Goal: Task Accomplishment & Management: Use online tool/utility

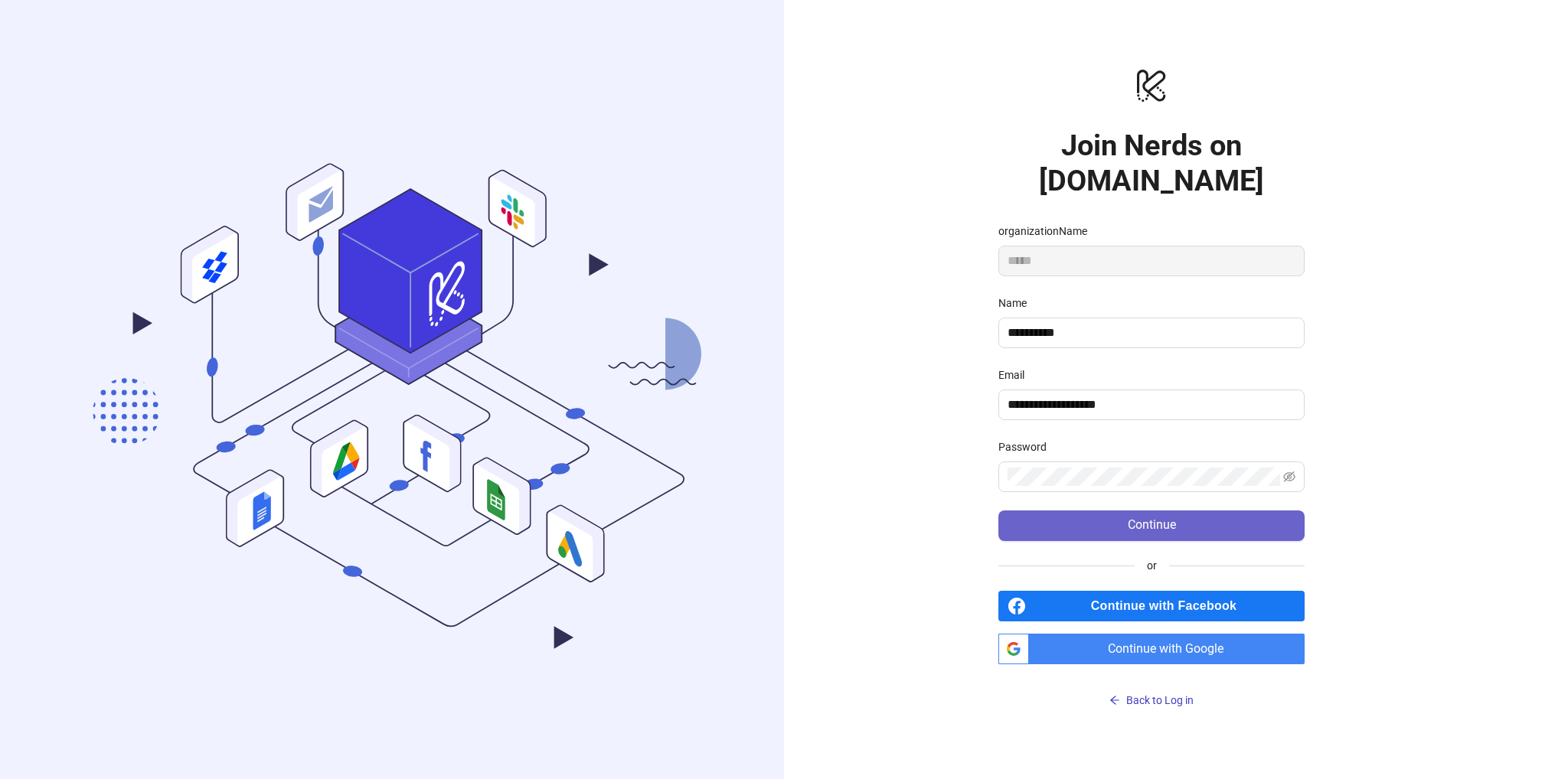
click at [1187, 511] on button "Continue" at bounding box center [1152, 526] width 306 height 30
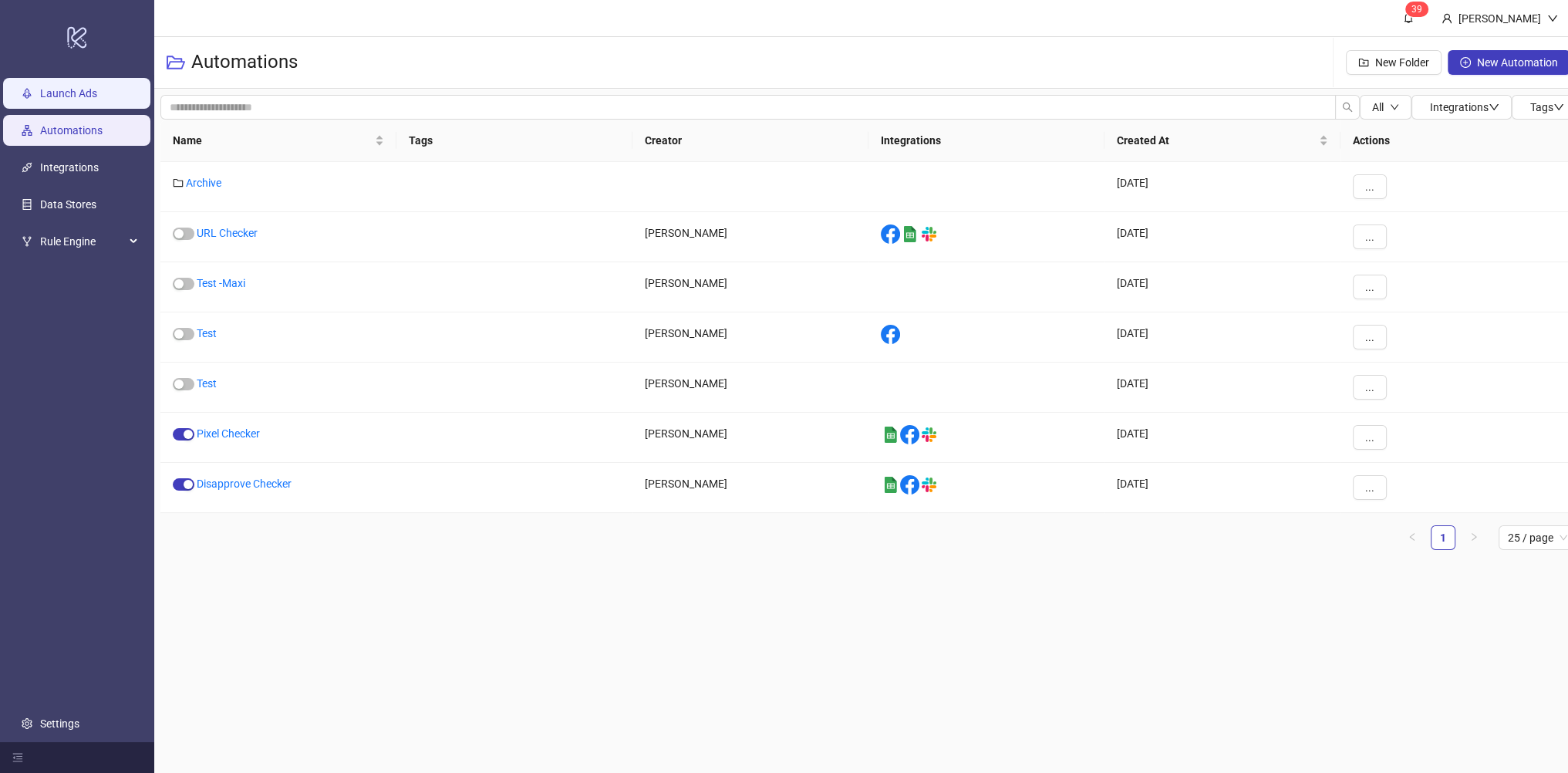
click at [58, 87] on link "Launch Ads" at bounding box center [69, 93] width 57 height 13
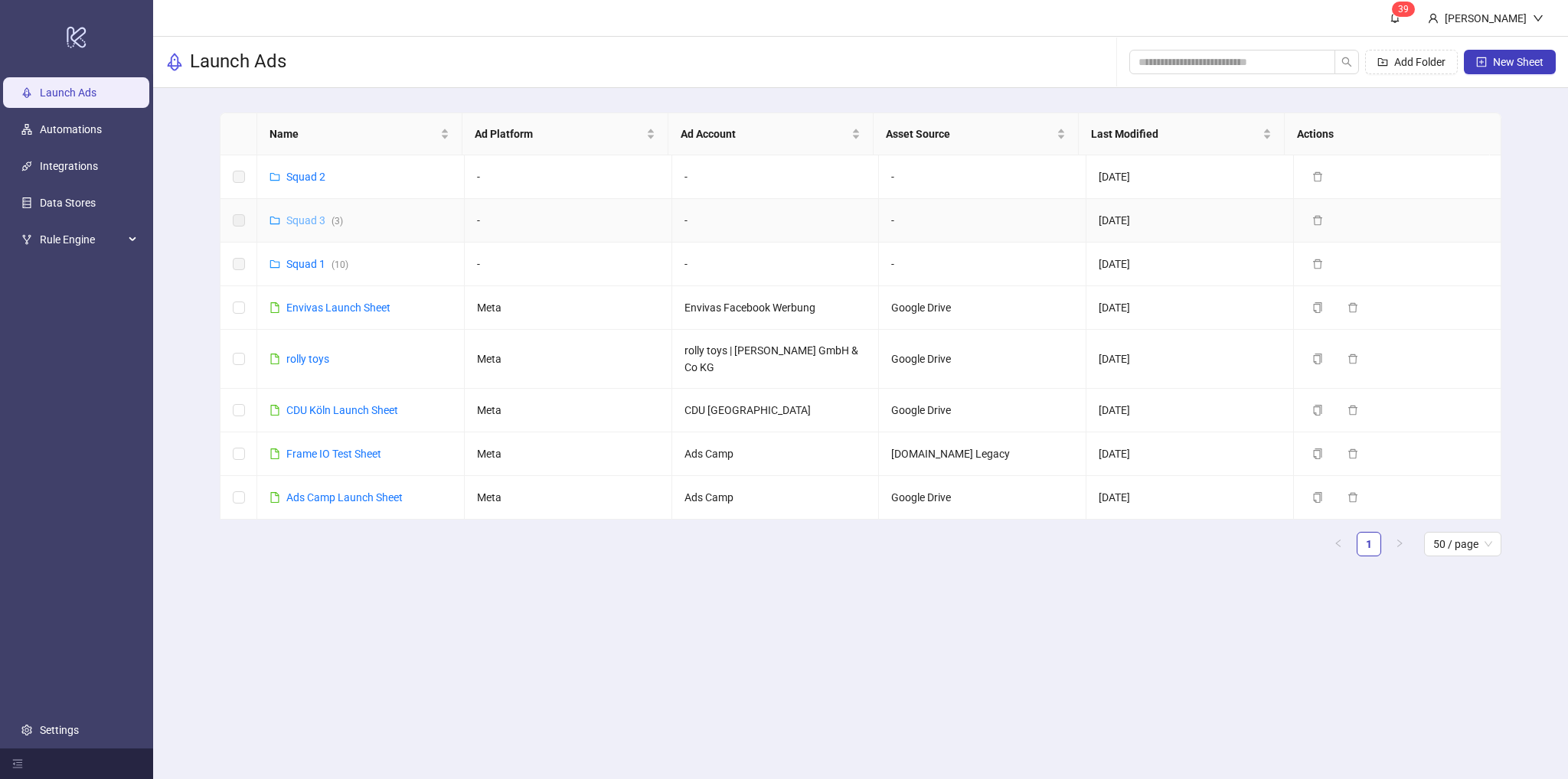
click at [304, 219] on link "Squad 3 ( 3 )" at bounding box center [315, 220] width 57 height 13
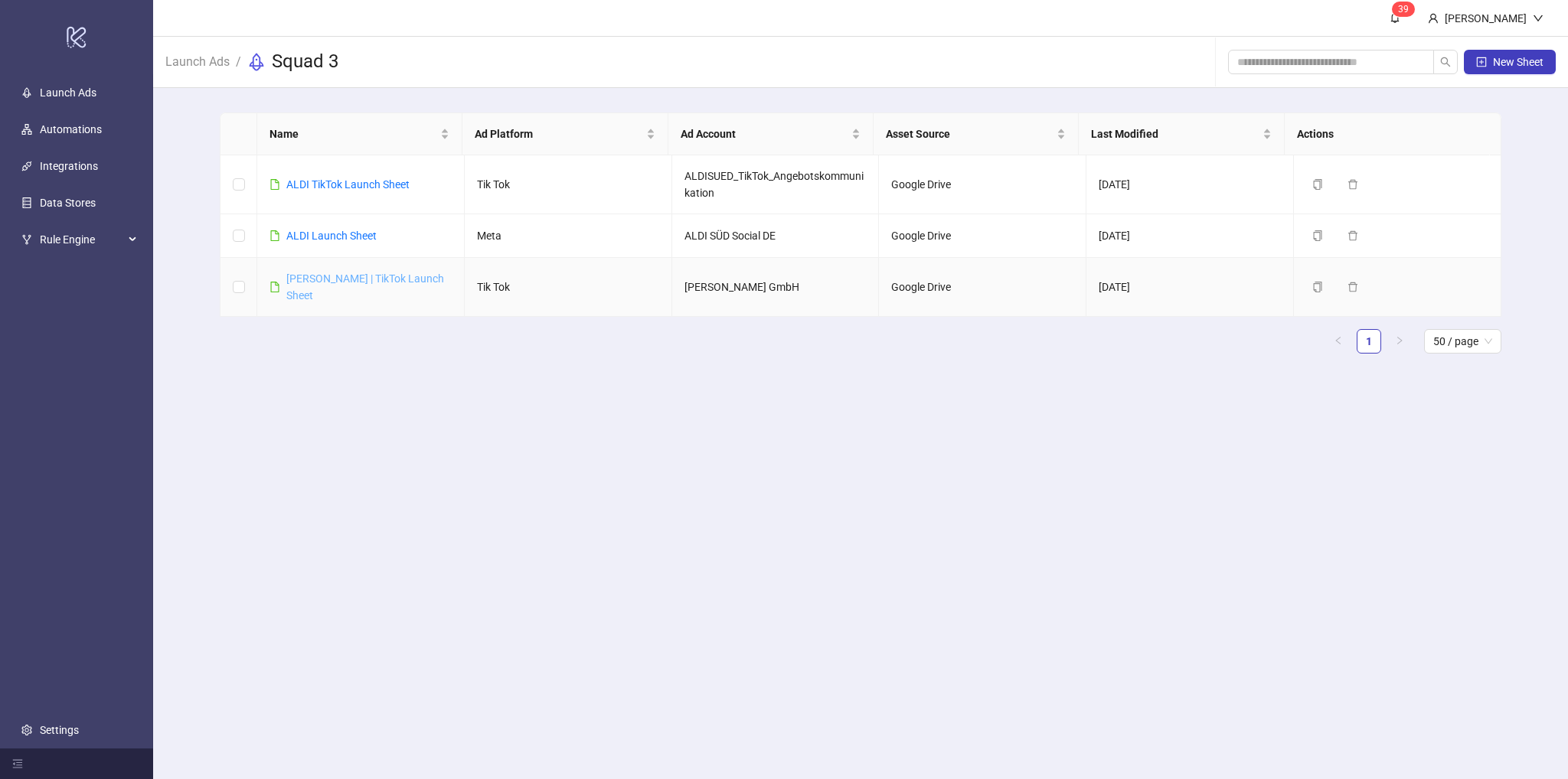
click at [322, 283] on link "Thalia | TikTok Launch Sheet" at bounding box center [366, 287] width 158 height 29
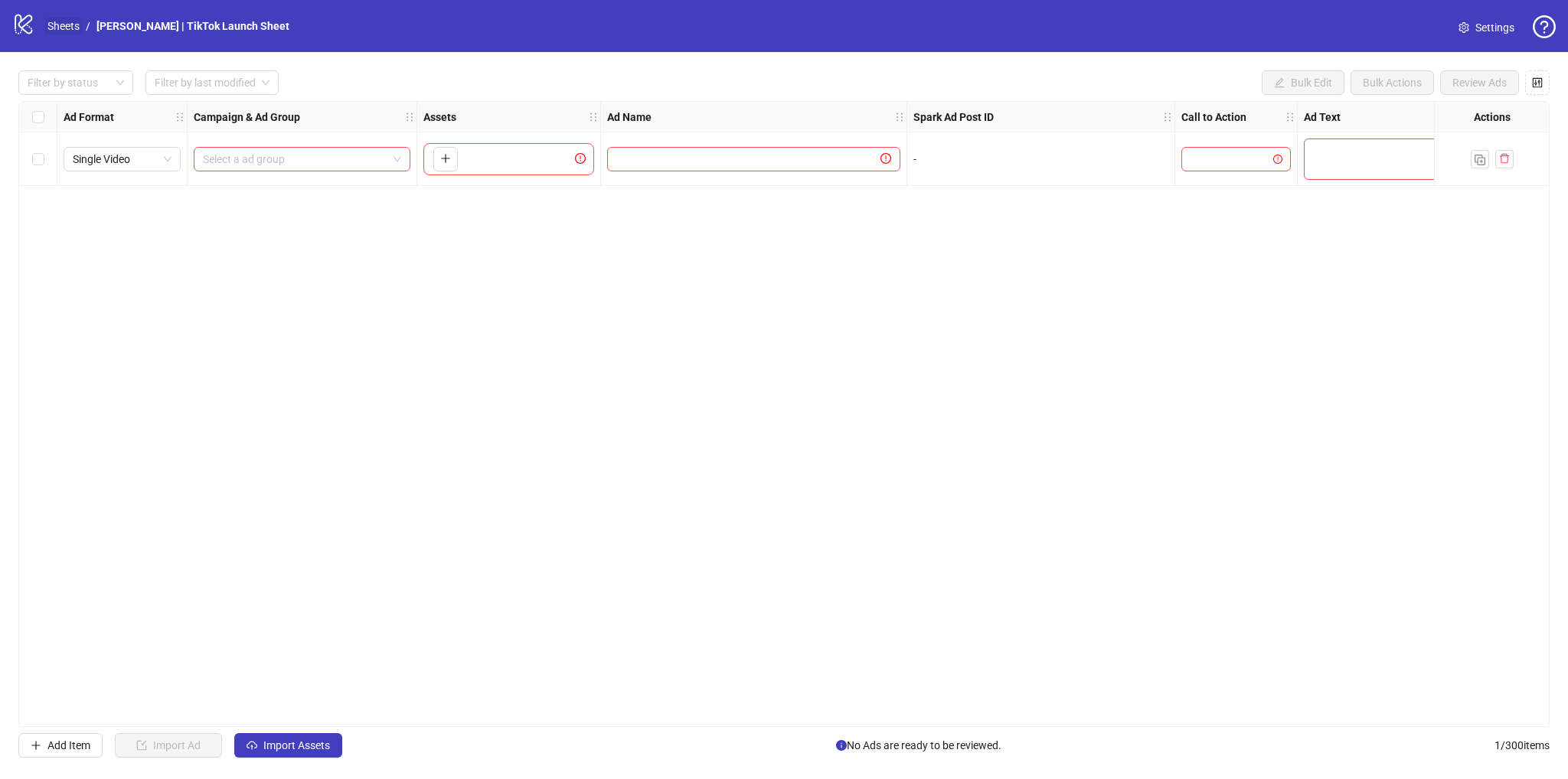
click at [62, 25] on link "Sheets" at bounding box center [63, 25] width 38 height 17
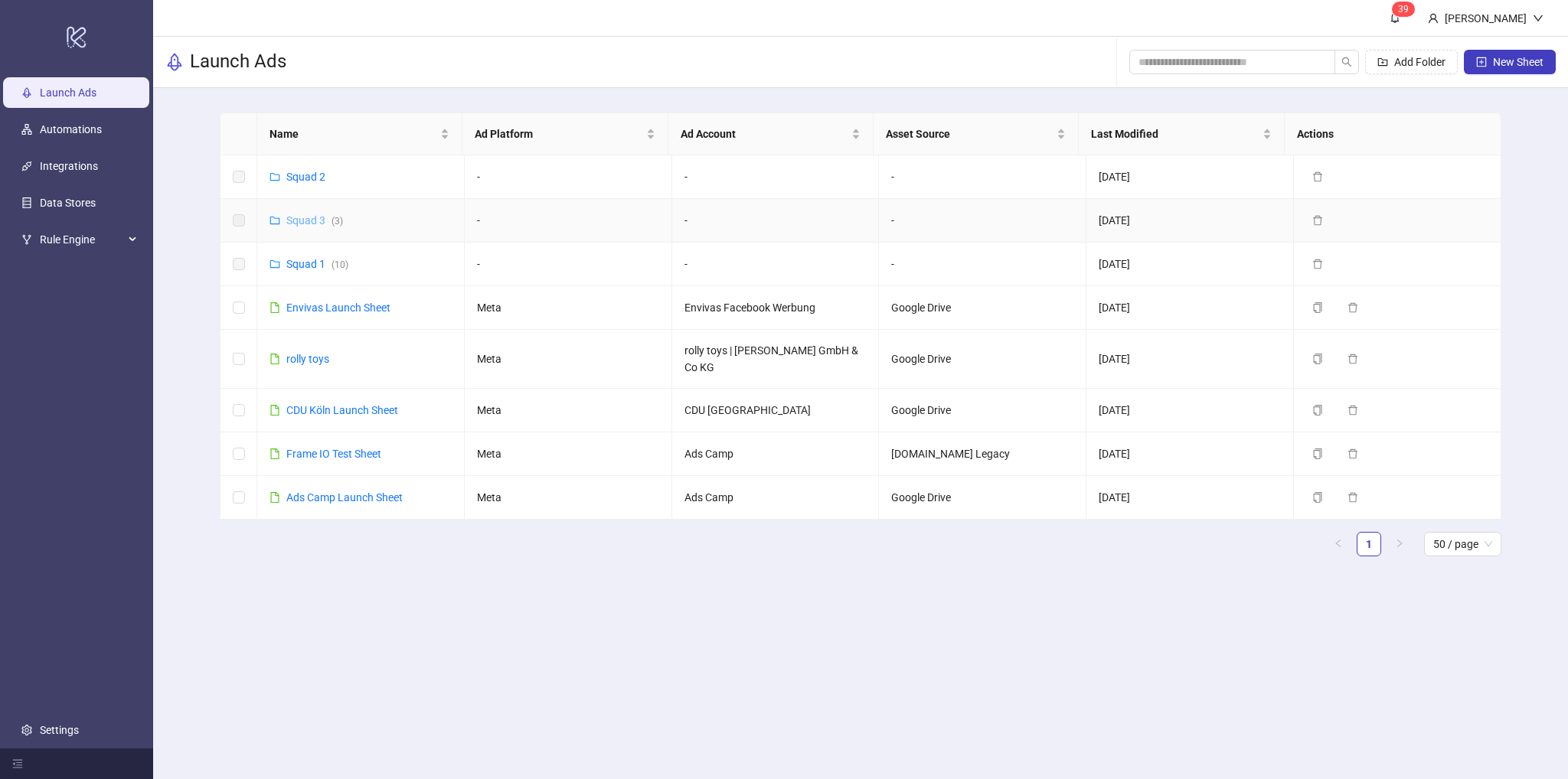
click at [304, 222] on link "Squad 3 ( 3 )" at bounding box center [315, 220] width 57 height 13
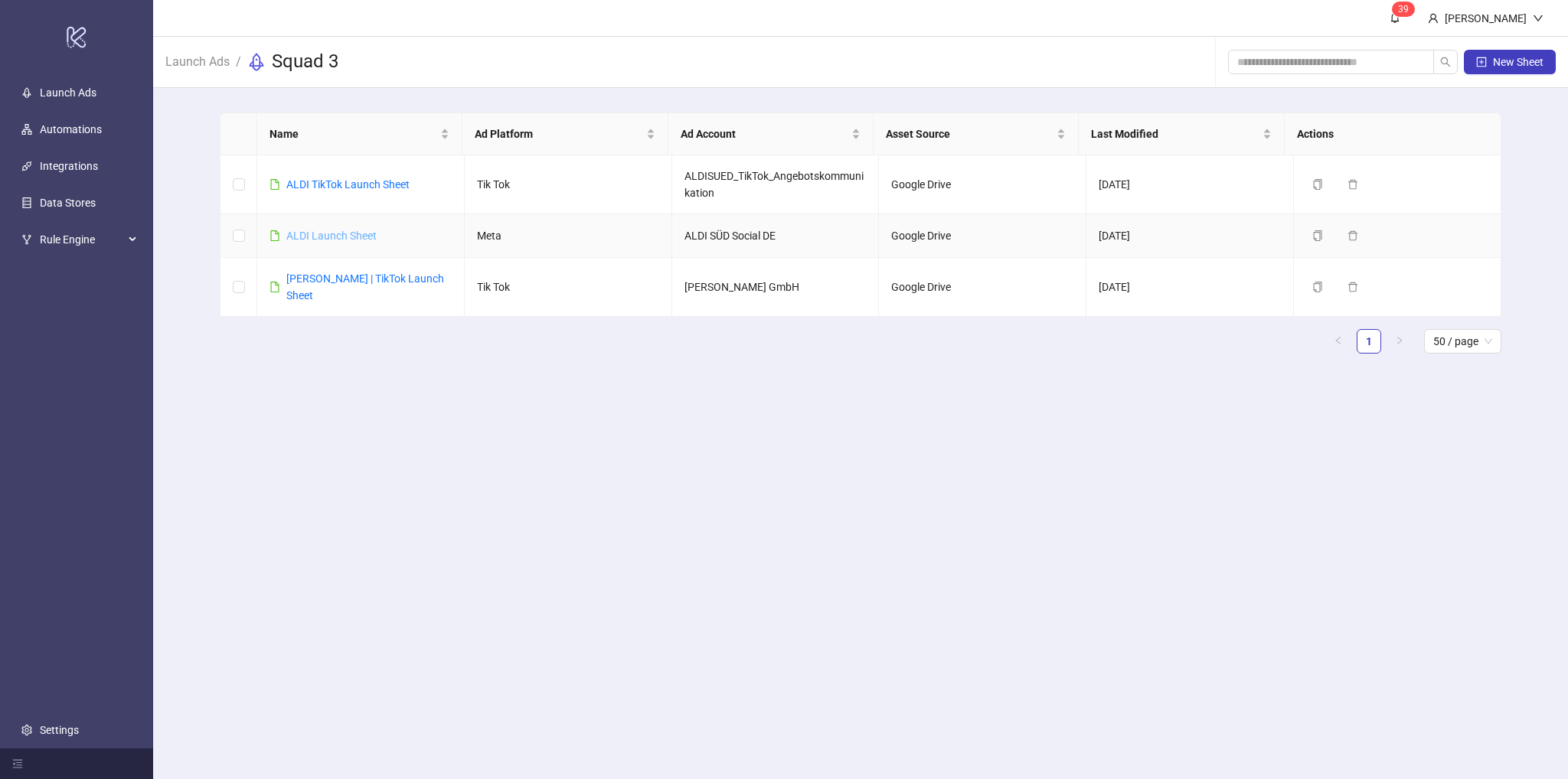
click at [333, 236] on link "ALDI Launch Sheet" at bounding box center [332, 235] width 91 height 13
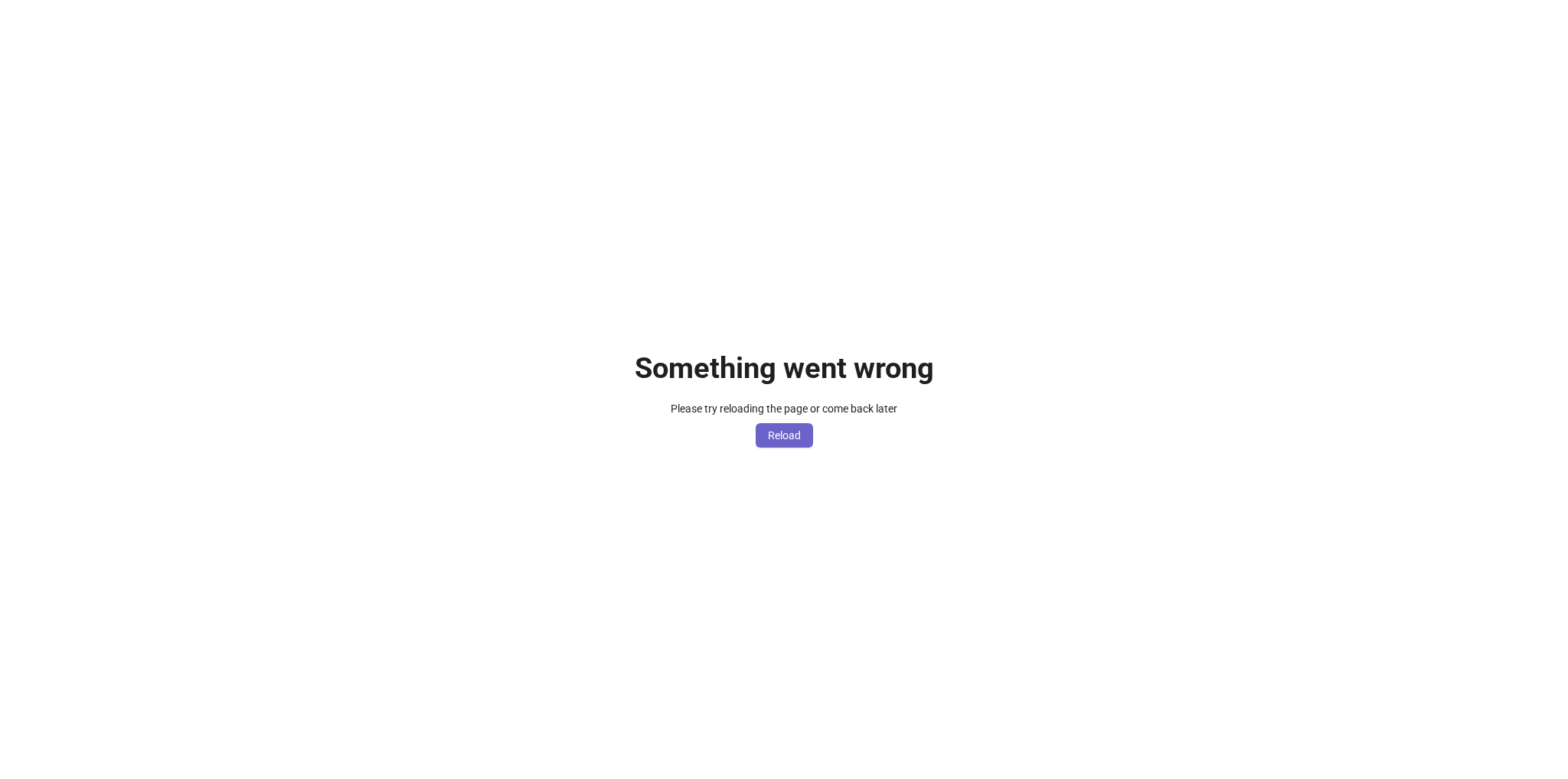
click at [768, 444] on button "Reload" at bounding box center [784, 435] width 58 height 24
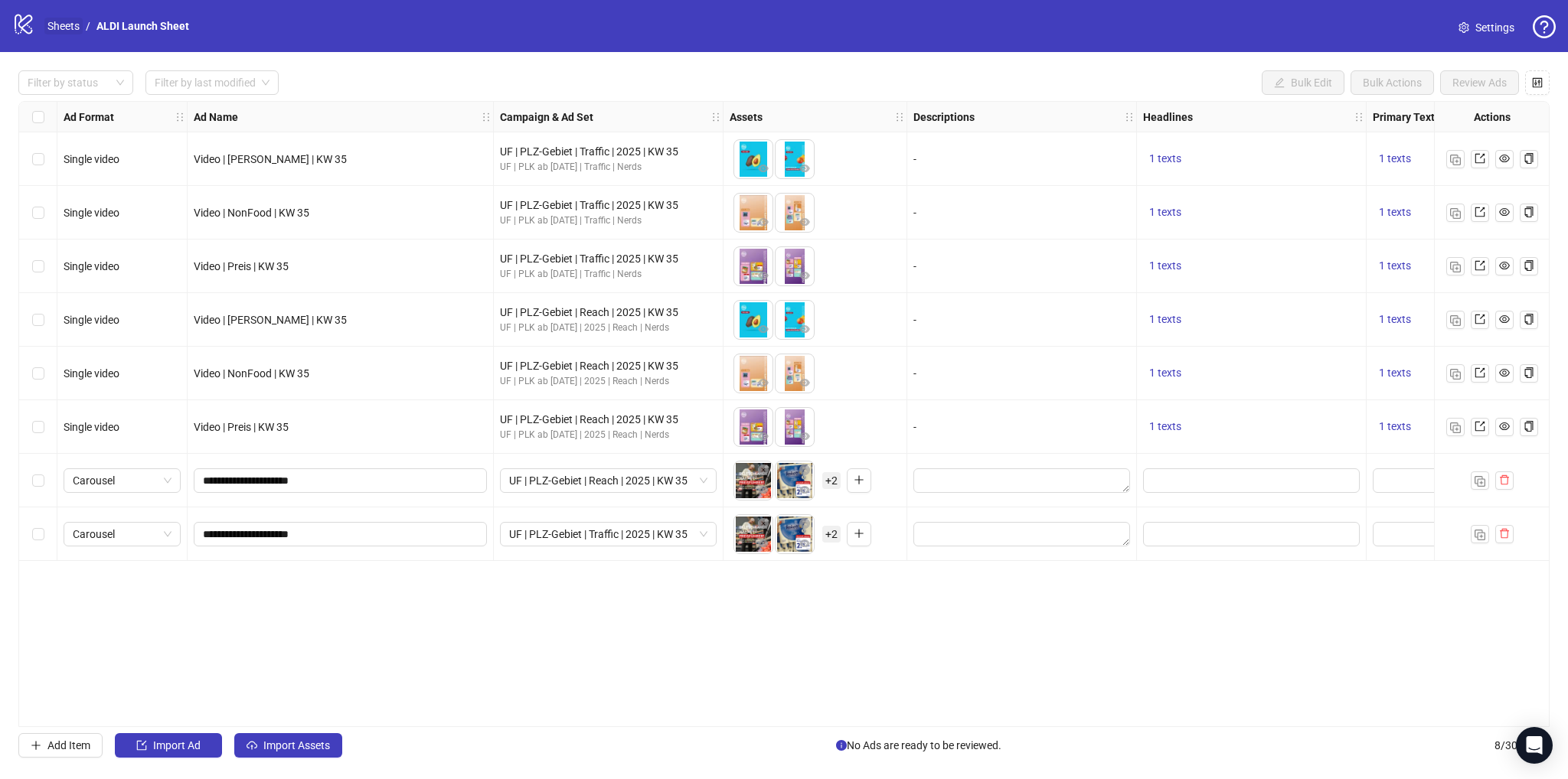
click at [82, 30] on link "Sheets" at bounding box center [63, 25] width 38 height 17
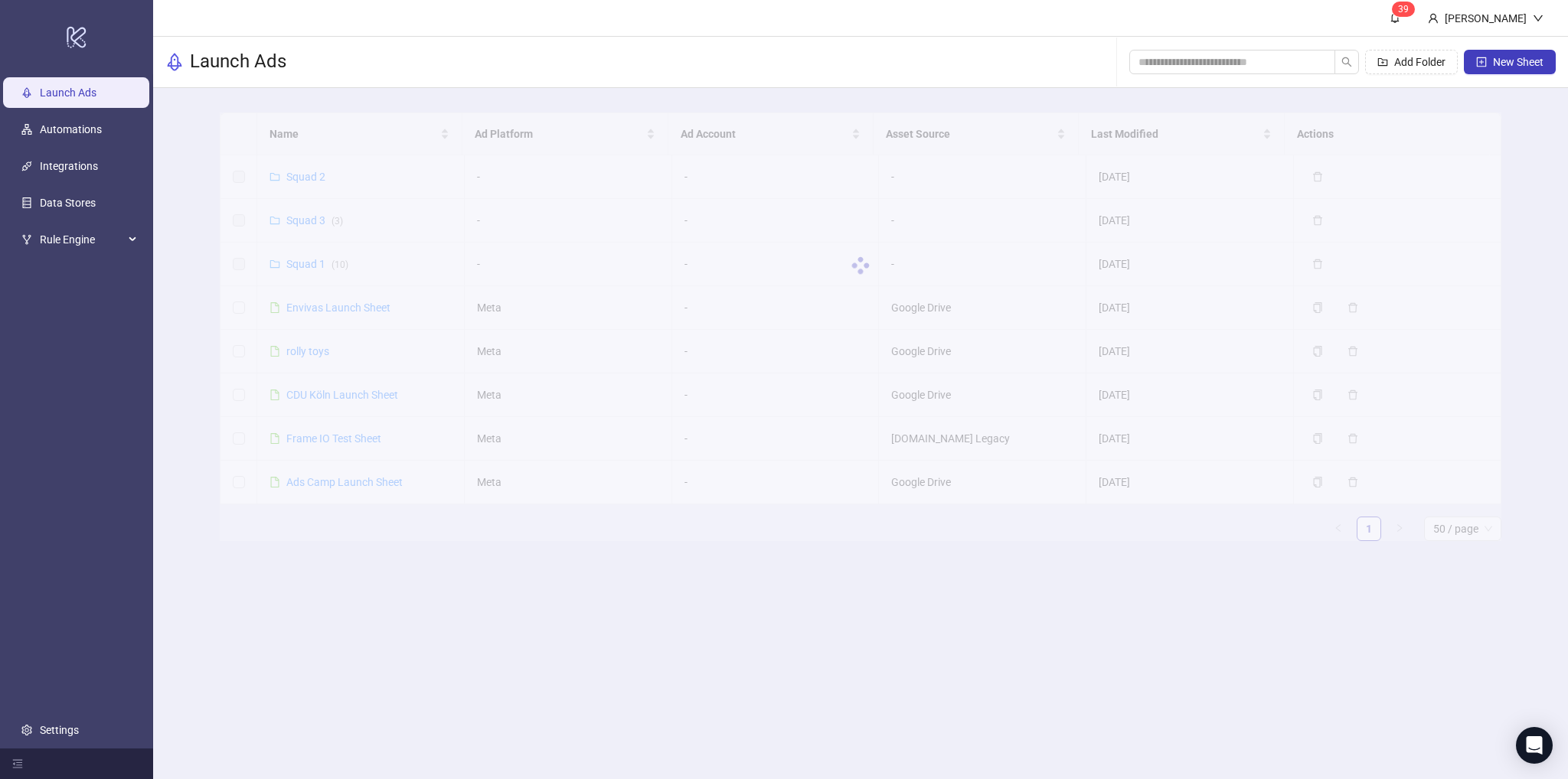
click at [311, 221] on div at bounding box center [860, 265] width 1281 height 306
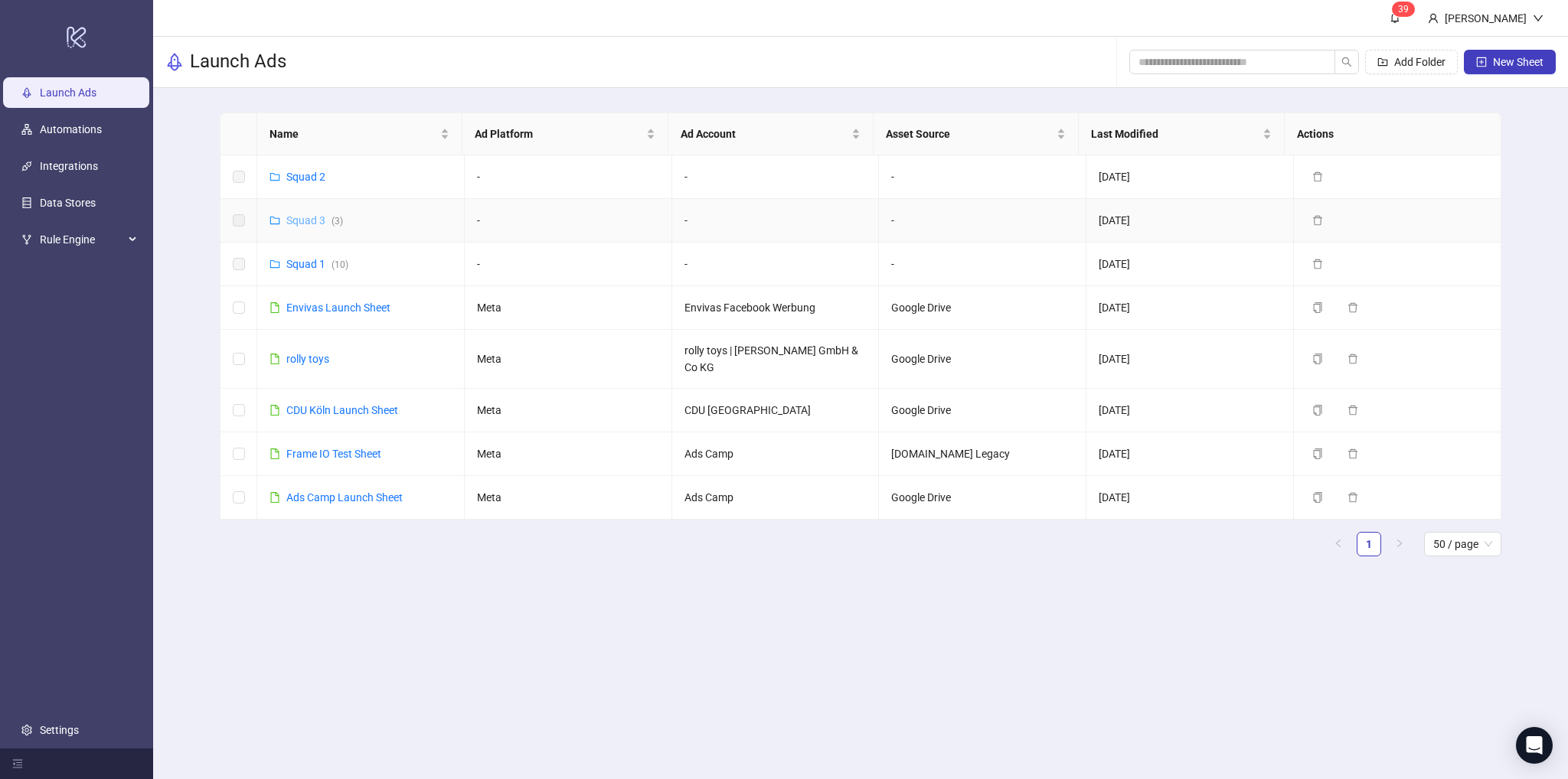
click at [310, 221] on link "Squad 3 ( 3 )" at bounding box center [315, 220] width 57 height 13
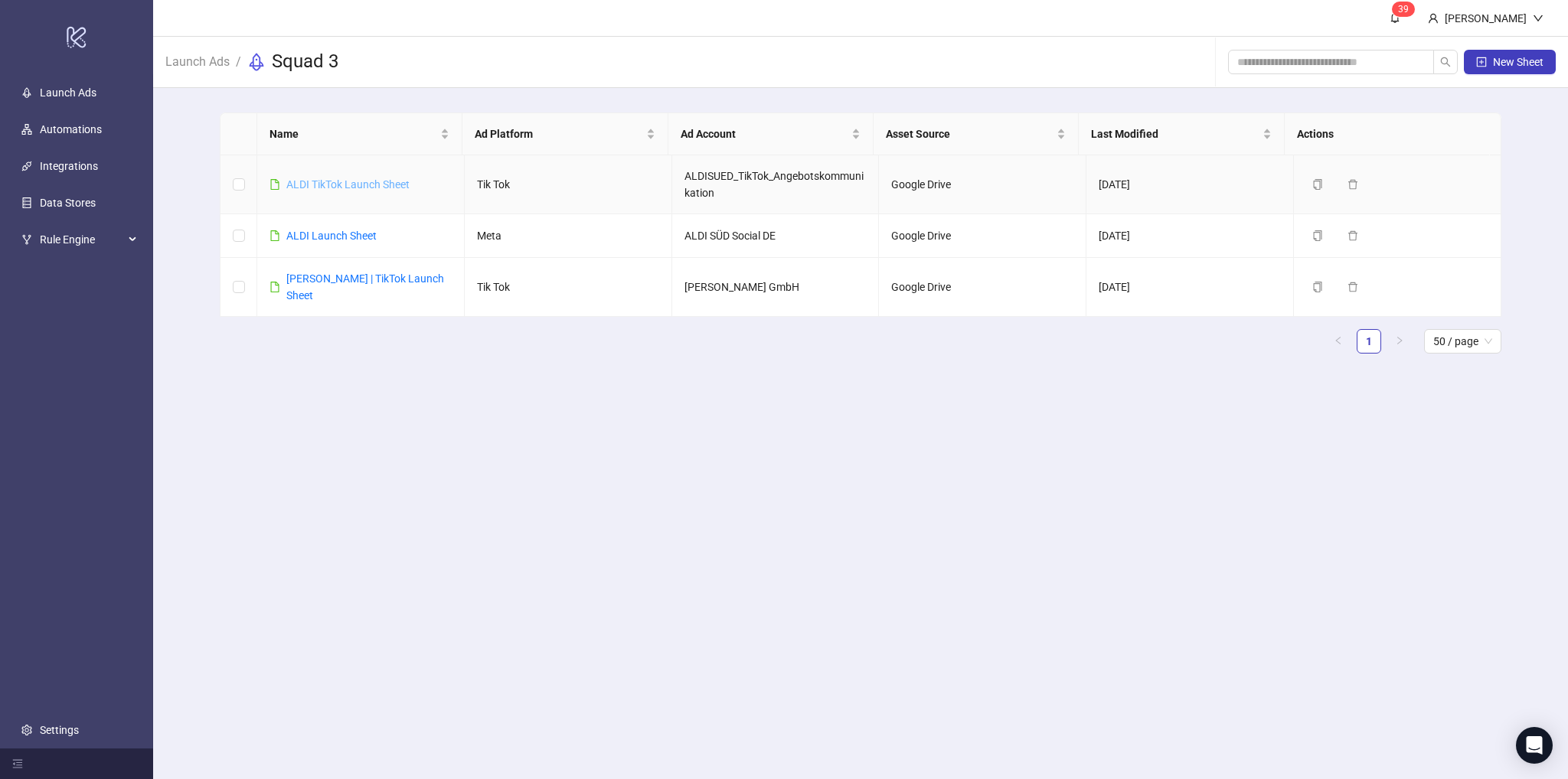
click at [350, 186] on link "ALDI TikTok Launch Sheet" at bounding box center [348, 184] width 123 height 13
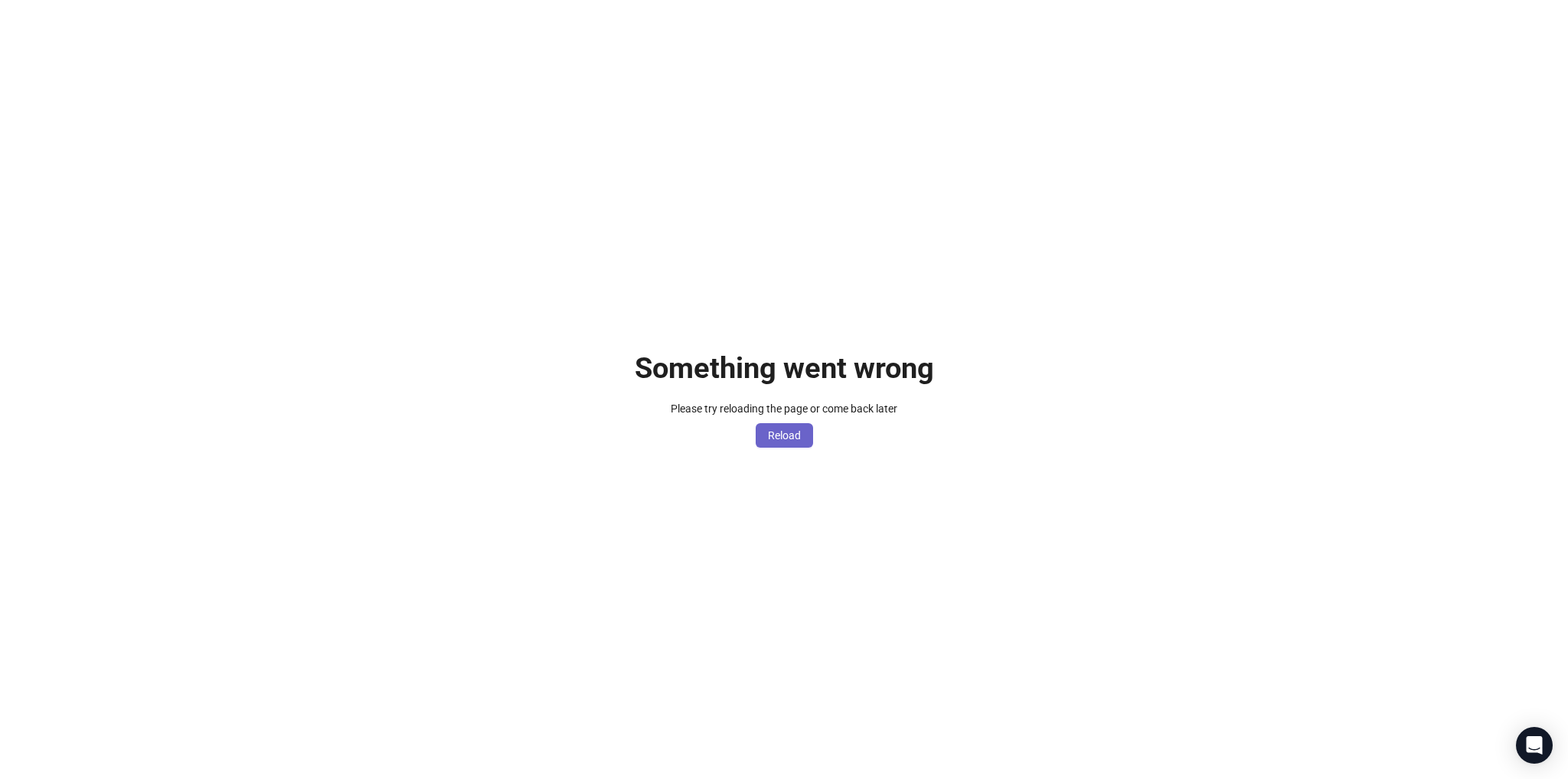
click at [781, 430] on span "Reload" at bounding box center [784, 435] width 33 height 13
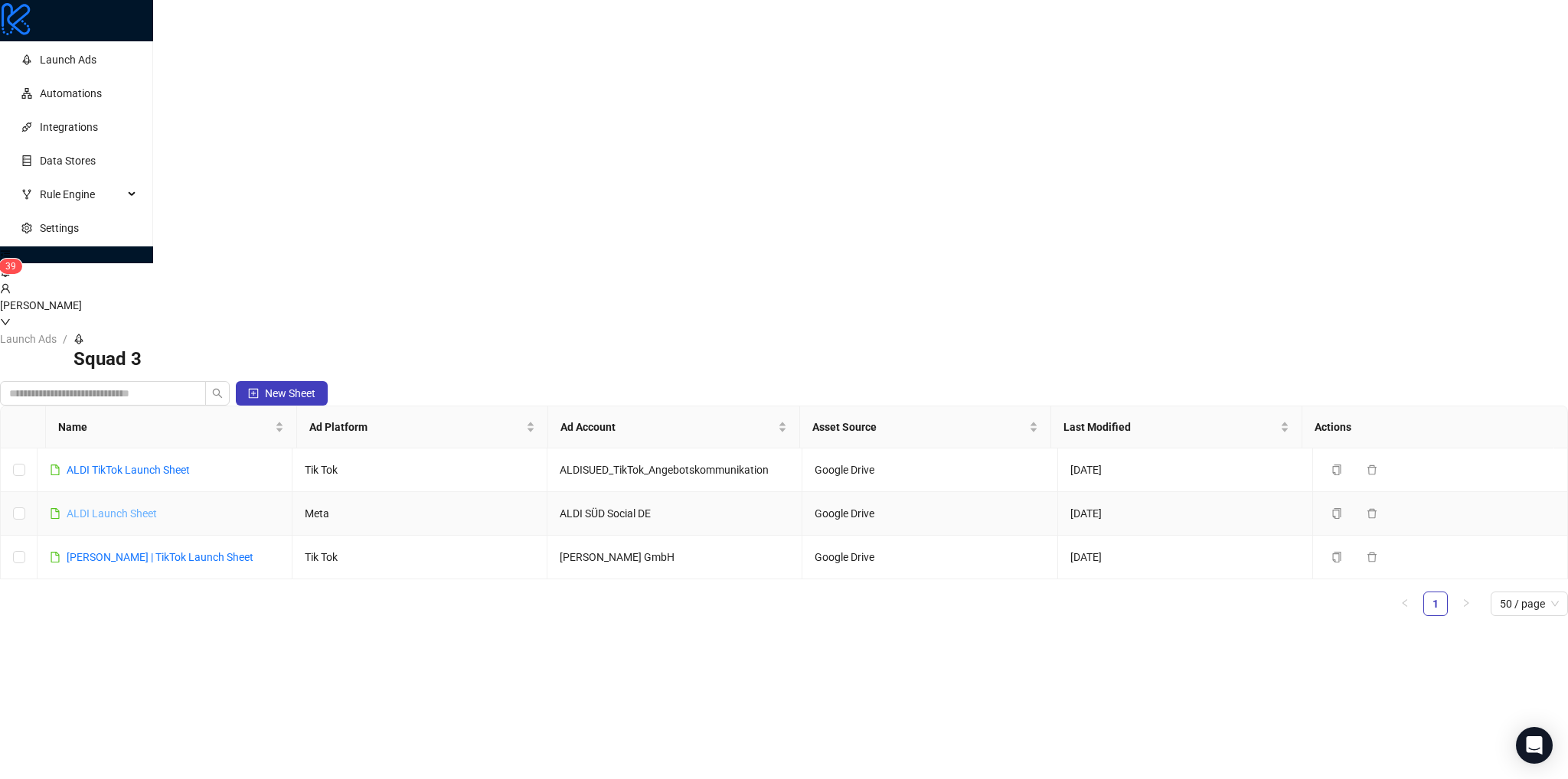
click at [157, 507] on link "ALDI Launch Sheet" at bounding box center [111, 513] width 91 height 13
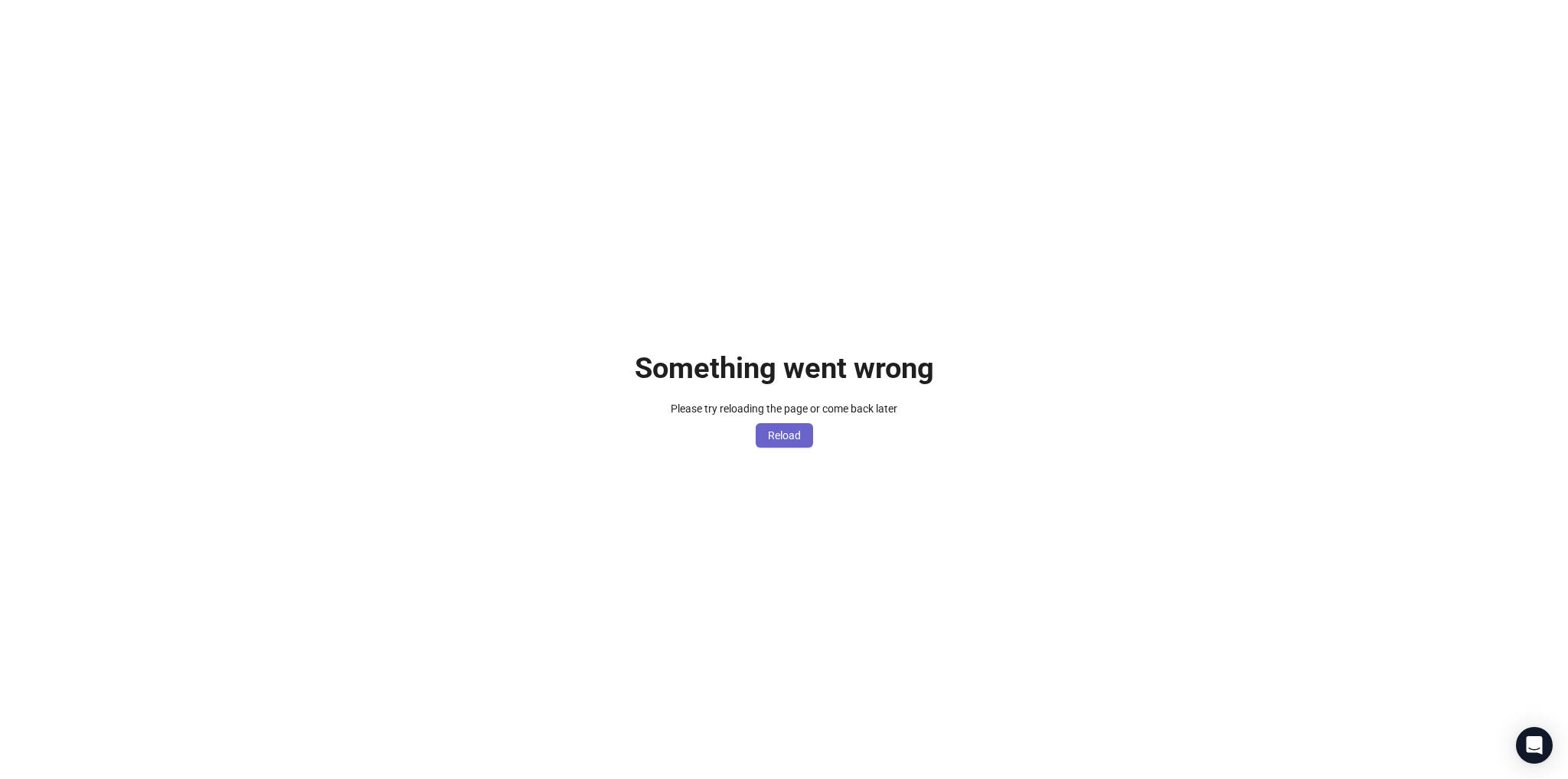
click at [768, 442] on span "Reload" at bounding box center [784, 435] width 33 height 13
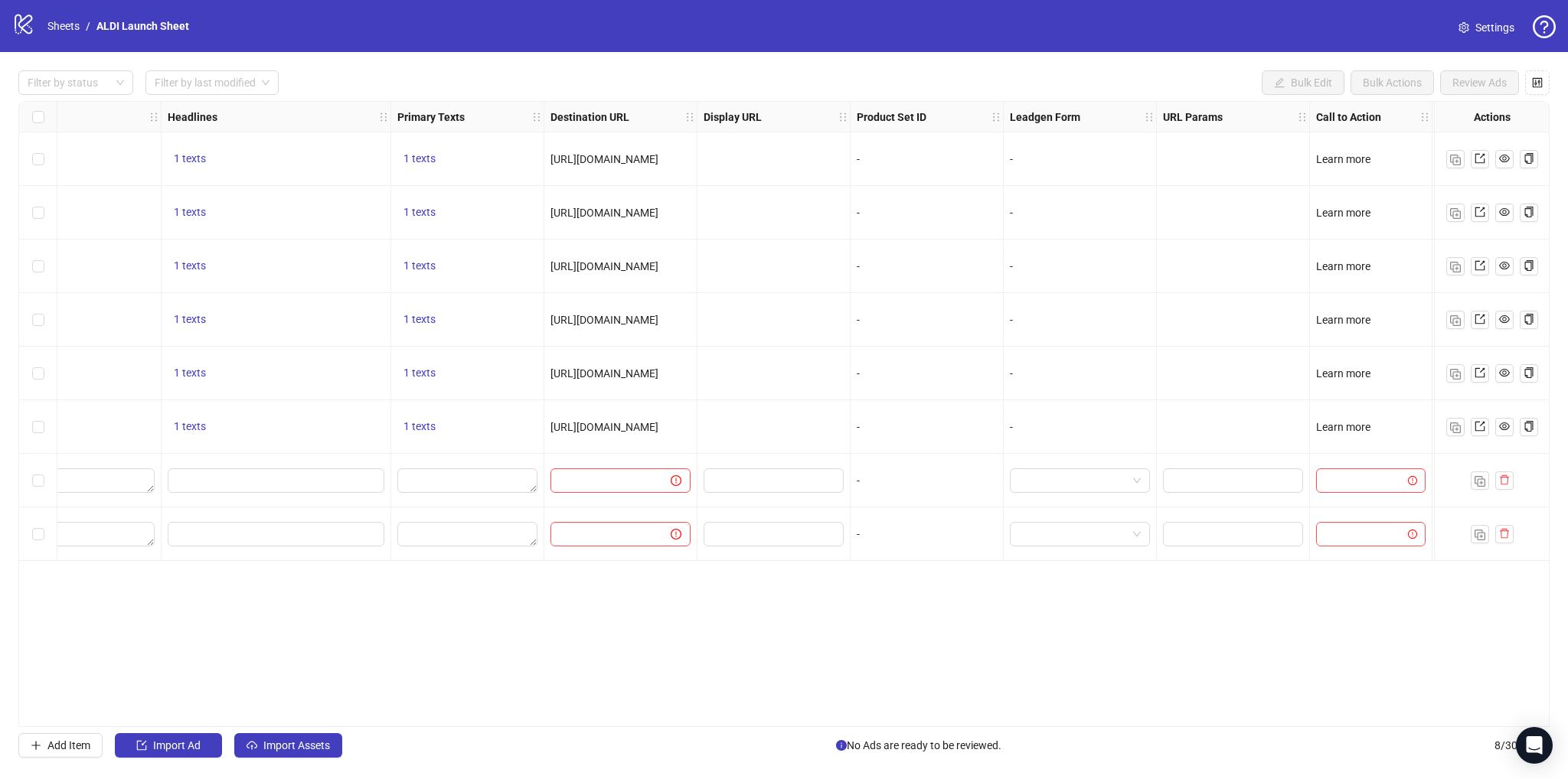
scroll to position [0, 822]
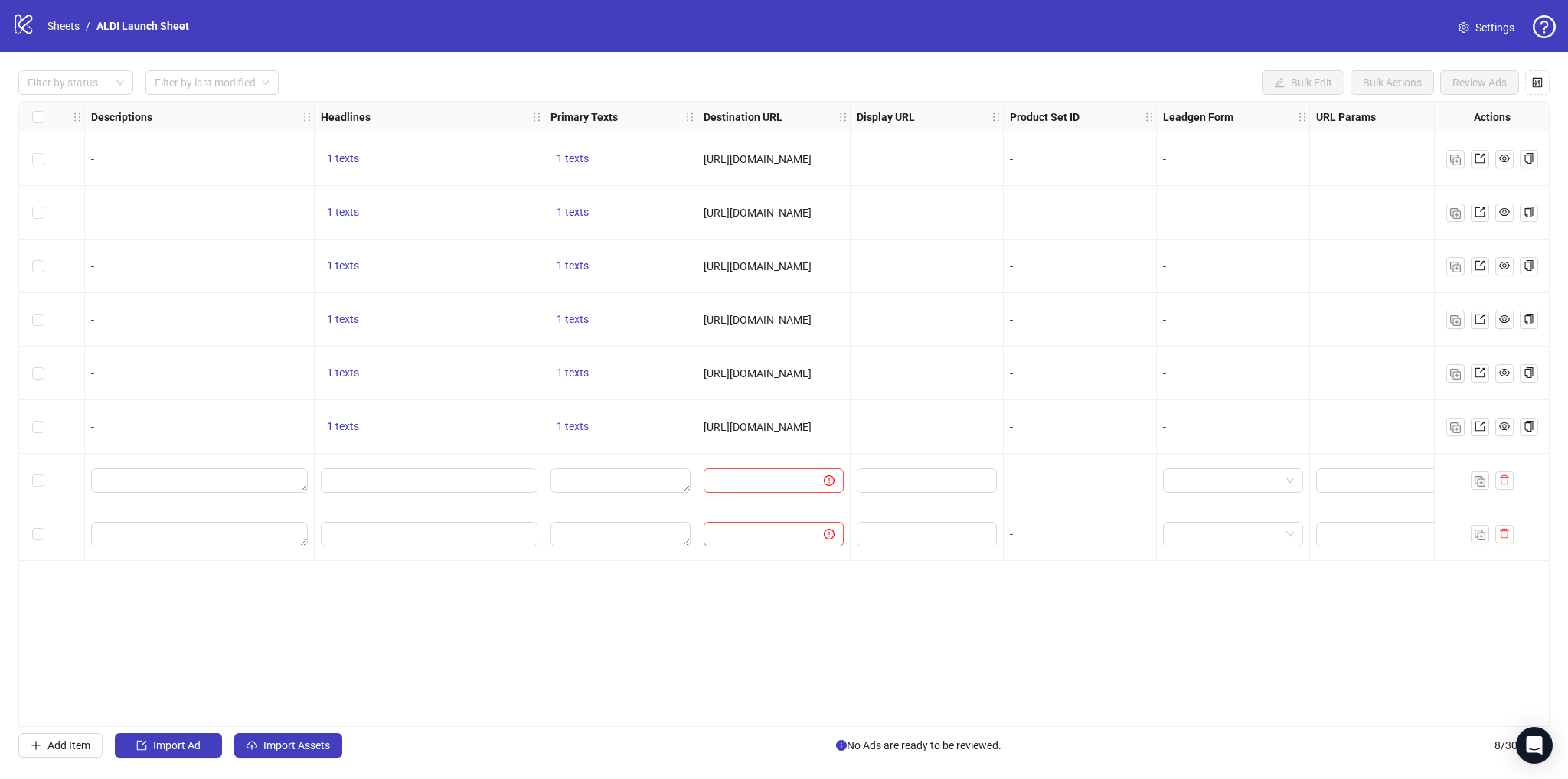
click at [811, 429] on span "[URL][DOMAIN_NAME]" at bounding box center [757, 427] width 108 height 13
drag, startPoint x: 847, startPoint y: 120, endPoint x: 984, endPoint y: 147, distance: 139.6
click at [984, 147] on div "Ad Format Ad Name Campaign & Ad Set Assets Descriptions Headlines Primary Texts…" at bounding box center [497, 331] width 2601 height 459
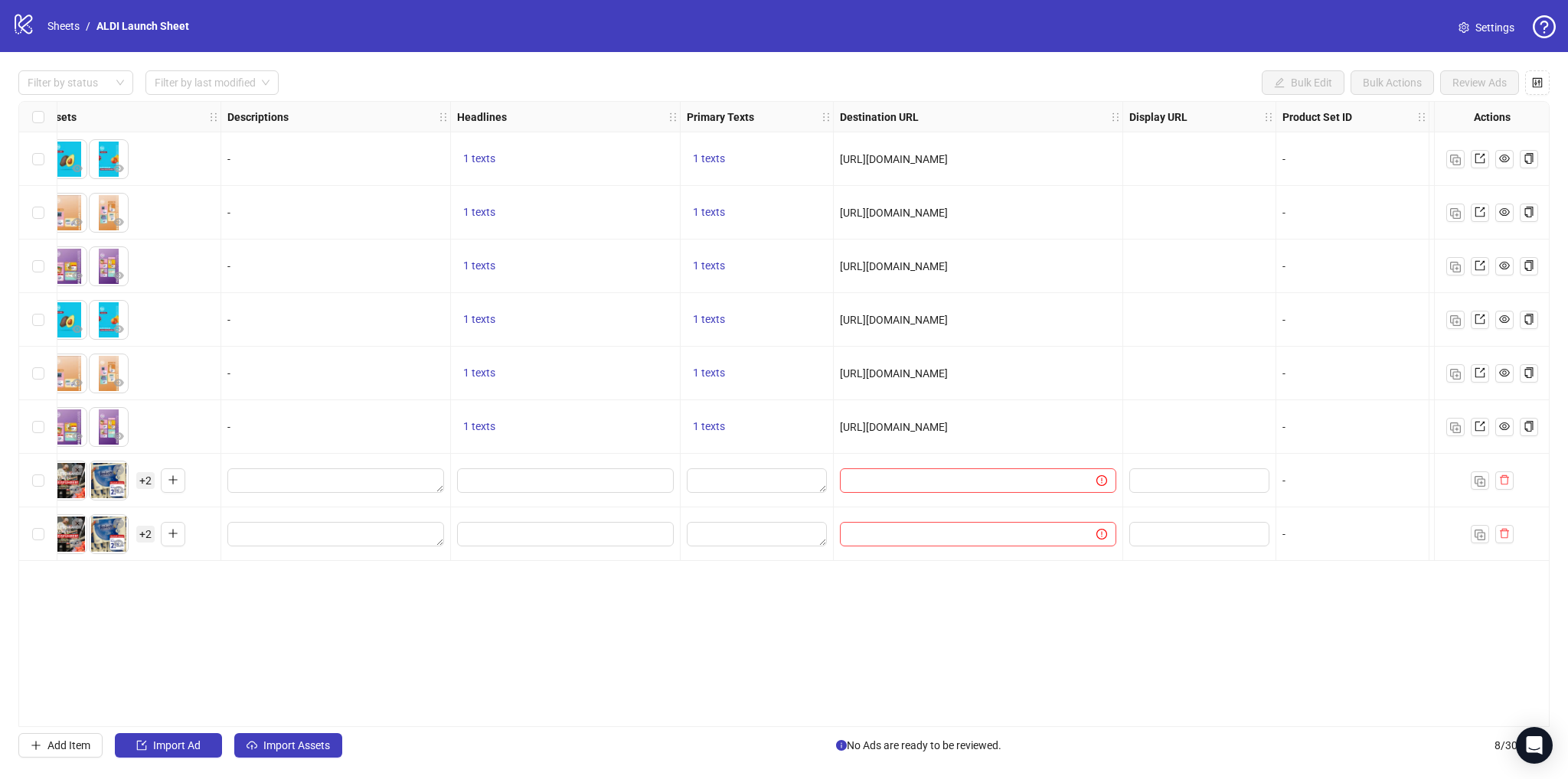
scroll to position [0, 667]
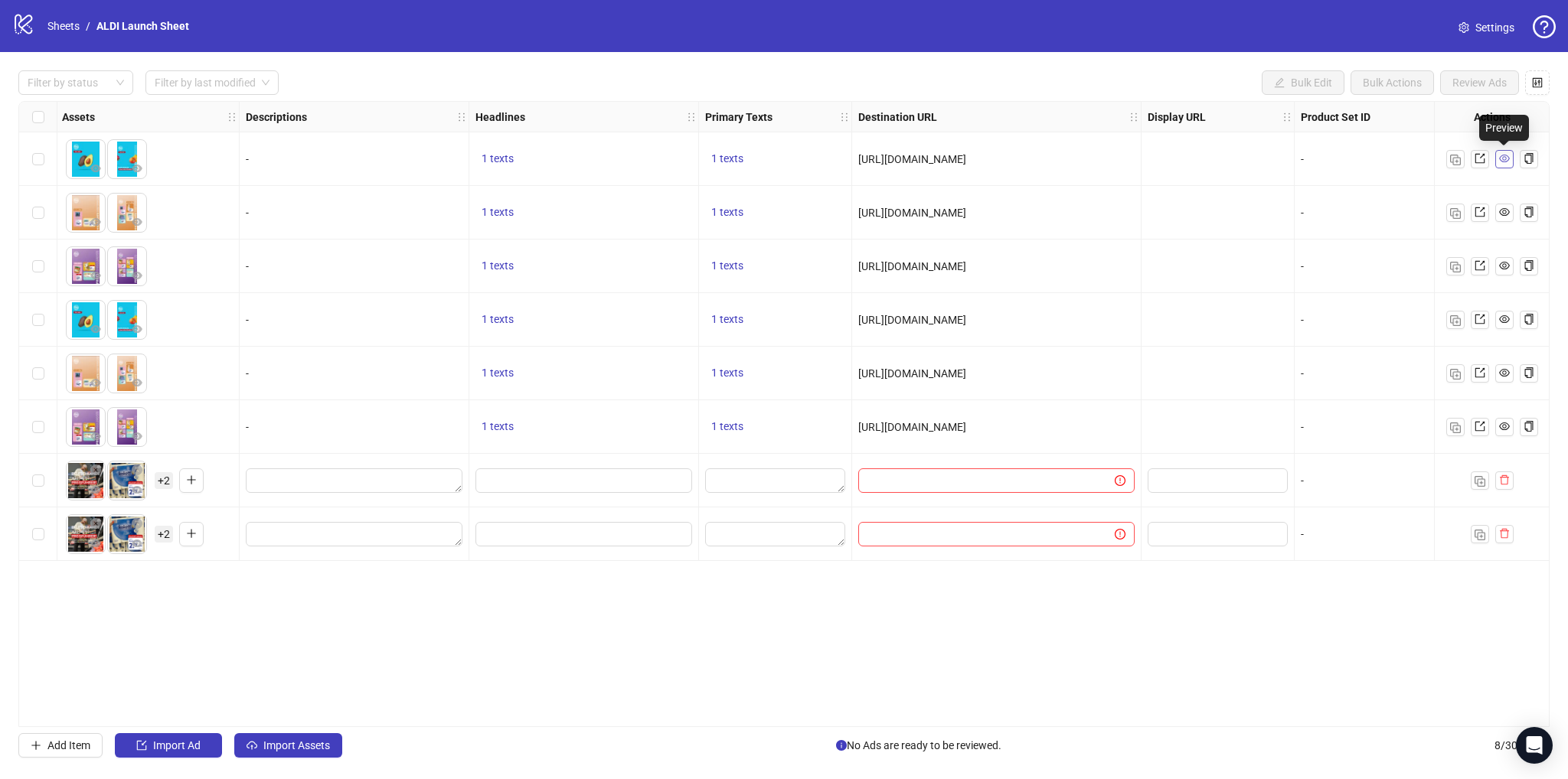
click at [1508, 161] on icon "eye" at bounding box center [1504, 158] width 11 height 11
click at [499, 160] on span "1 texts" at bounding box center [497, 158] width 32 height 13
click at [511, 215] on span "1 texts" at bounding box center [497, 212] width 32 height 13
click at [508, 265] on span "1 texts" at bounding box center [497, 265] width 32 height 13
click at [732, 162] on span "1 texts" at bounding box center [726, 158] width 32 height 13
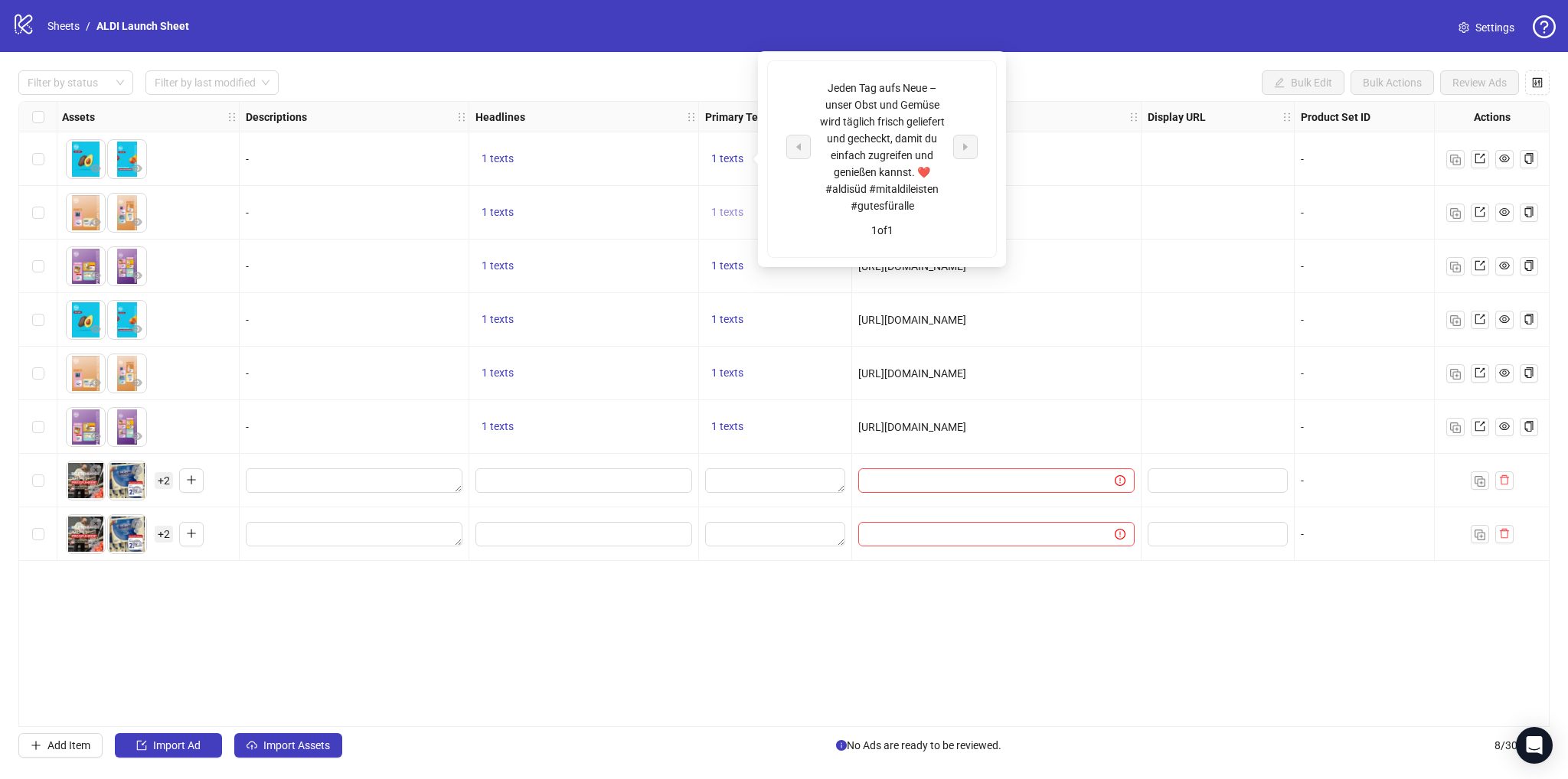
click at [728, 215] on span "1 texts" at bounding box center [726, 212] width 32 height 13
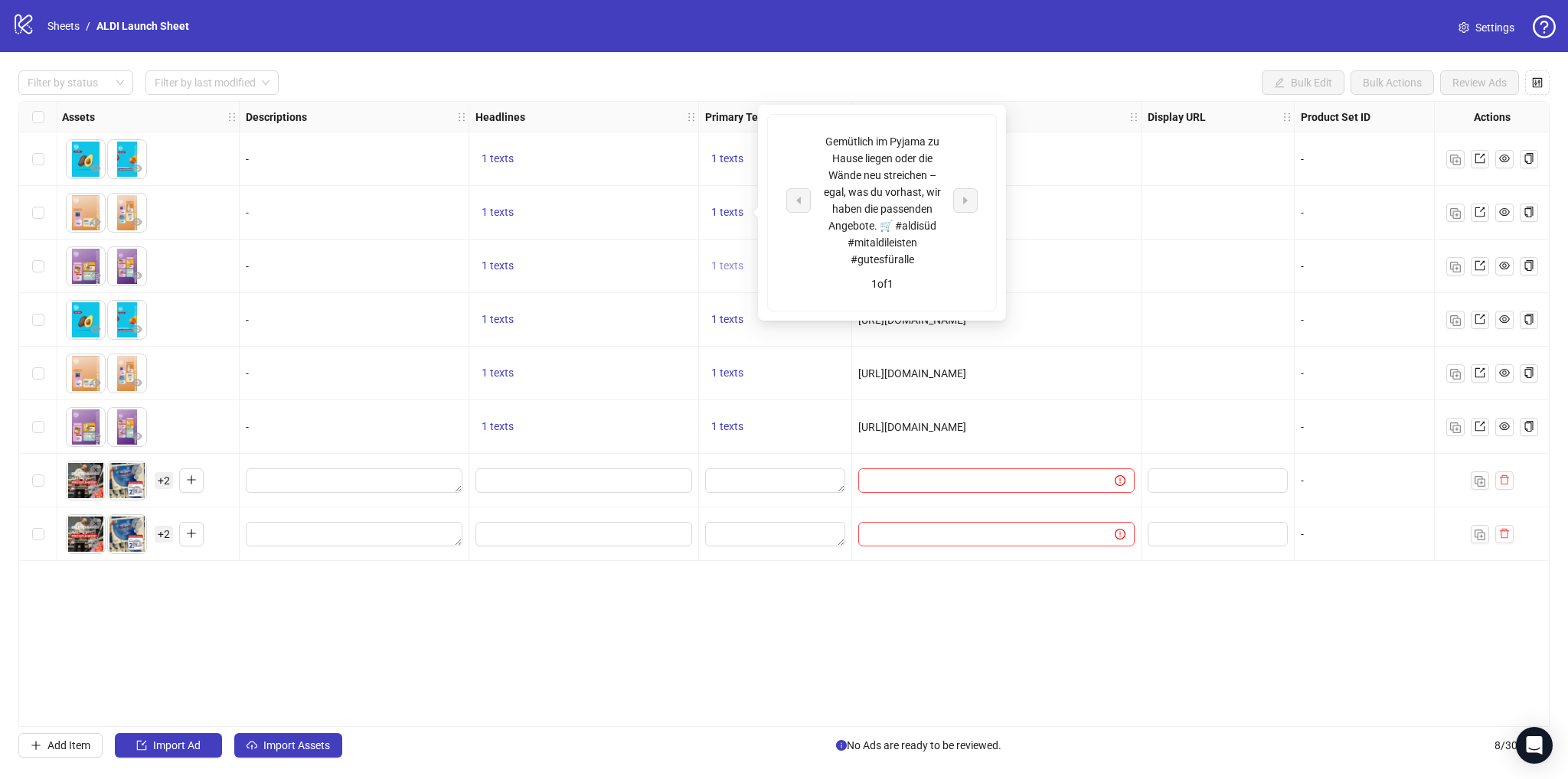
click at [728, 264] on span "1 texts" at bounding box center [726, 265] width 32 height 13
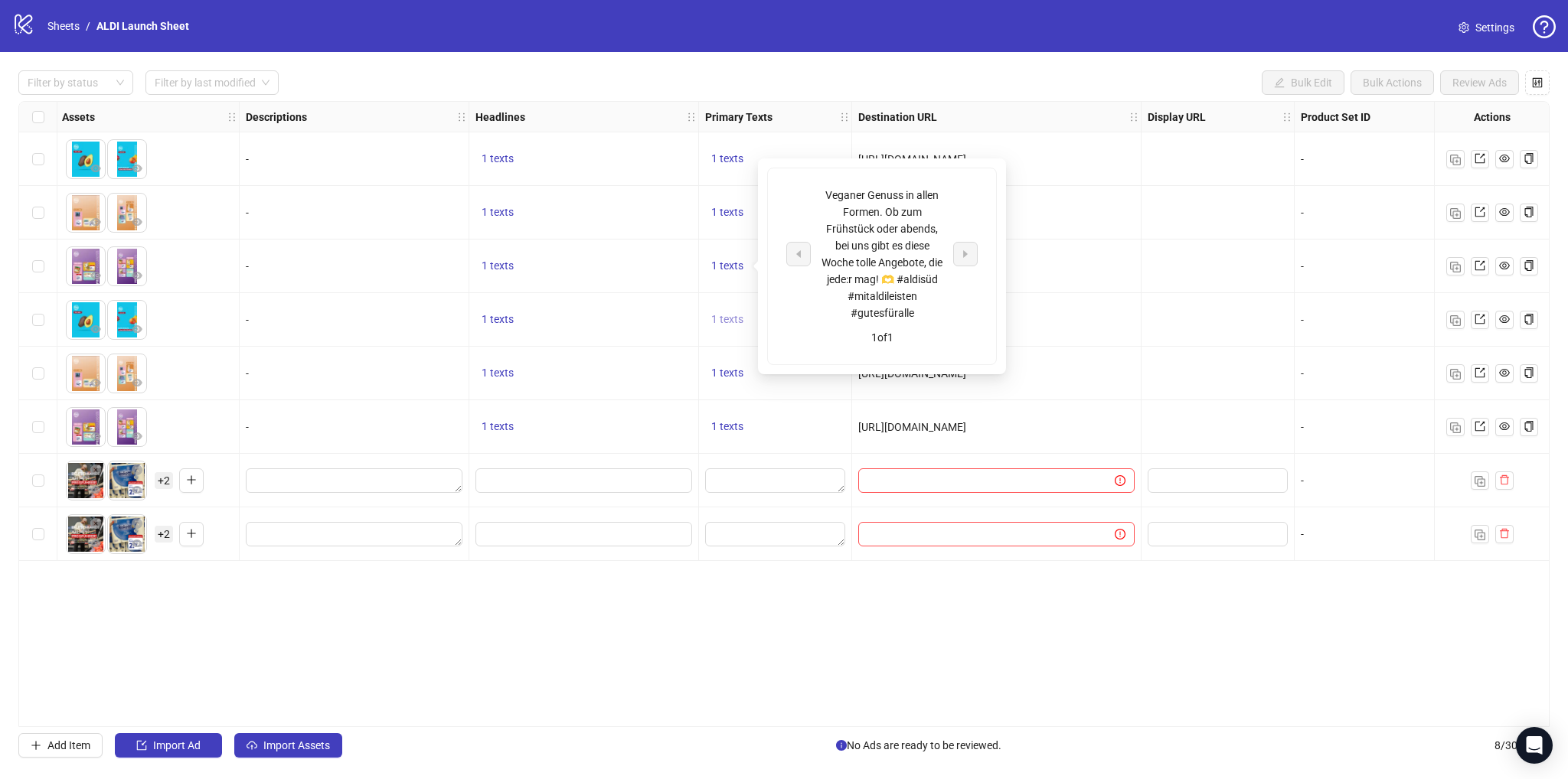
click at [728, 316] on span "1 texts" at bounding box center [726, 319] width 32 height 13
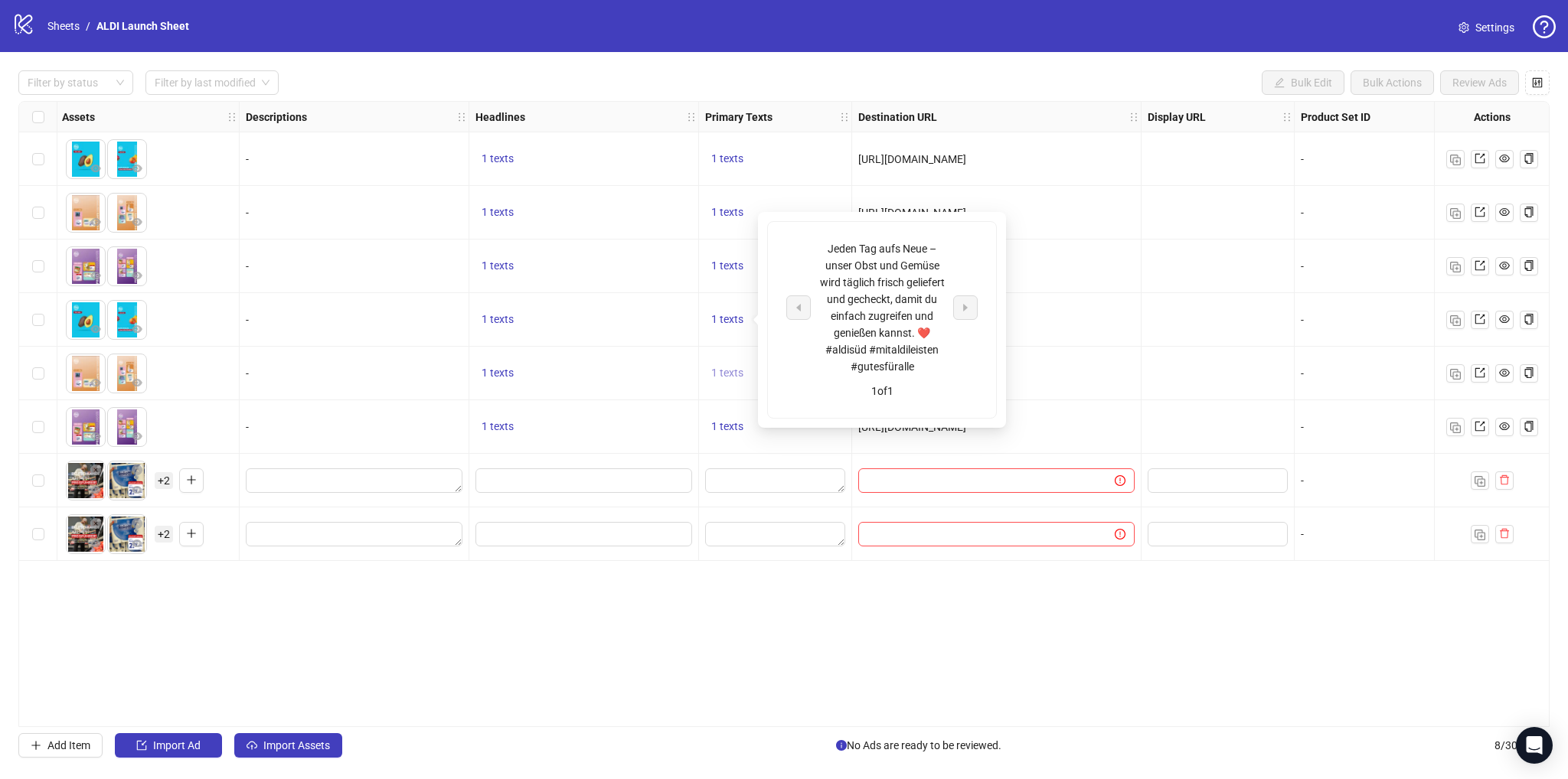
click at [728, 377] on span "1 texts" at bounding box center [726, 372] width 32 height 13
click at [722, 421] on span "1 texts" at bounding box center [726, 426] width 32 height 13
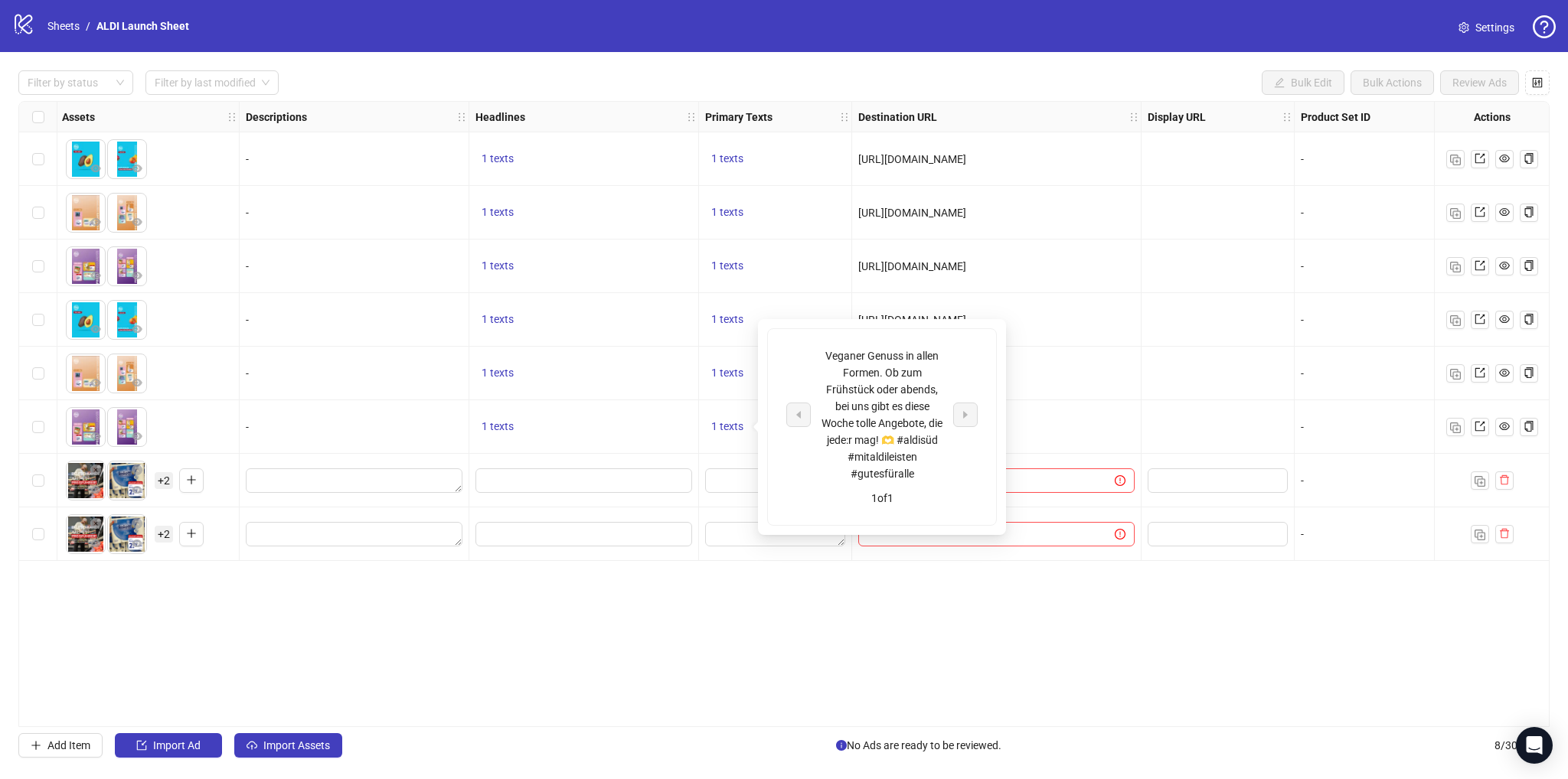
click at [976, 625] on div "Ad Format Ad Name Campaign & Ad Set Assets Descriptions Headlines Primary Texts…" at bounding box center [784, 414] width 1531 height 626
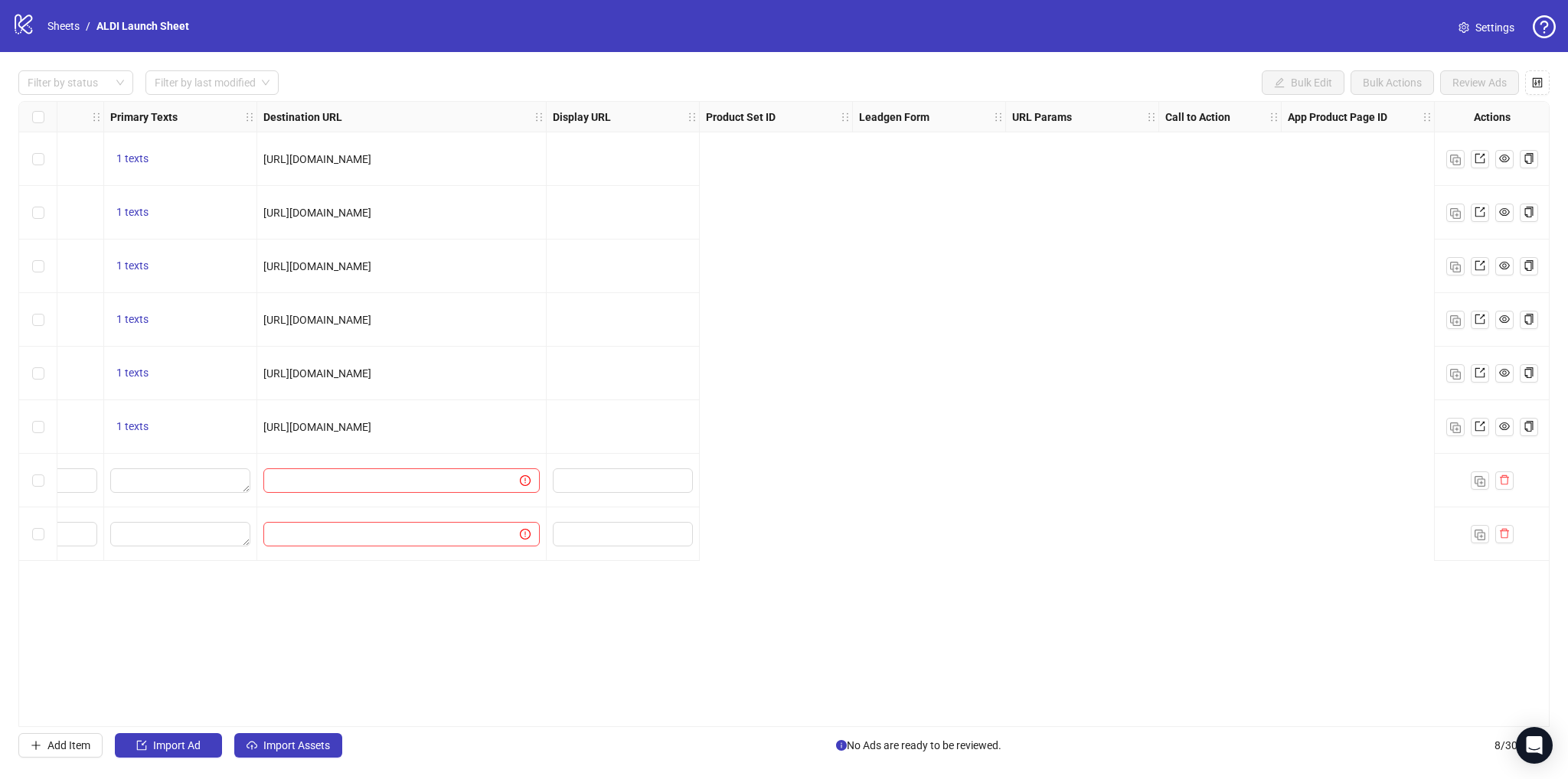
scroll to position [0, 0]
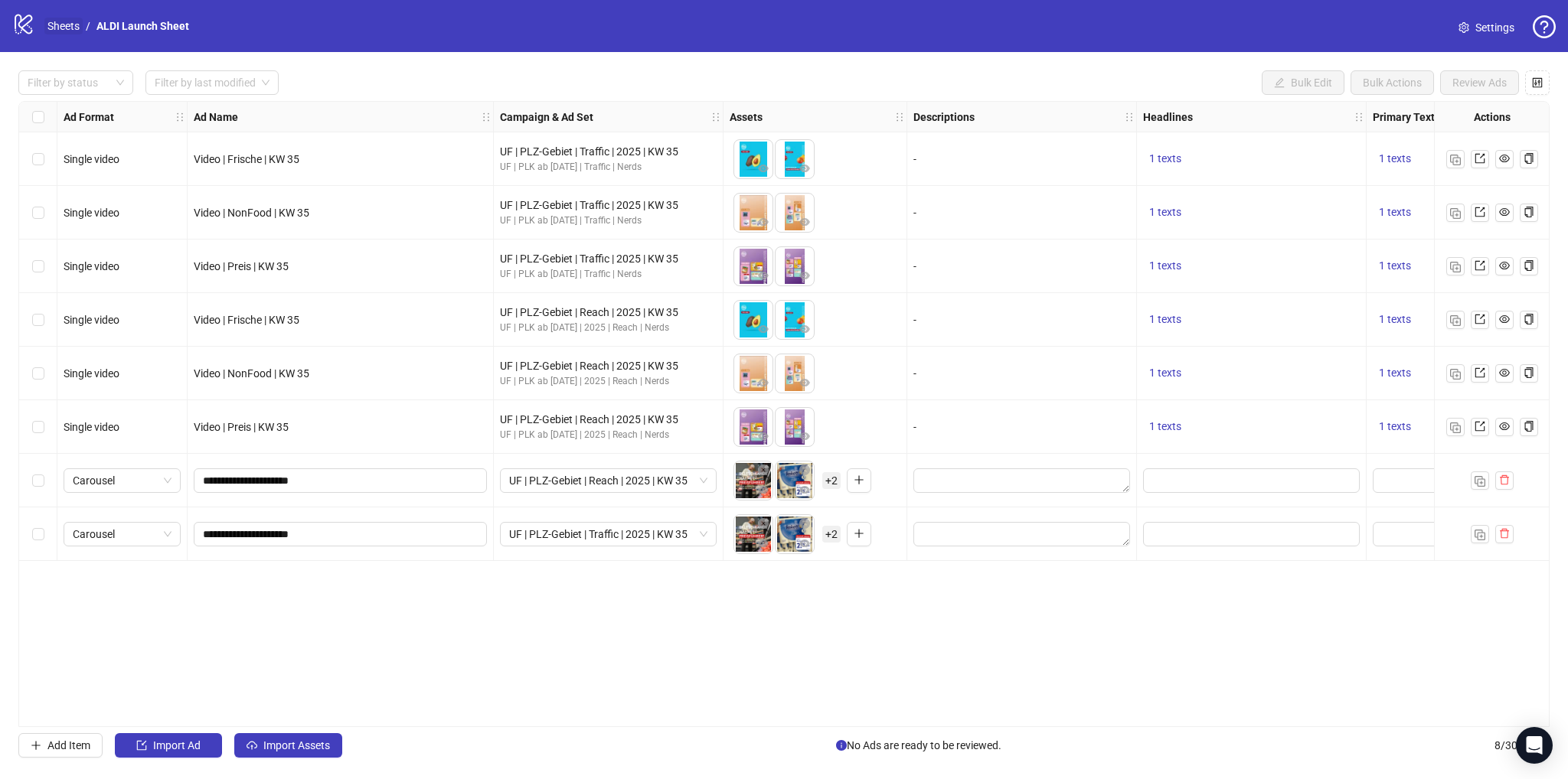
click at [60, 25] on link "Sheets" at bounding box center [63, 25] width 38 height 17
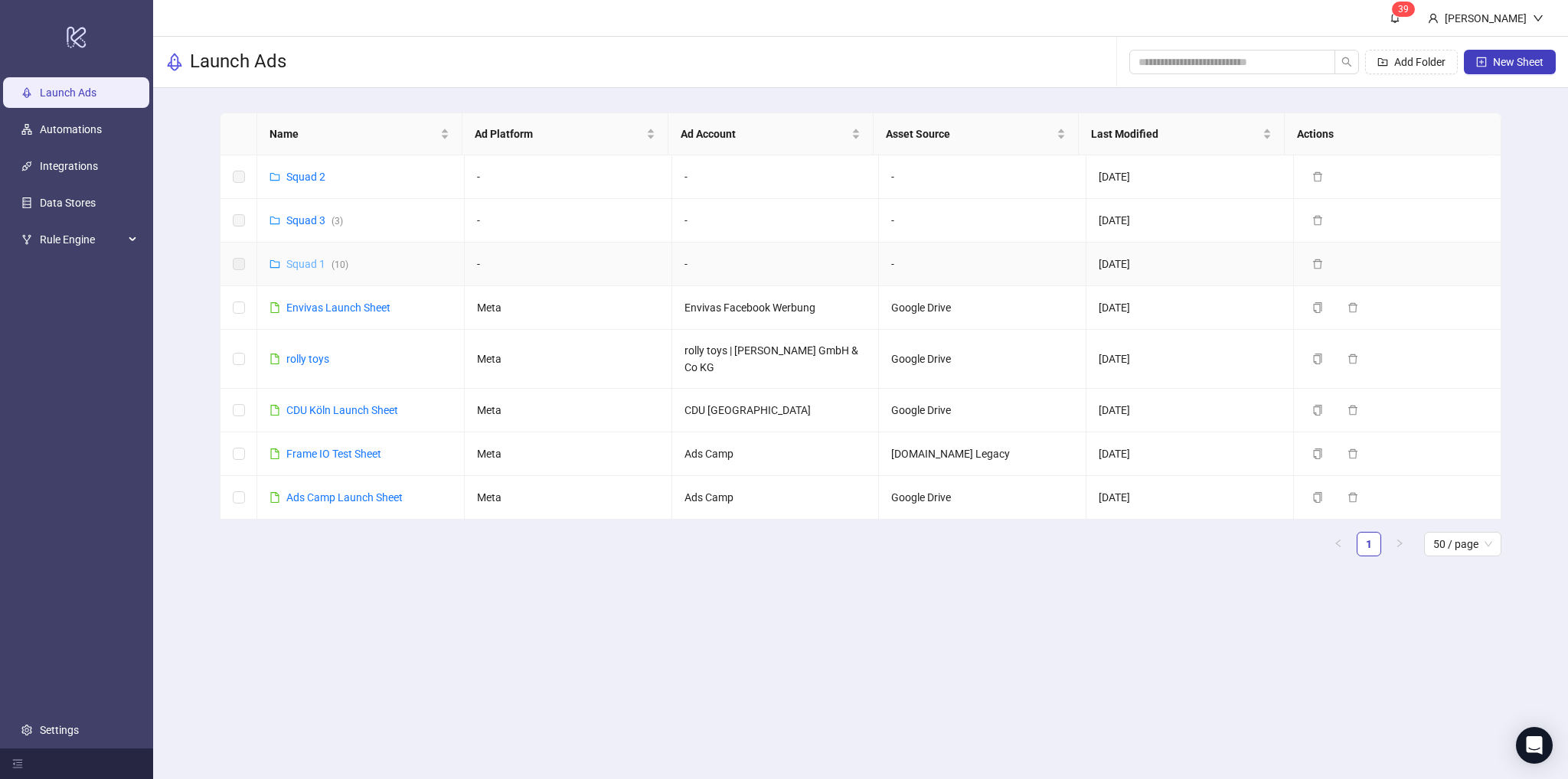
click at [311, 266] on link "Squad 1 ( 10 )" at bounding box center [318, 264] width 62 height 13
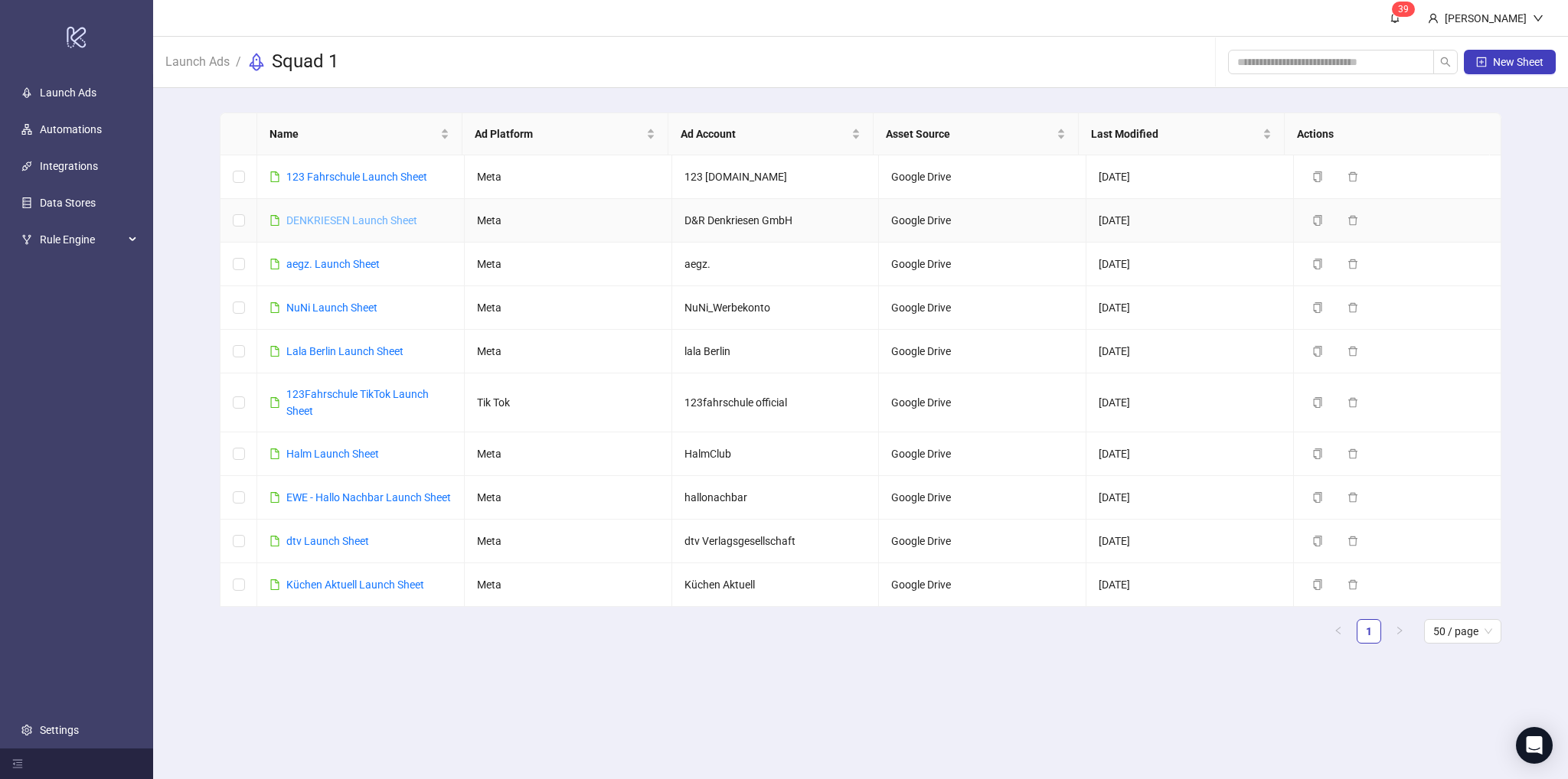
click at [326, 222] on link "DENKRIESEN Launch Sheet" at bounding box center [352, 220] width 131 height 13
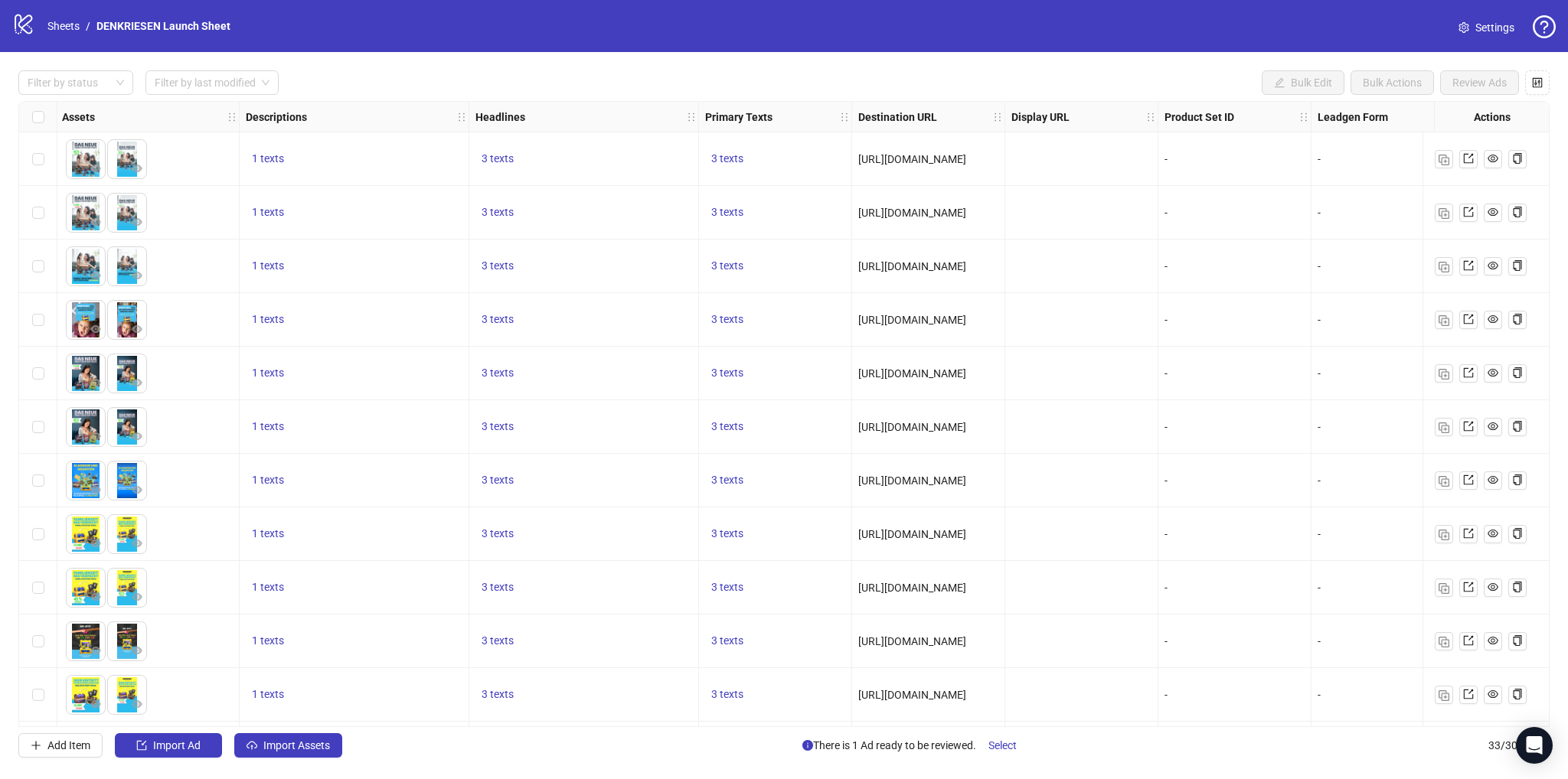
scroll to position [0, 439]
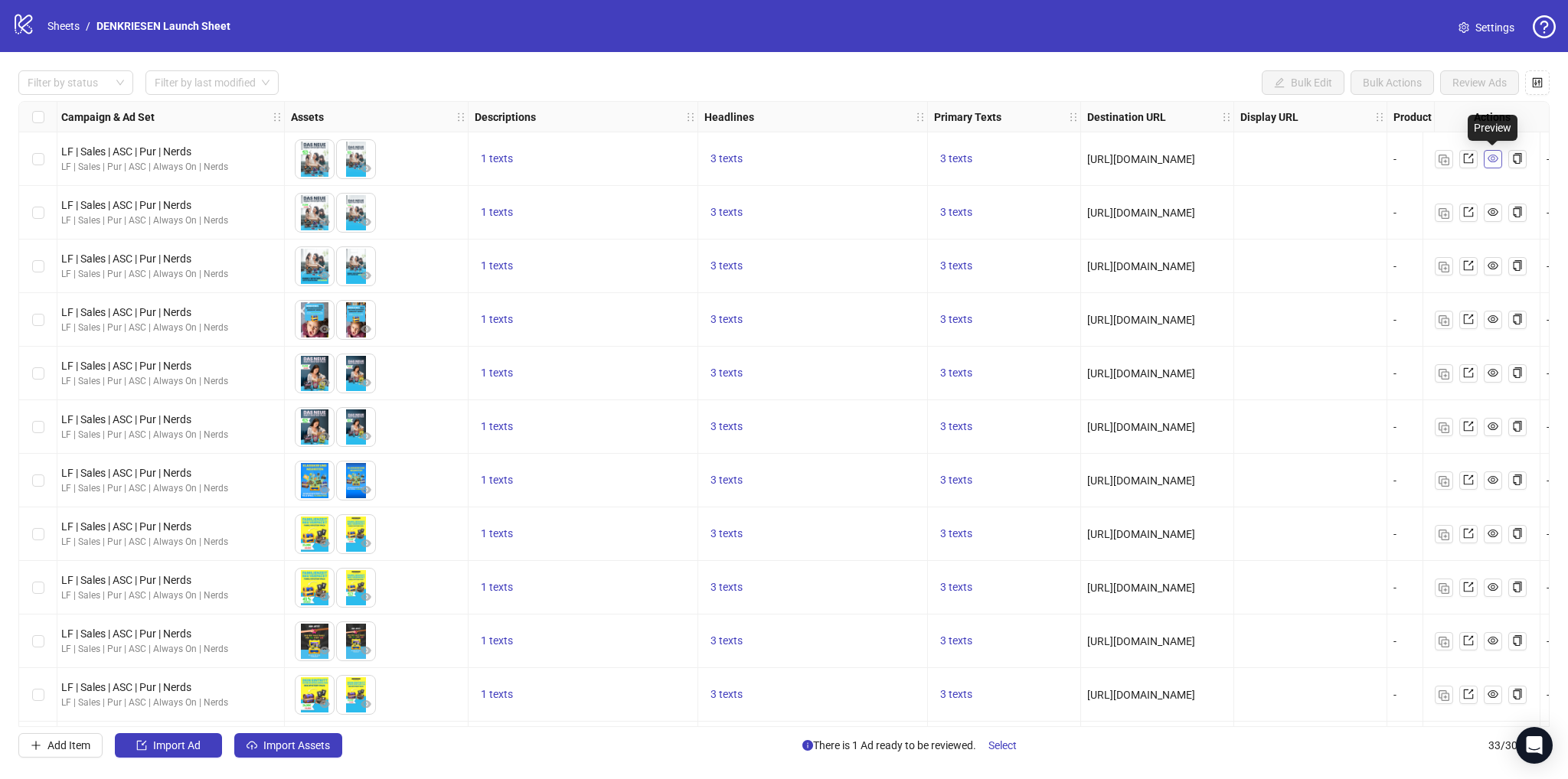
click at [1494, 162] on icon "eye" at bounding box center [1492, 158] width 11 height 11
click at [75, 23] on link "Sheets" at bounding box center [63, 25] width 38 height 17
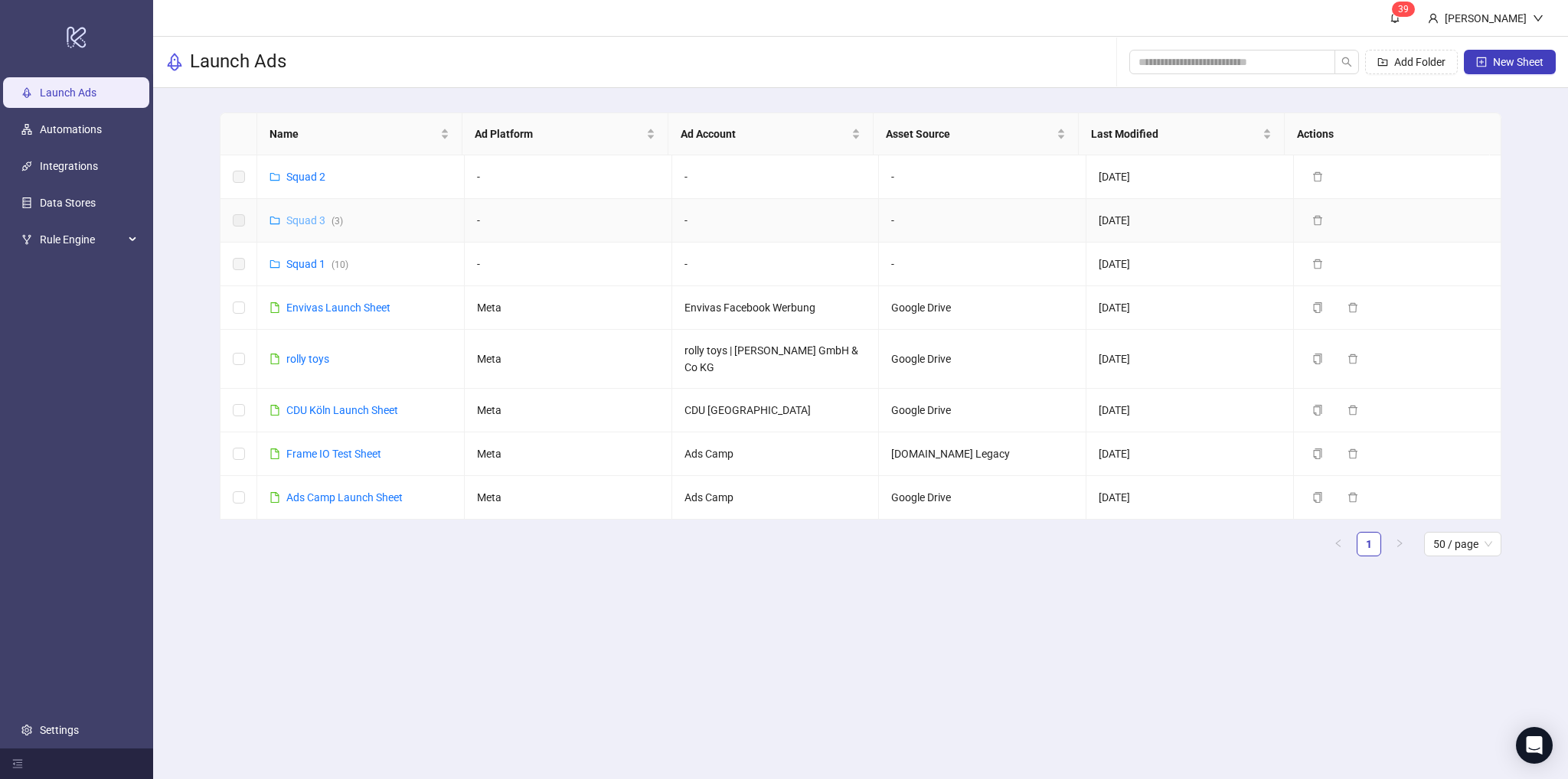
click at [305, 221] on link "Squad 3 ( 3 )" at bounding box center [315, 220] width 57 height 13
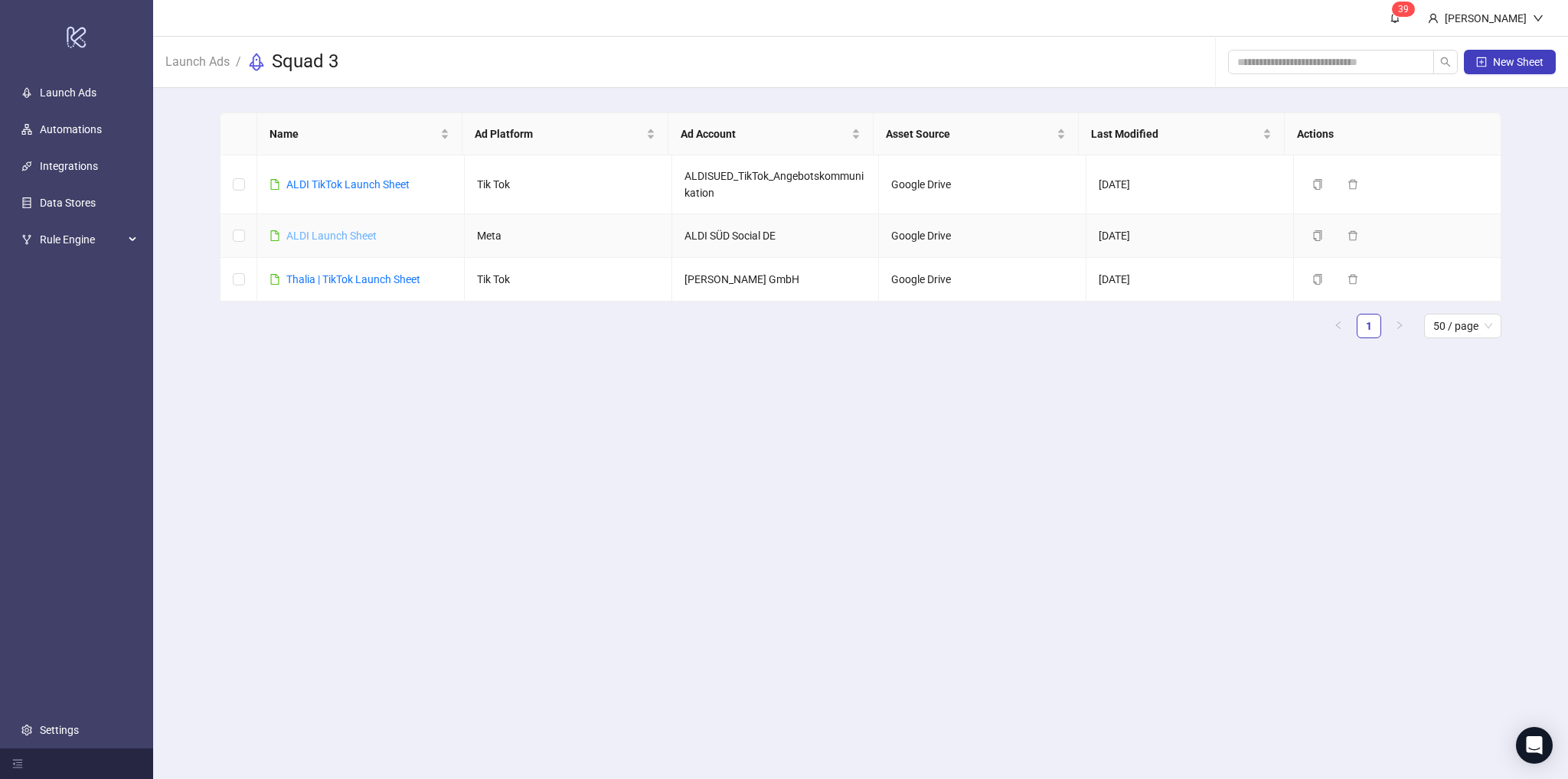
click at [335, 233] on link "ALDI Launch Sheet" at bounding box center [332, 235] width 91 height 13
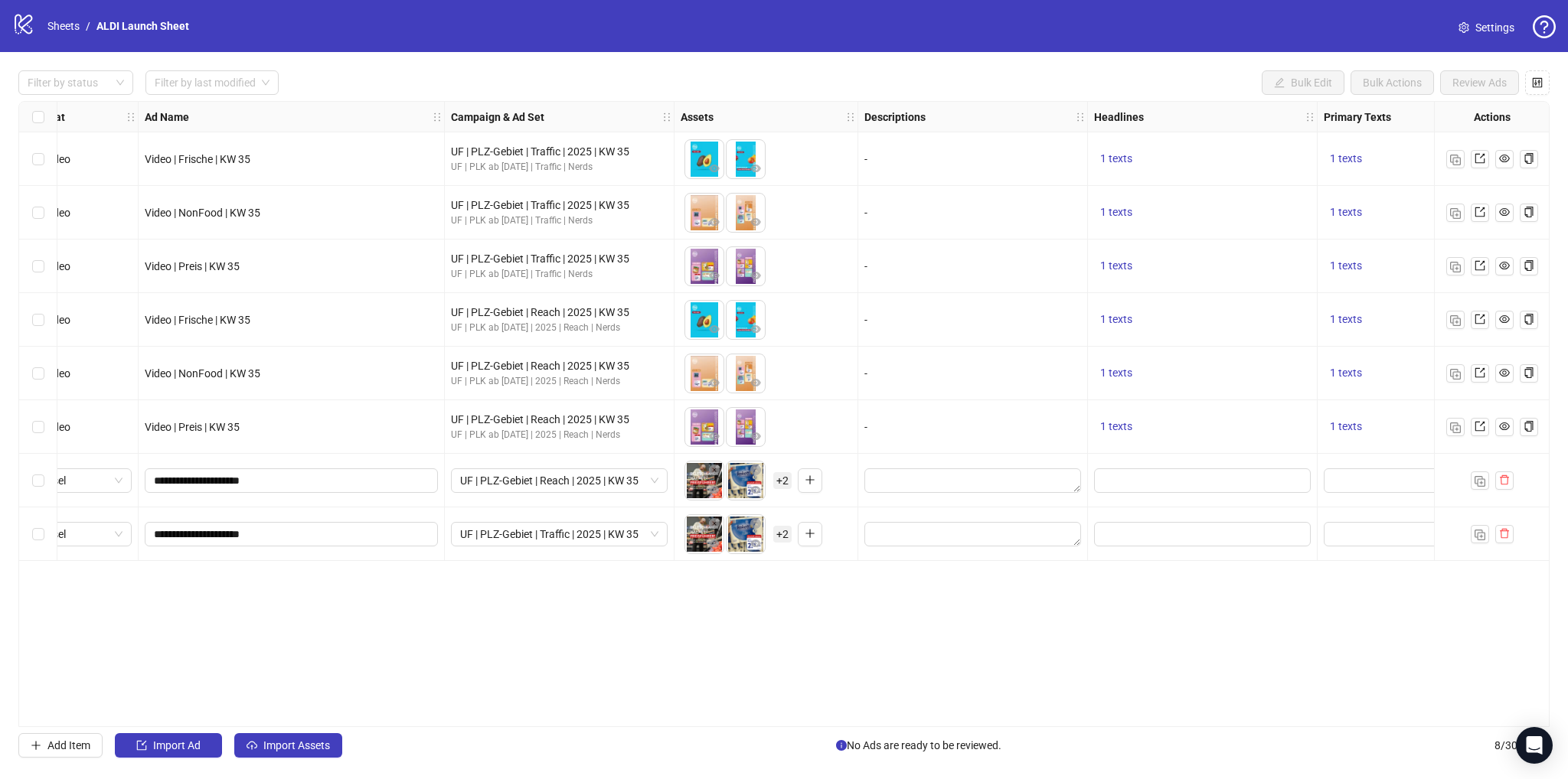
scroll to position [0, 40]
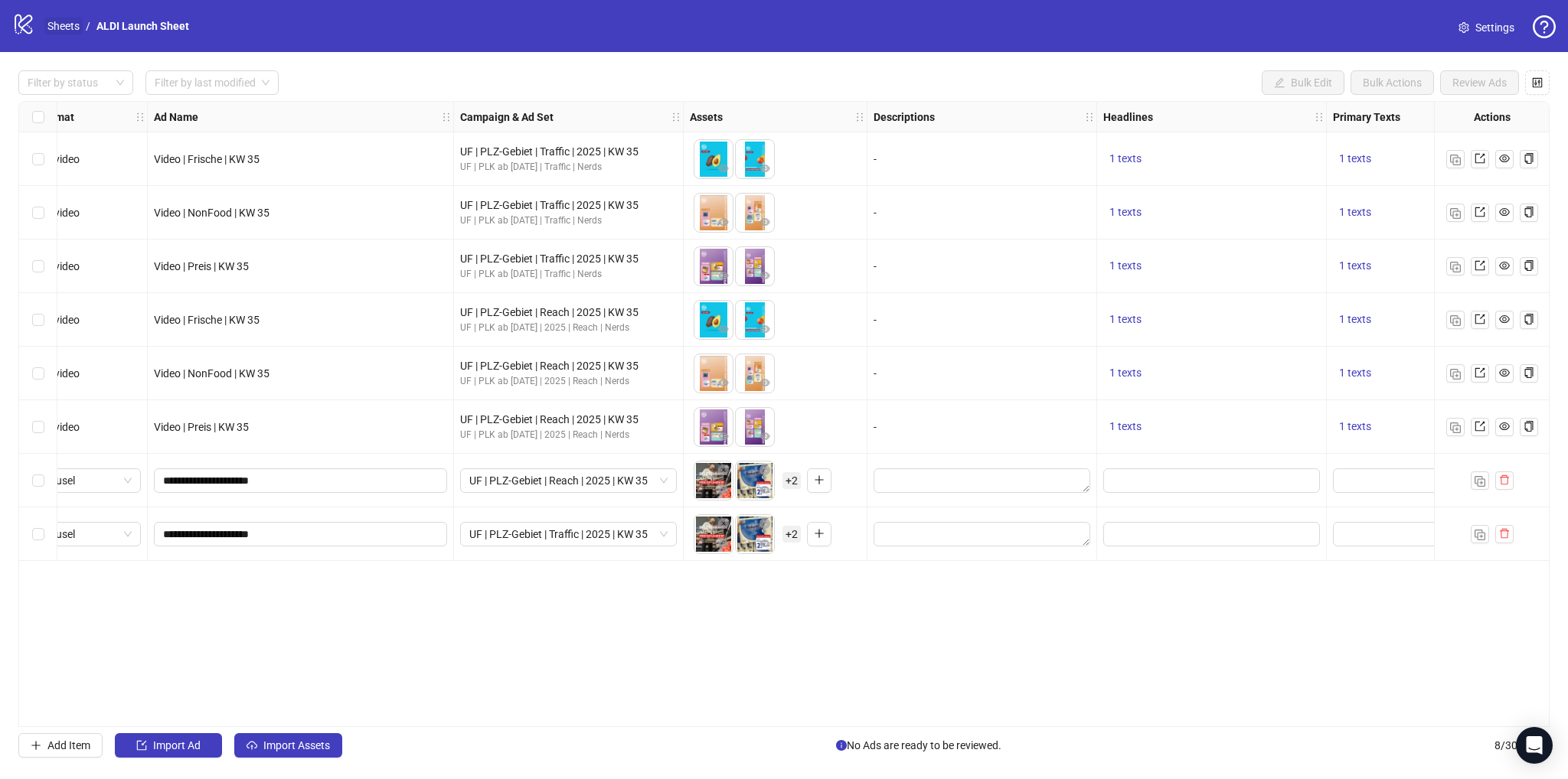
click at [75, 24] on link "Sheets" at bounding box center [63, 25] width 38 height 17
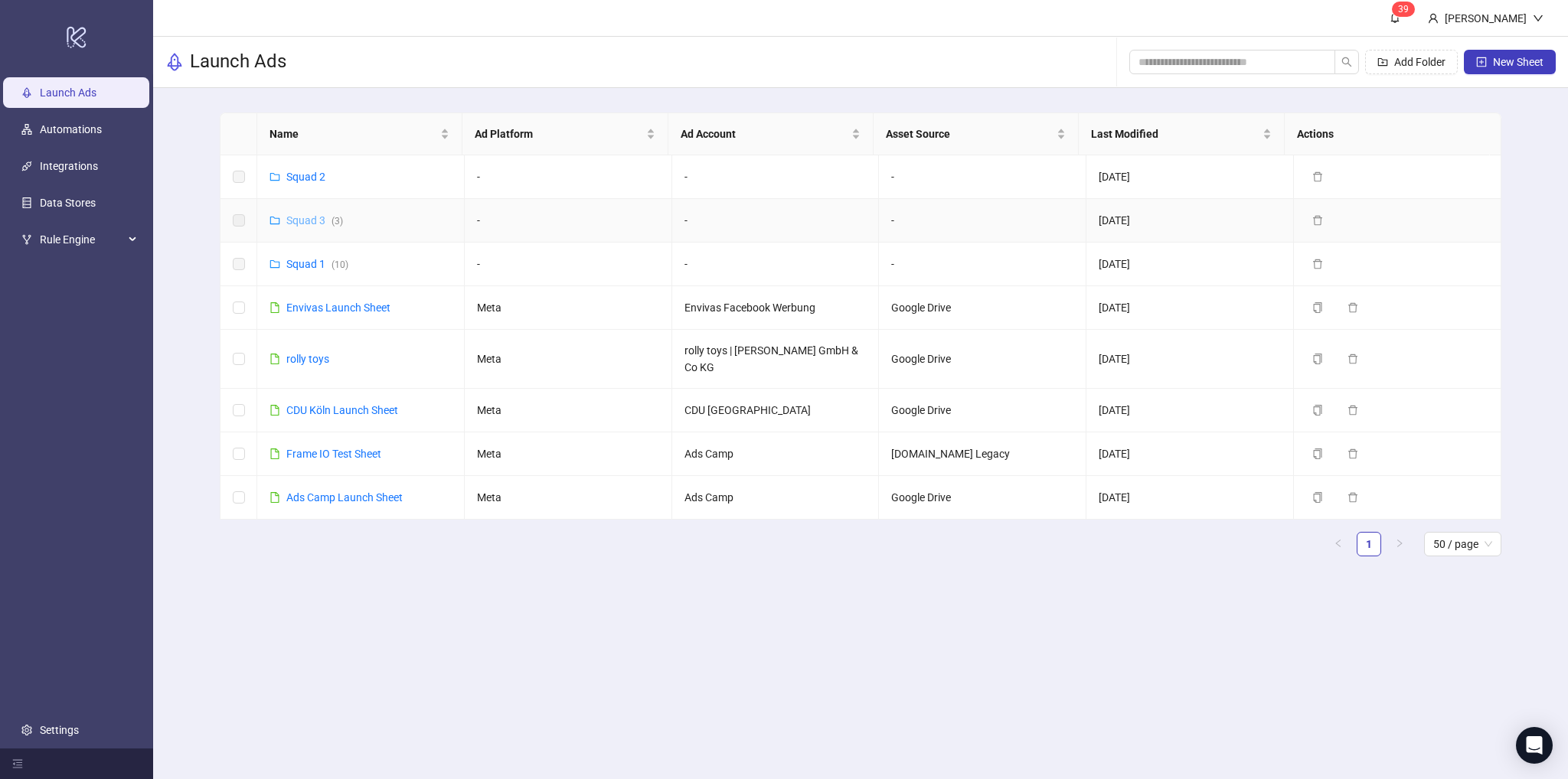
click at [305, 222] on link "Squad 3 ( 3 )" at bounding box center [315, 220] width 57 height 13
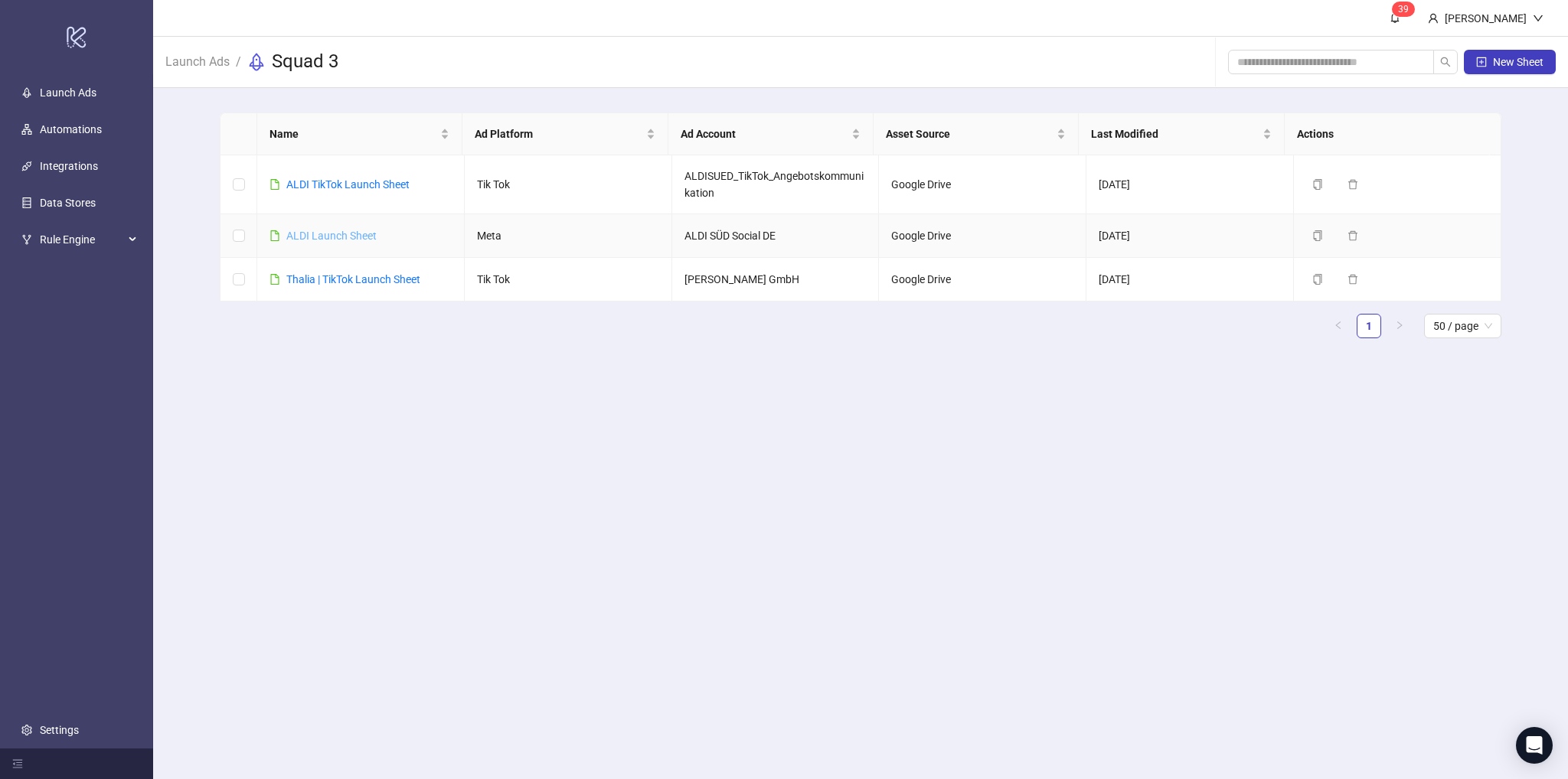
click at [321, 237] on link "ALDI Launch Sheet" at bounding box center [332, 235] width 91 height 13
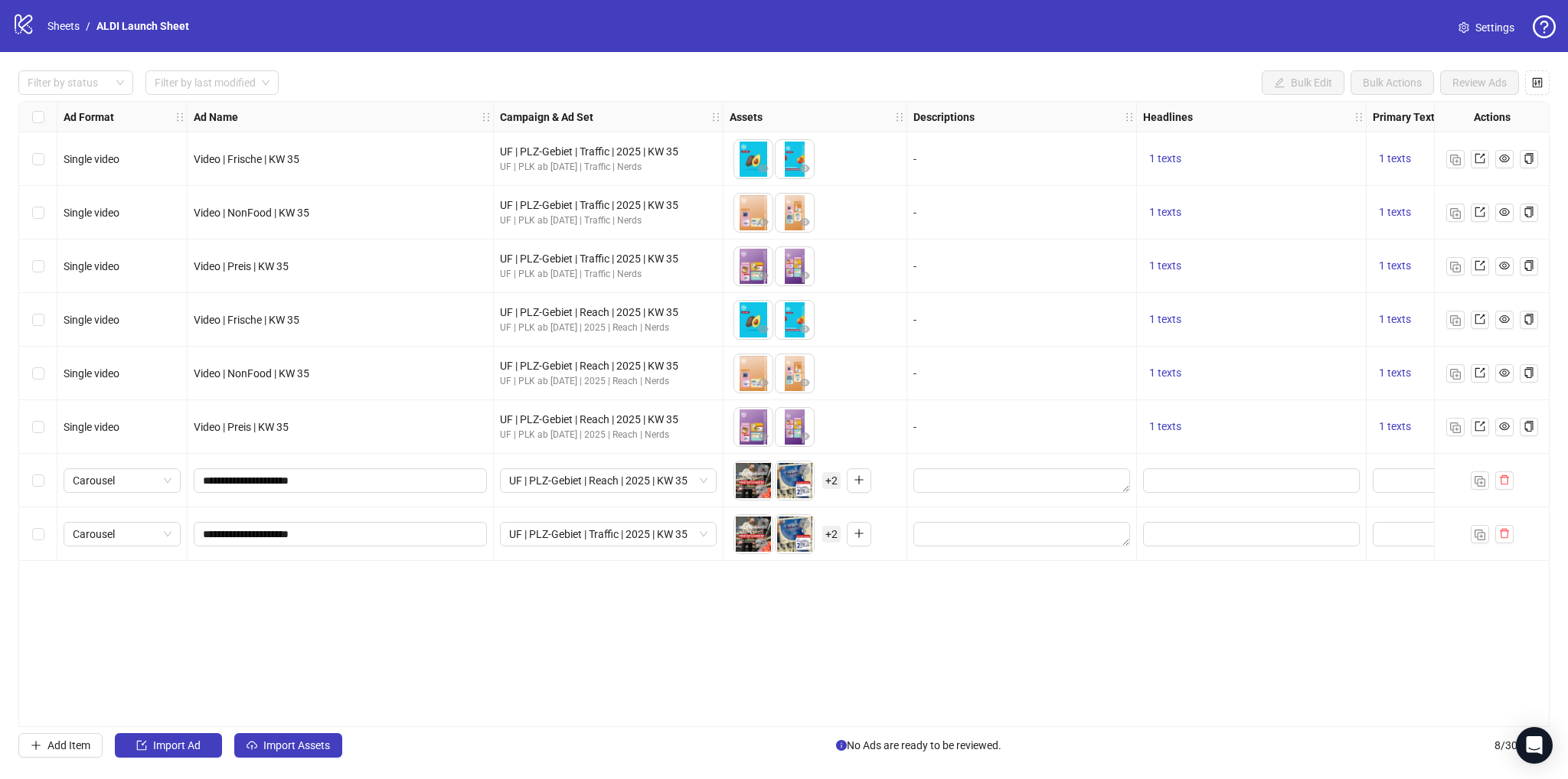
click at [1469, 23] on icon "setting" at bounding box center [1463, 27] width 11 height 11
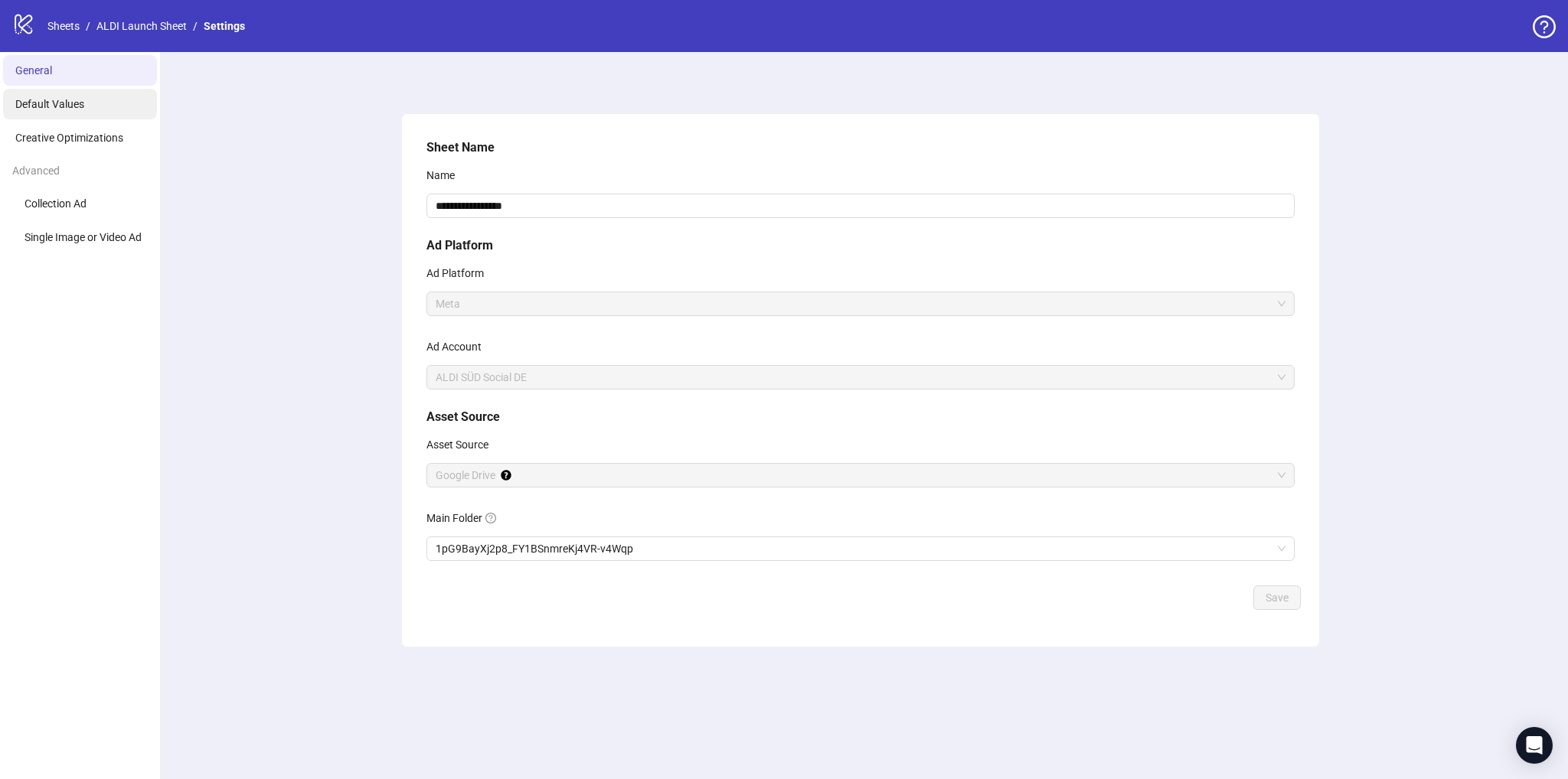
click at [52, 109] on span "Default Values" at bounding box center [50, 103] width 69 height 13
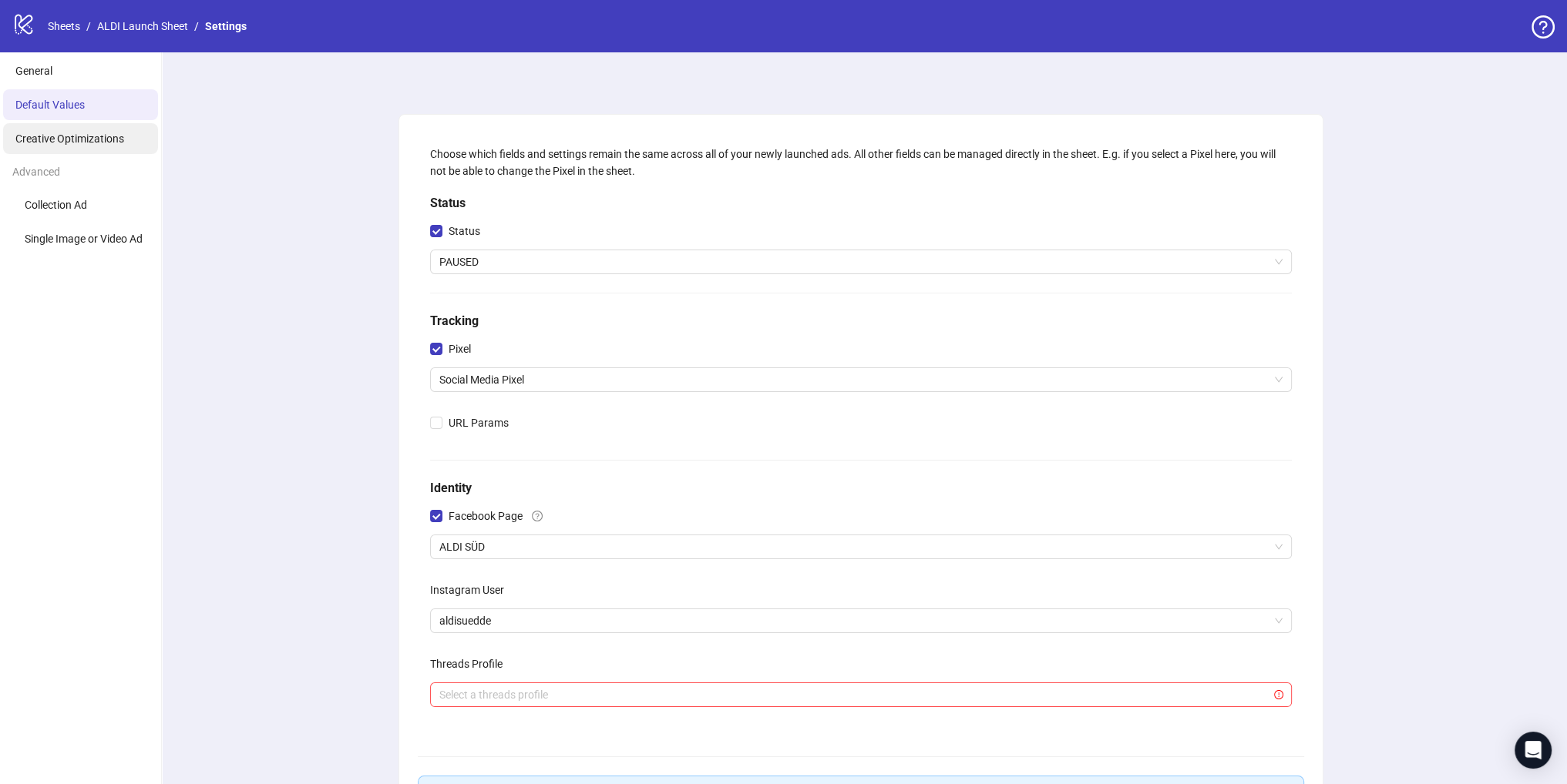
click at [68, 142] on span "Creative Optimizations" at bounding box center [70, 138] width 109 height 13
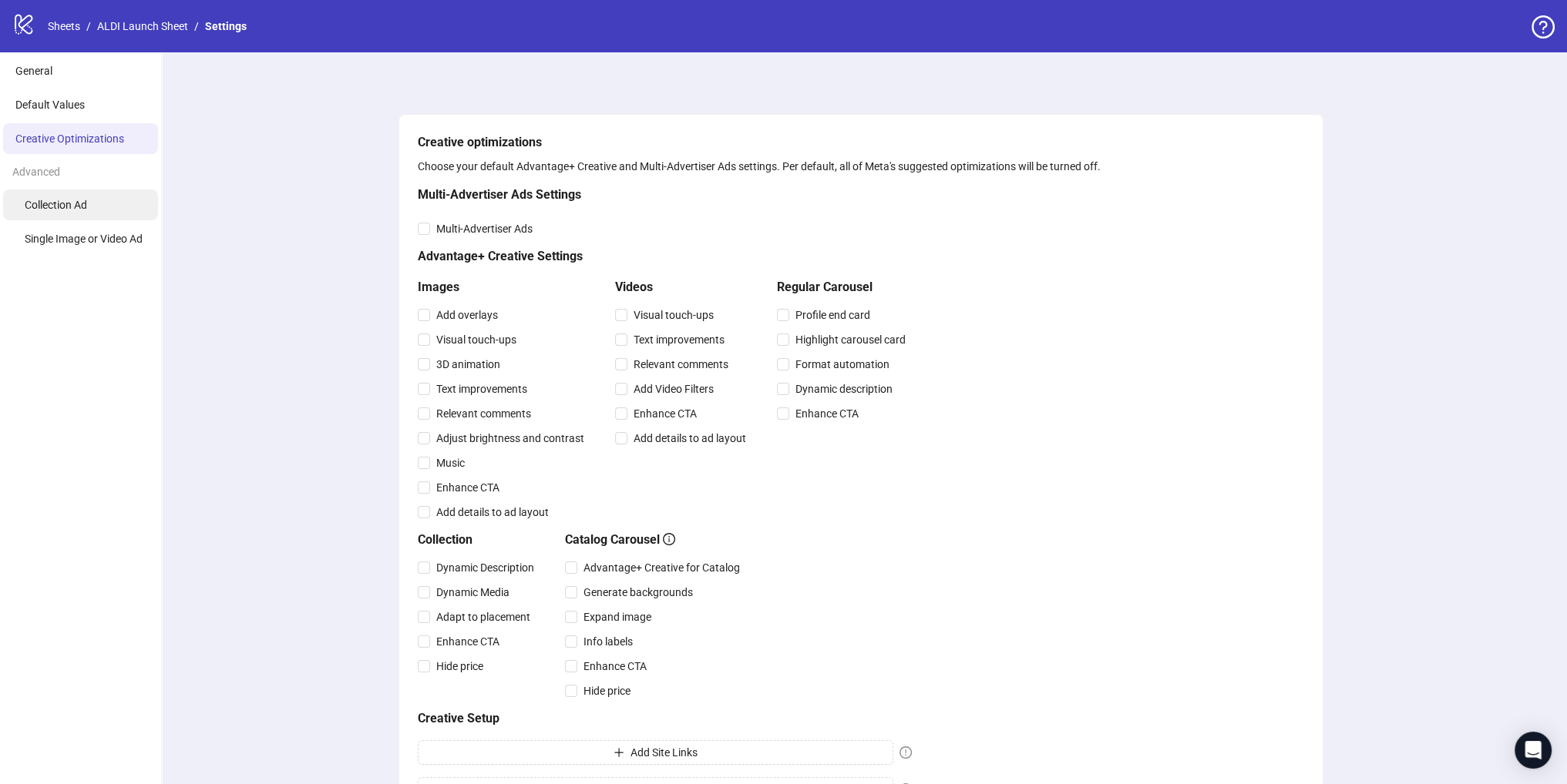
click at [91, 201] on li "Collection Ad" at bounding box center [81, 204] width 155 height 30
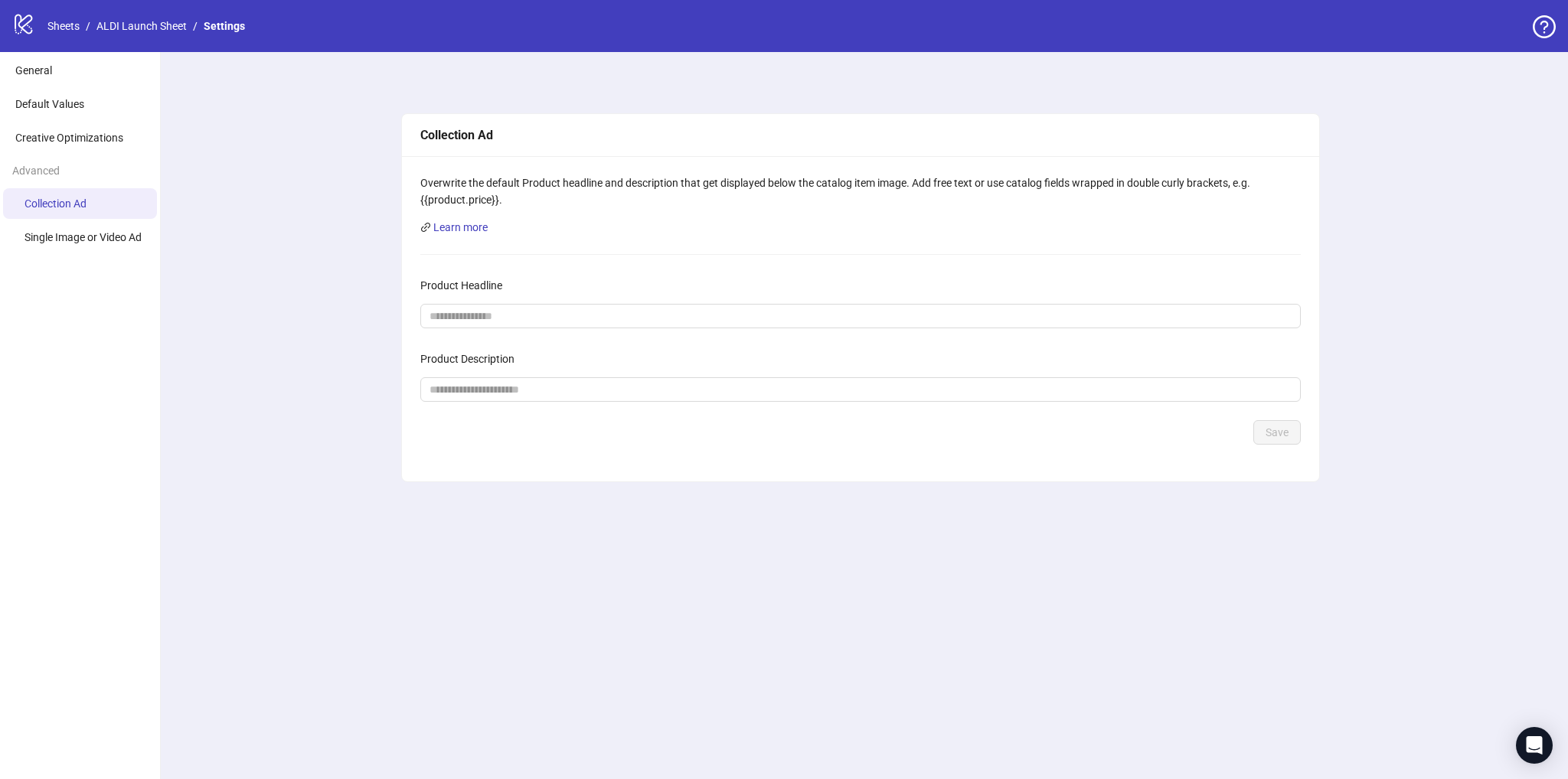
click at [88, 257] on ul "General Default Values Creative Optimizations Advanced Collection Ad Single Ima…" at bounding box center [80, 415] width 161 height 727
click at [89, 244] on li "Single Image or Video Ad" at bounding box center [80, 237] width 154 height 30
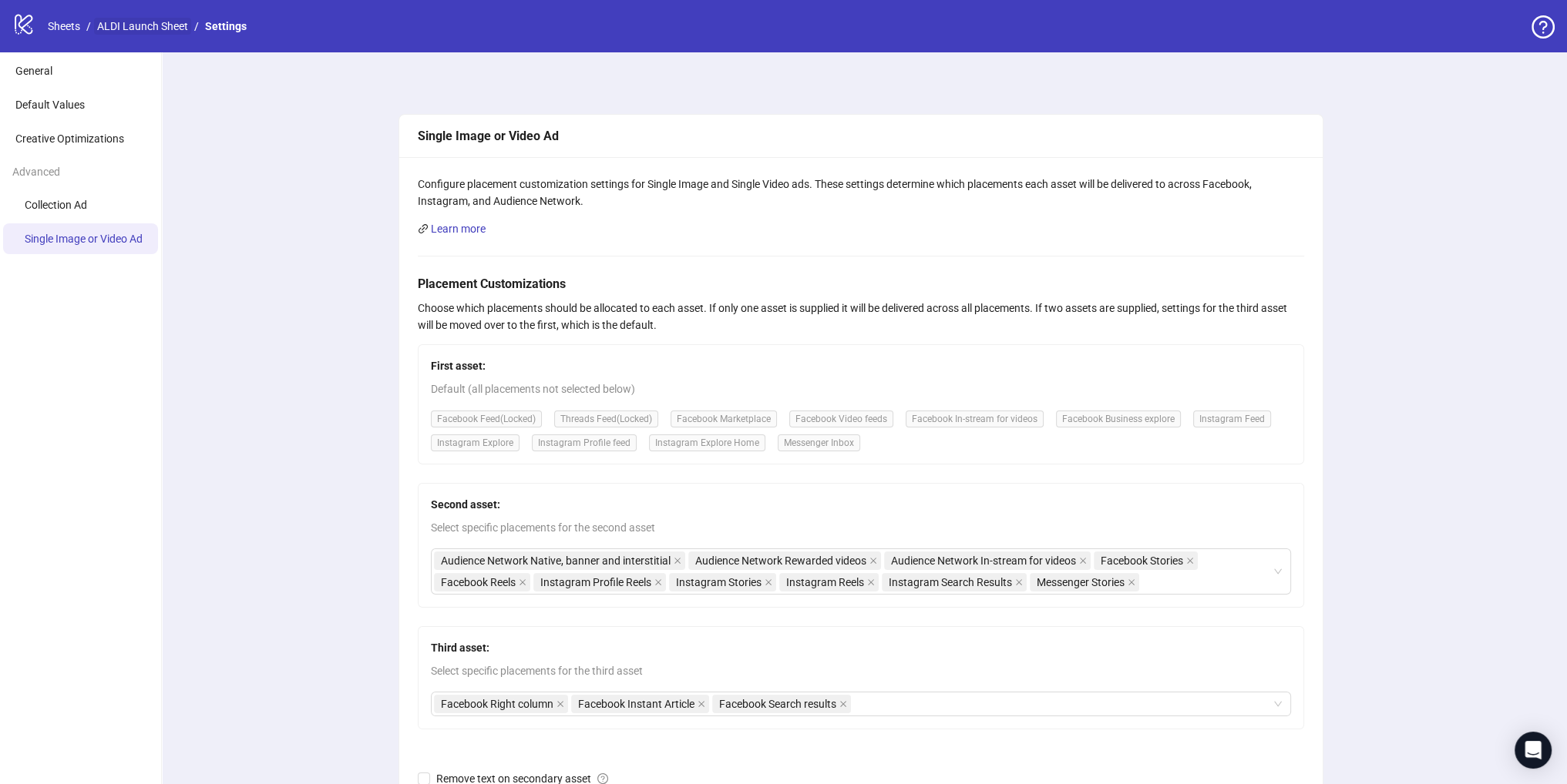
click at [156, 24] on link "ALDI Launch Sheet" at bounding box center [142, 26] width 97 height 17
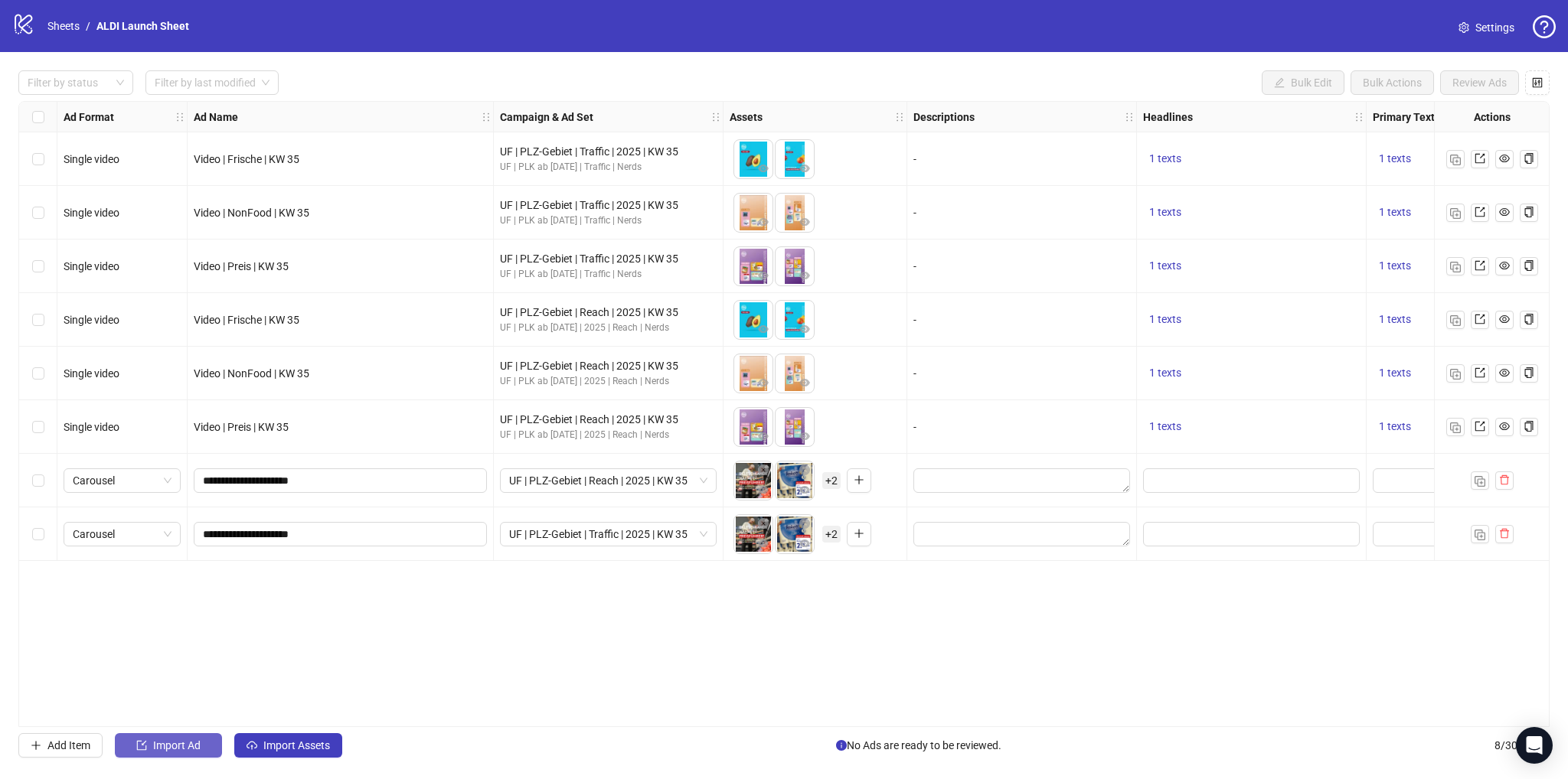
click at [153, 749] on span "Import Ad" at bounding box center [176, 745] width 48 height 13
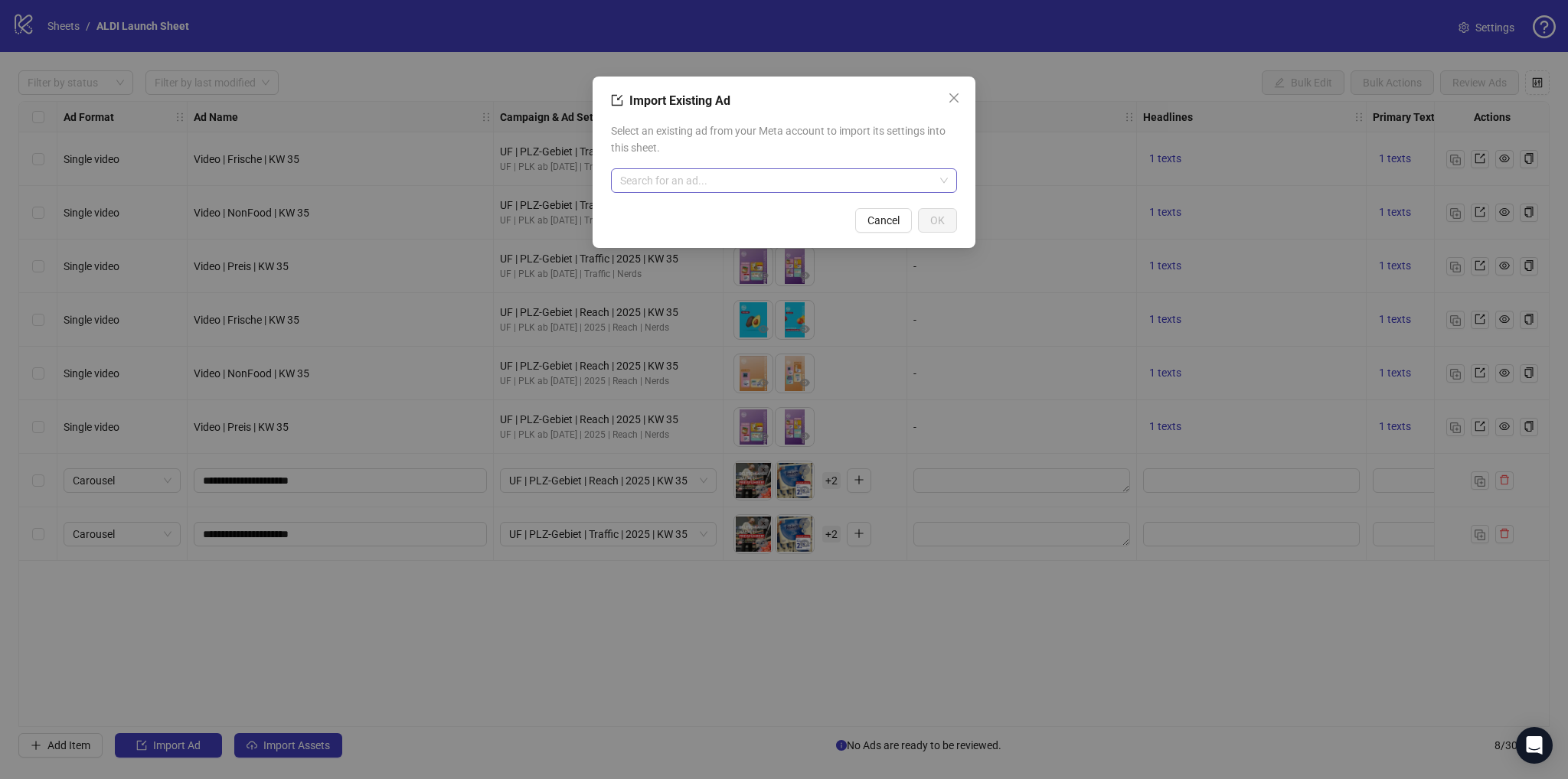
click at [731, 187] on input "search" at bounding box center [777, 180] width 314 height 23
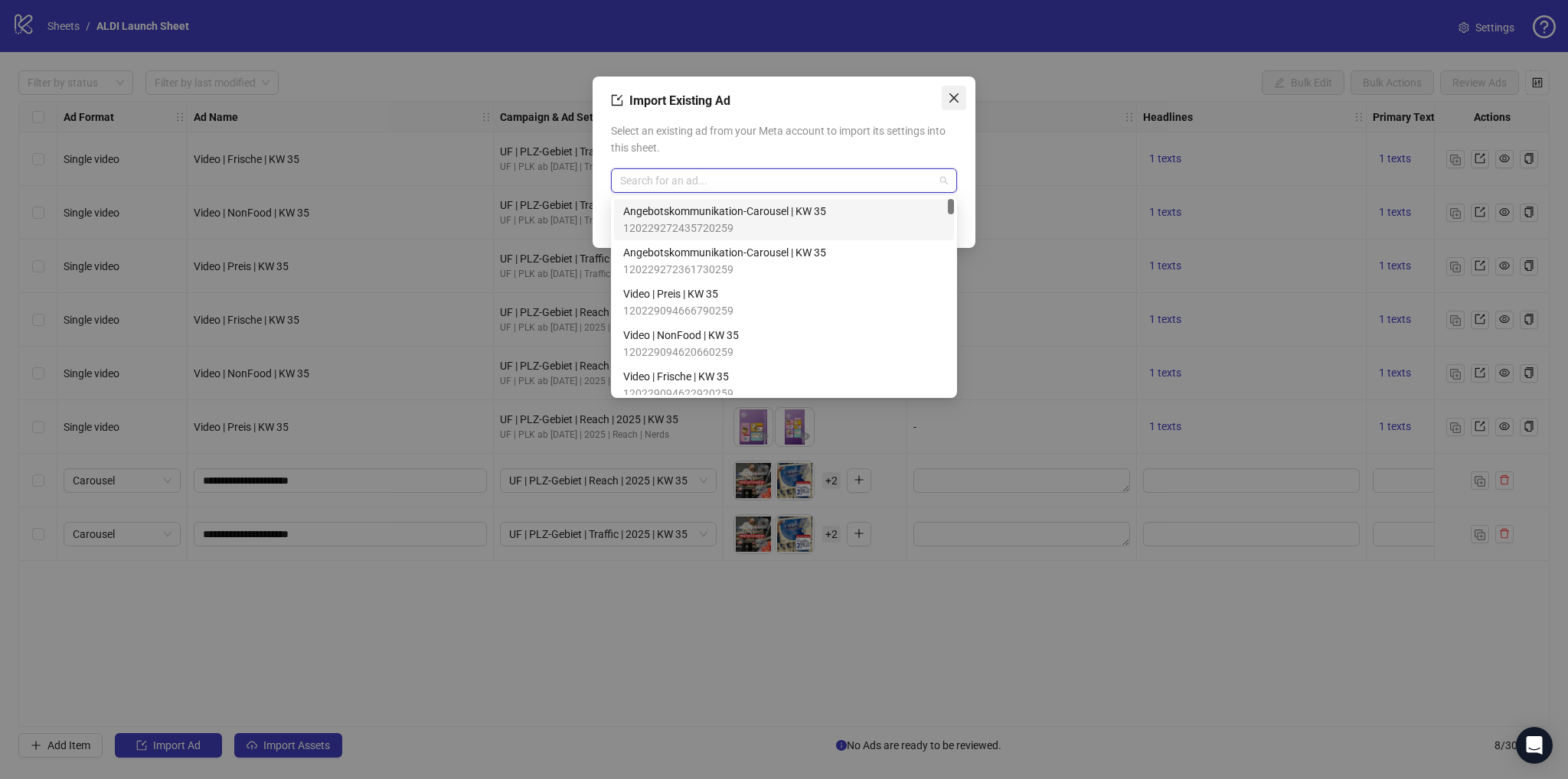
click at [952, 98] on icon "close" at bounding box center [953, 97] width 9 height 9
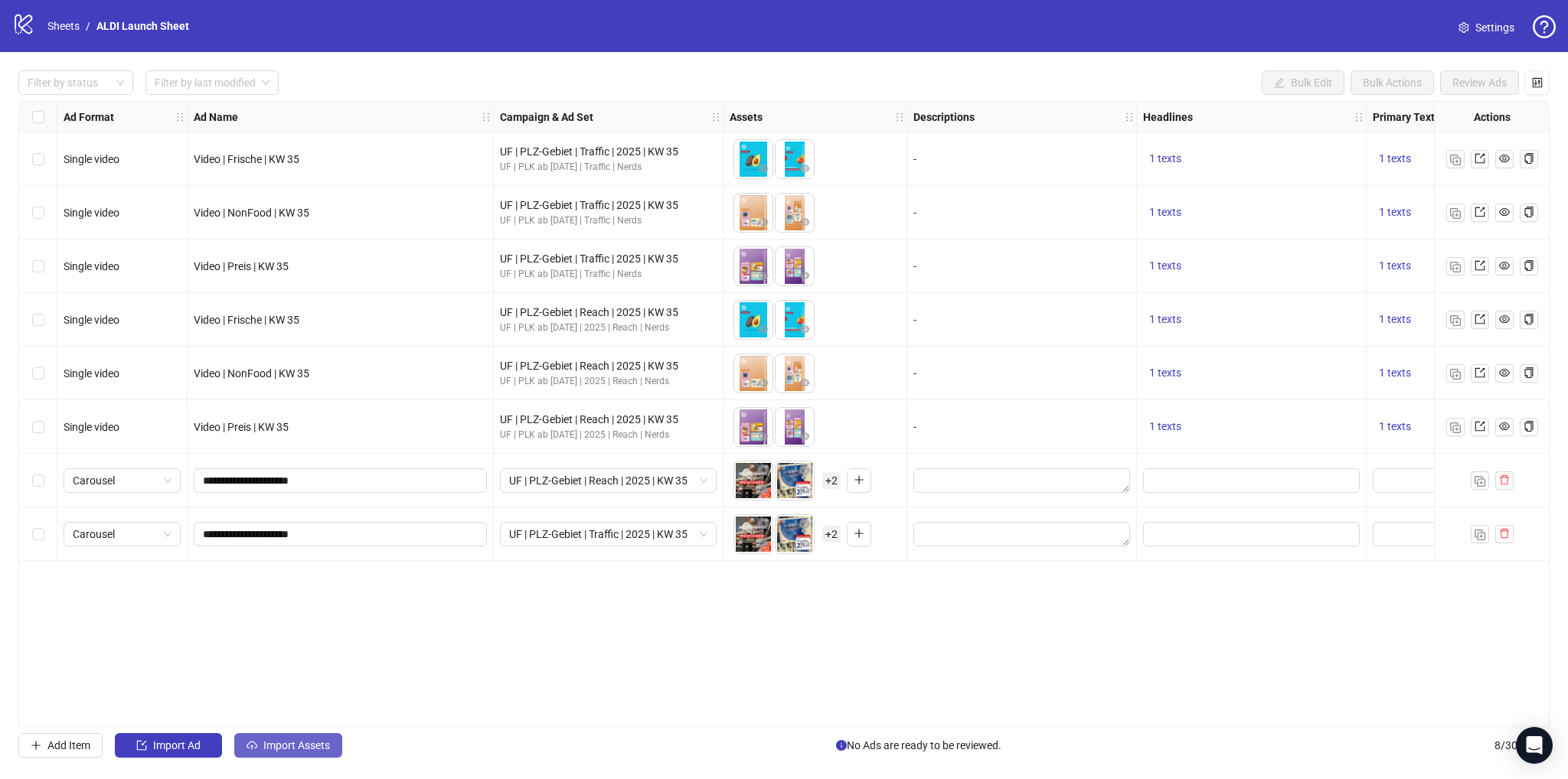
click at [310, 743] on span "Import Assets" at bounding box center [296, 745] width 66 height 13
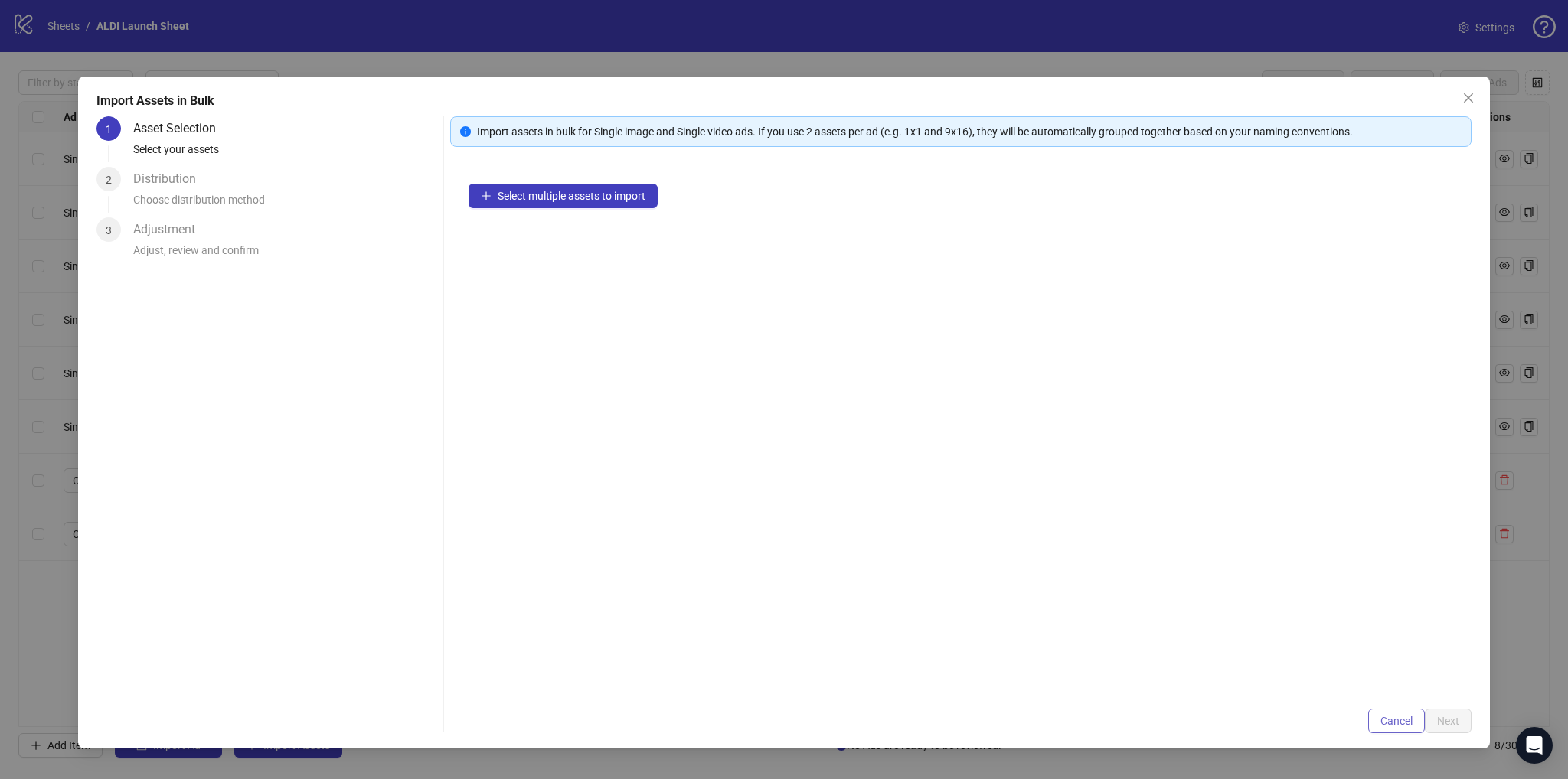
click at [1396, 730] on button "Cancel" at bounding box center [1396, 721] width 57 height 24
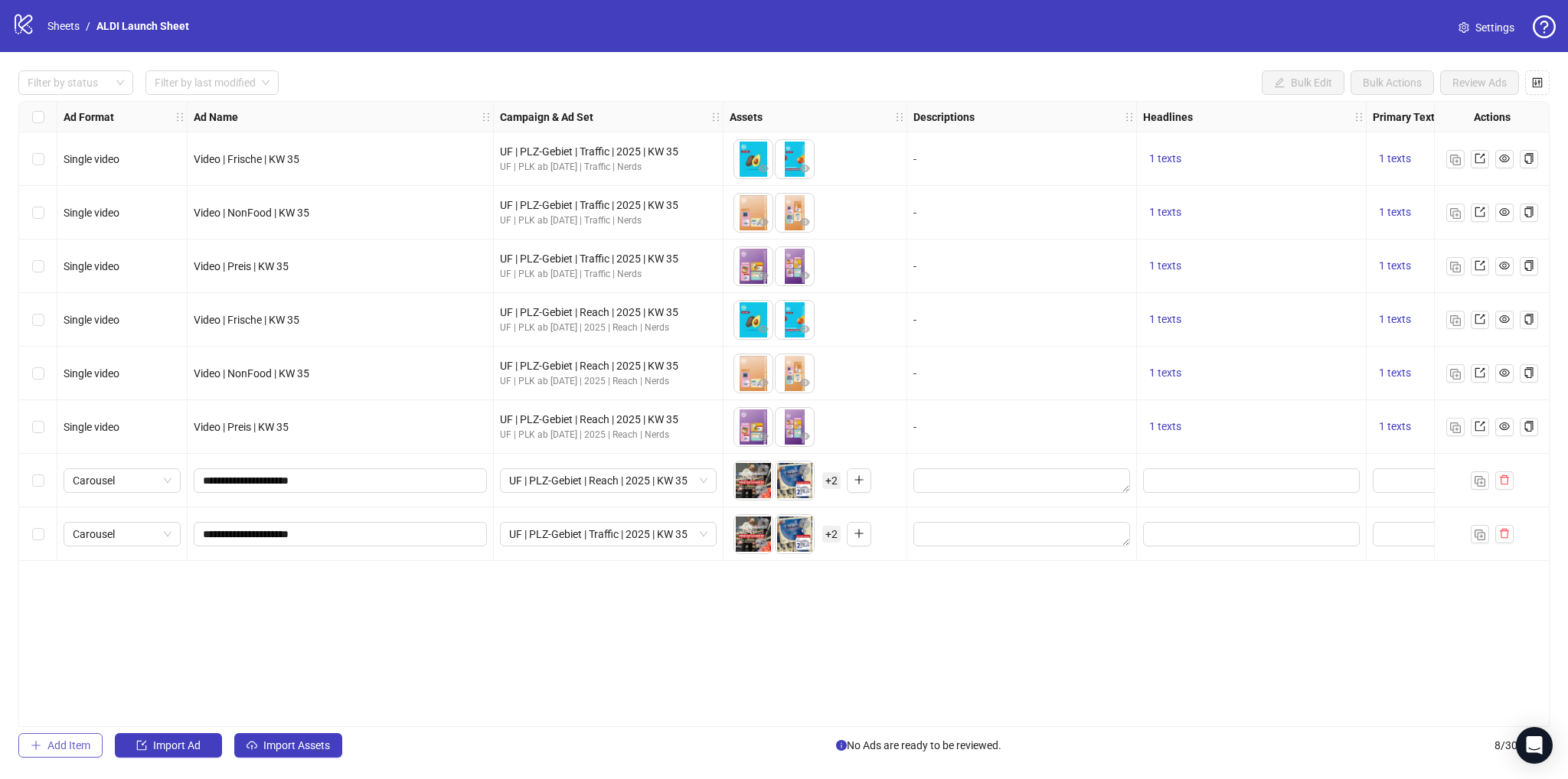
click at [76, 749] on span "Add Item" at bounding box center [69, 745] width 43 height 13
click at [45, 585] on div "Select row 9" at bounding box center [38, 587] width 38 height 54
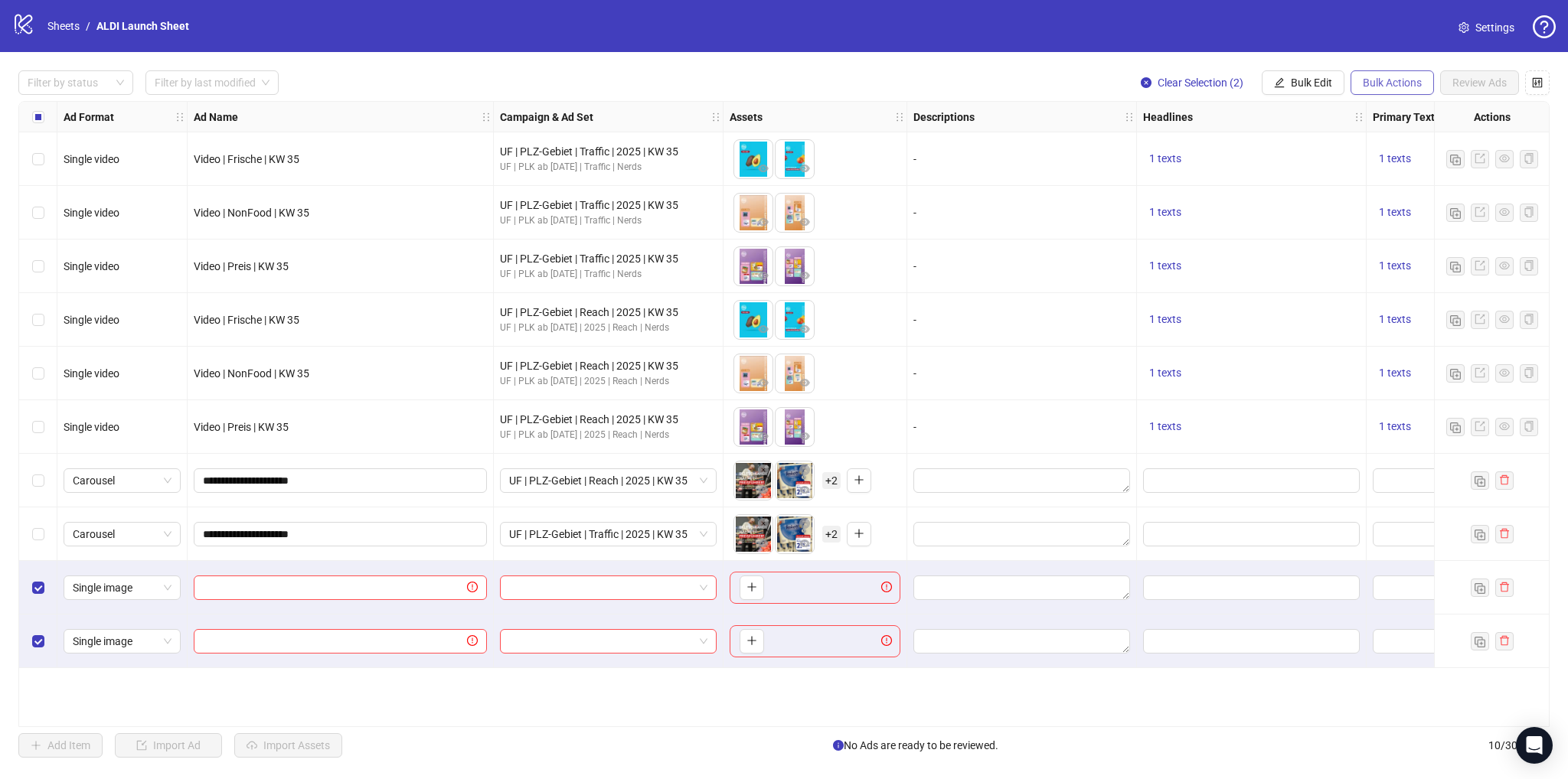
click at [1379, 77] on span "Bulk Actions" at bounding box center [1392, 82] width 59 height 13
click at [1387, 112] on span "Delete" at bounding box center [1414, 113] width 105 height 17
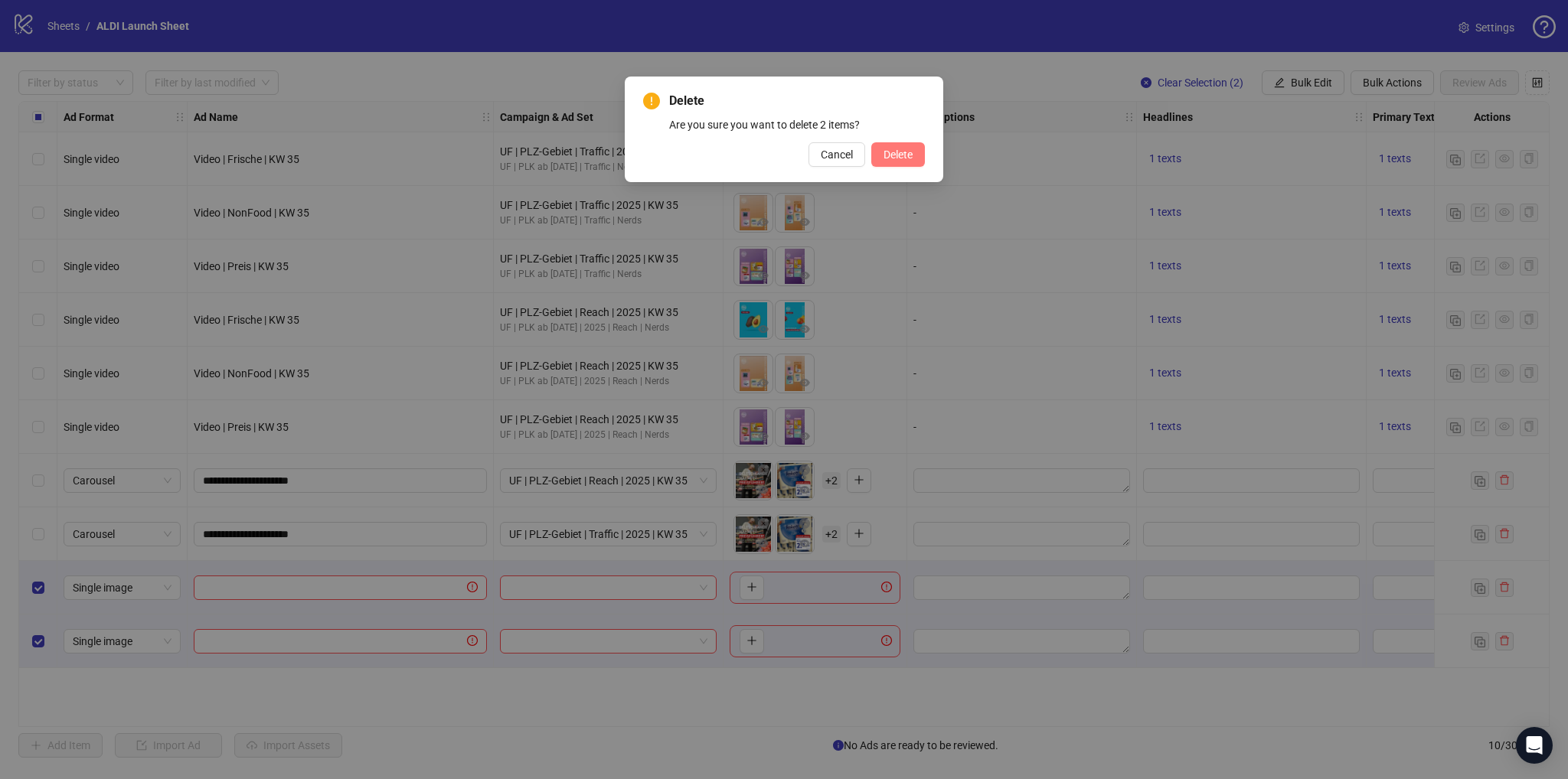
click at [884, 157] on span "Delete" at bounding box center [898, 154] width 29 height 13
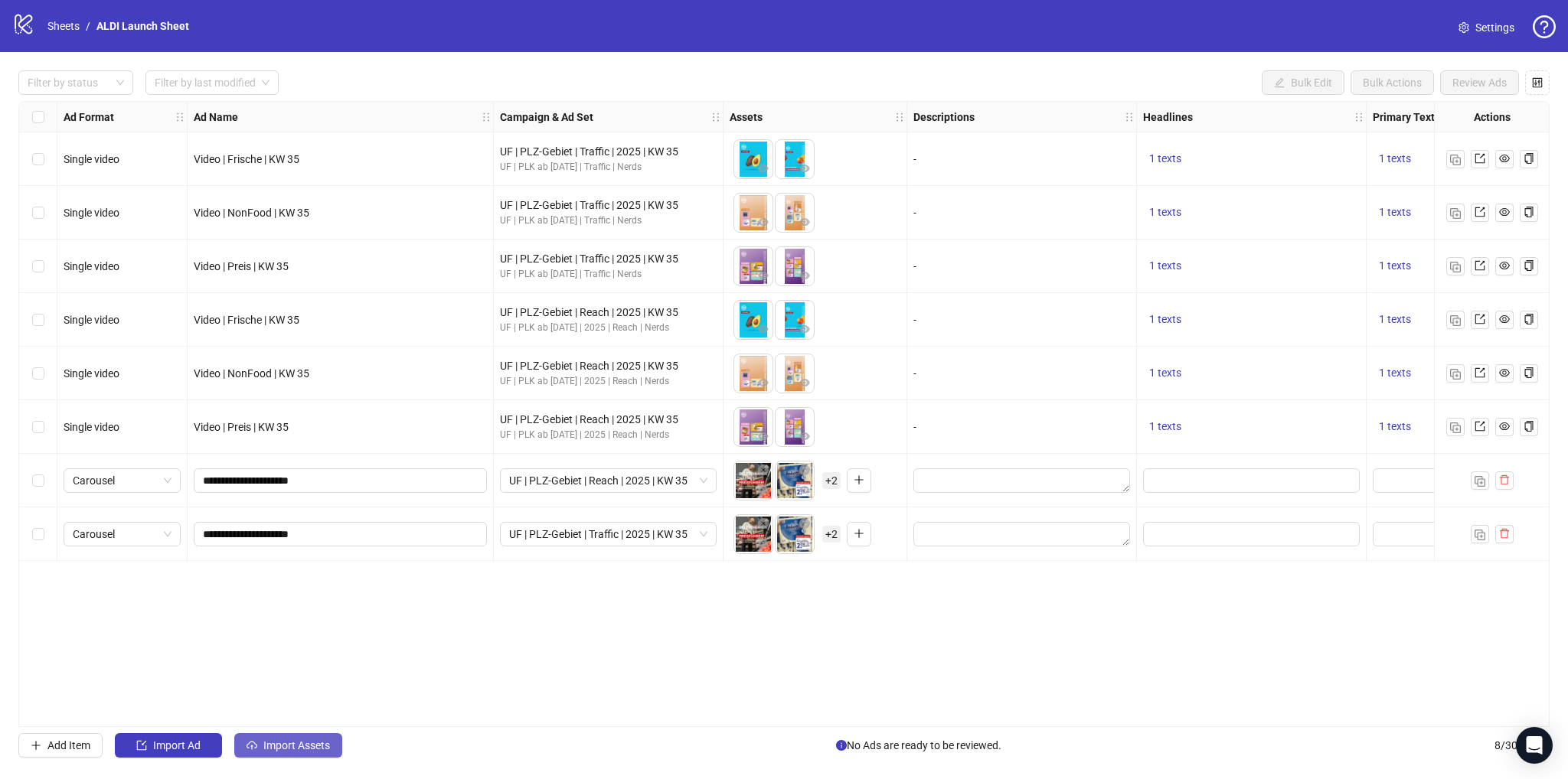
click at [288, 739] on span "Import Assets" at bounding box center [296, 745] width 66 height 13
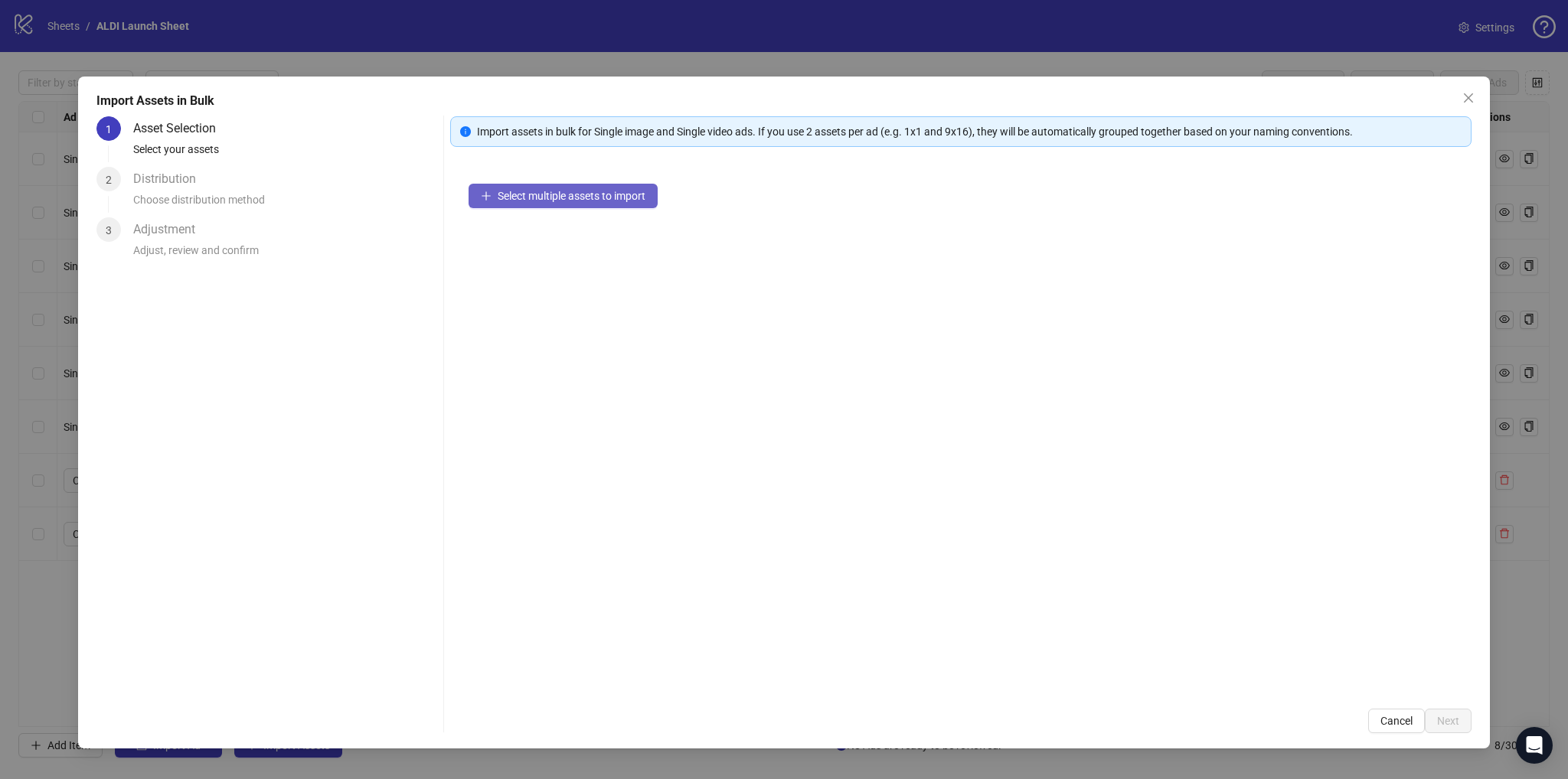
click at [575, 198] on span "Select multiple assets to import" at bounding box center [570, 196] width 147 height 13
click at [1454, 720] on span "Next" at bounding box center [1447, 721] width 22 height 13
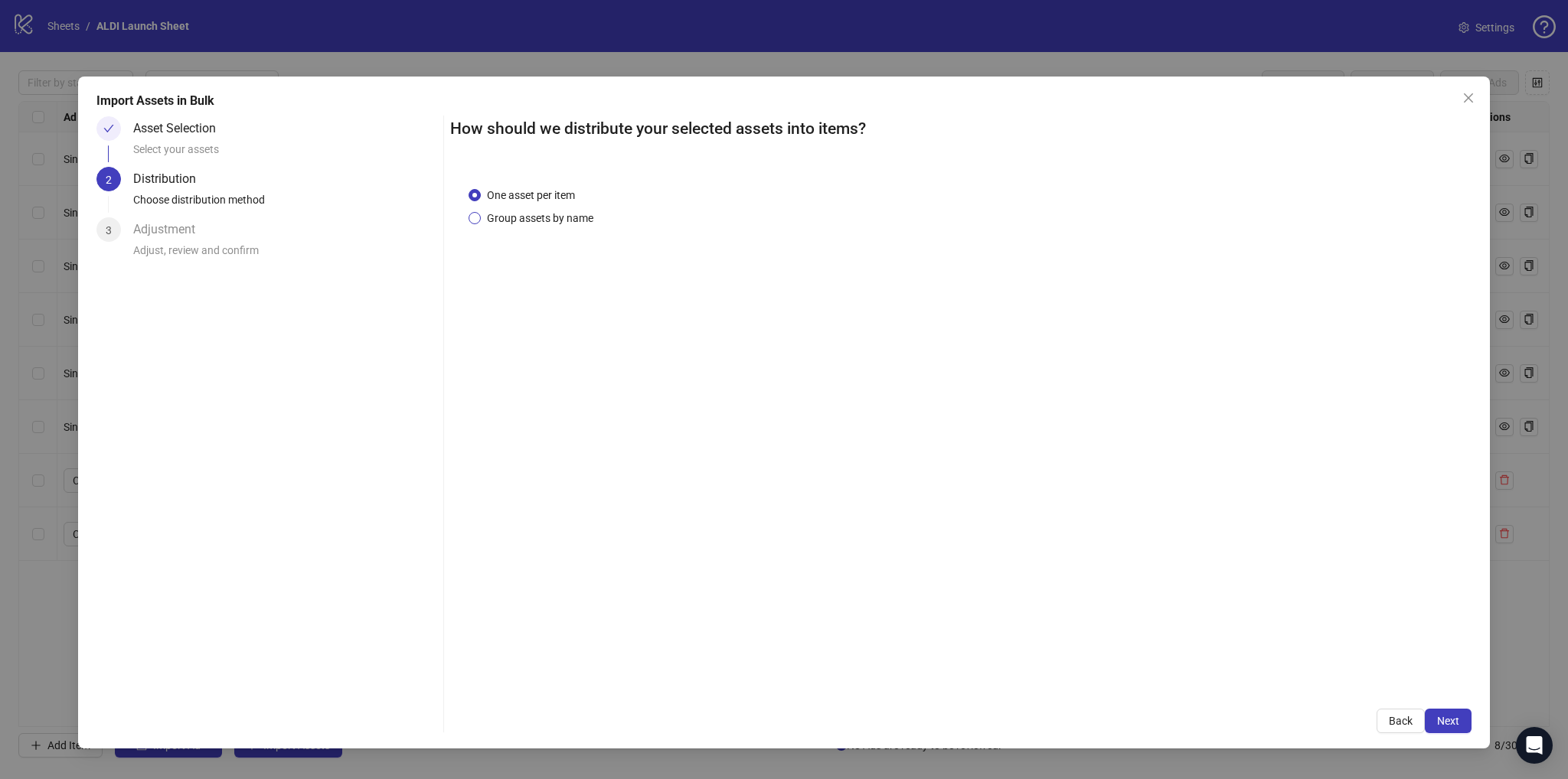
click at [529, 215] on span "Group assets by name" at bounding box center [540, 217] width 119 height 17
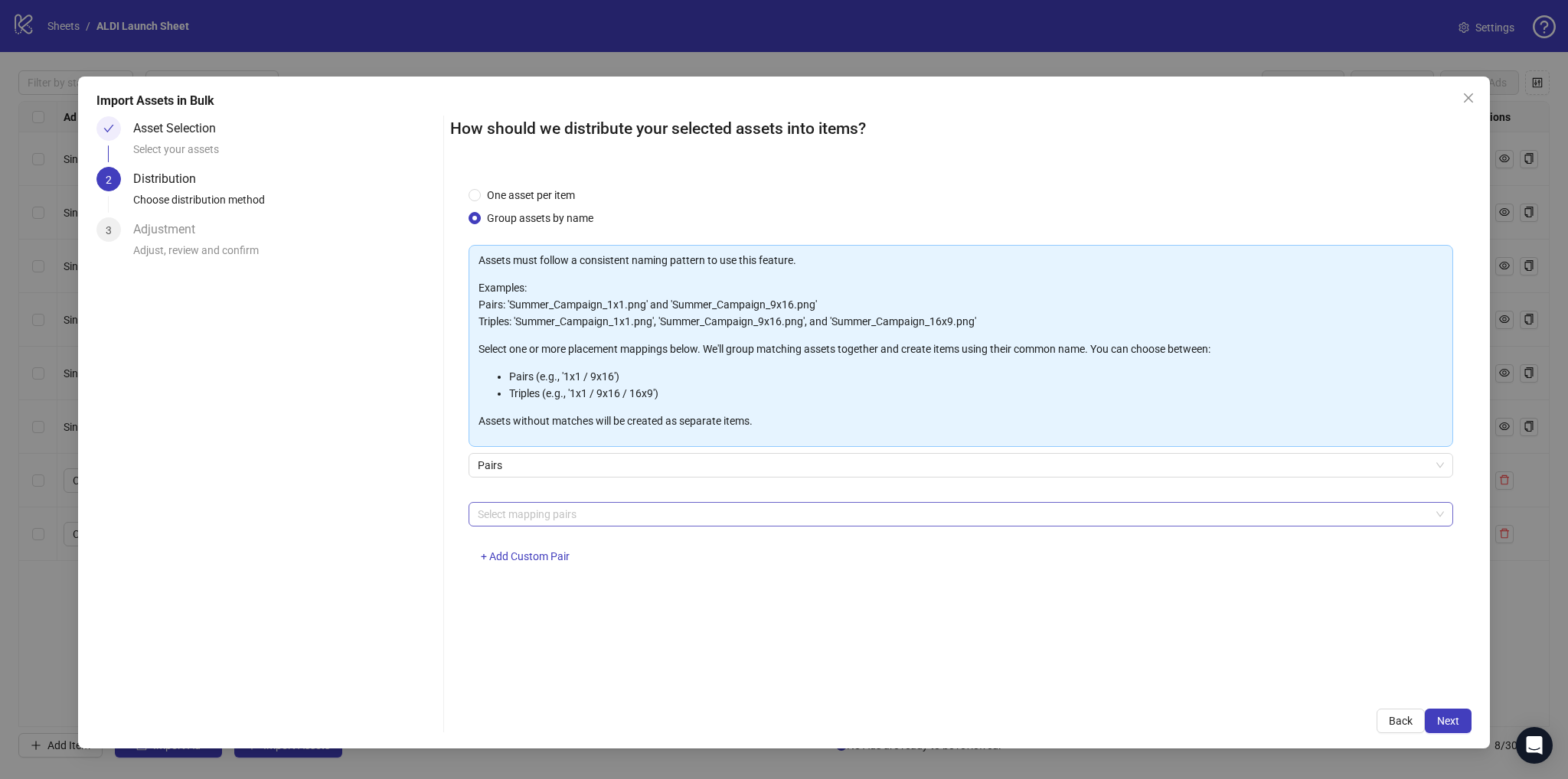
click at [657, 522] on div at bounding box center [953, 515] width 962 height 21
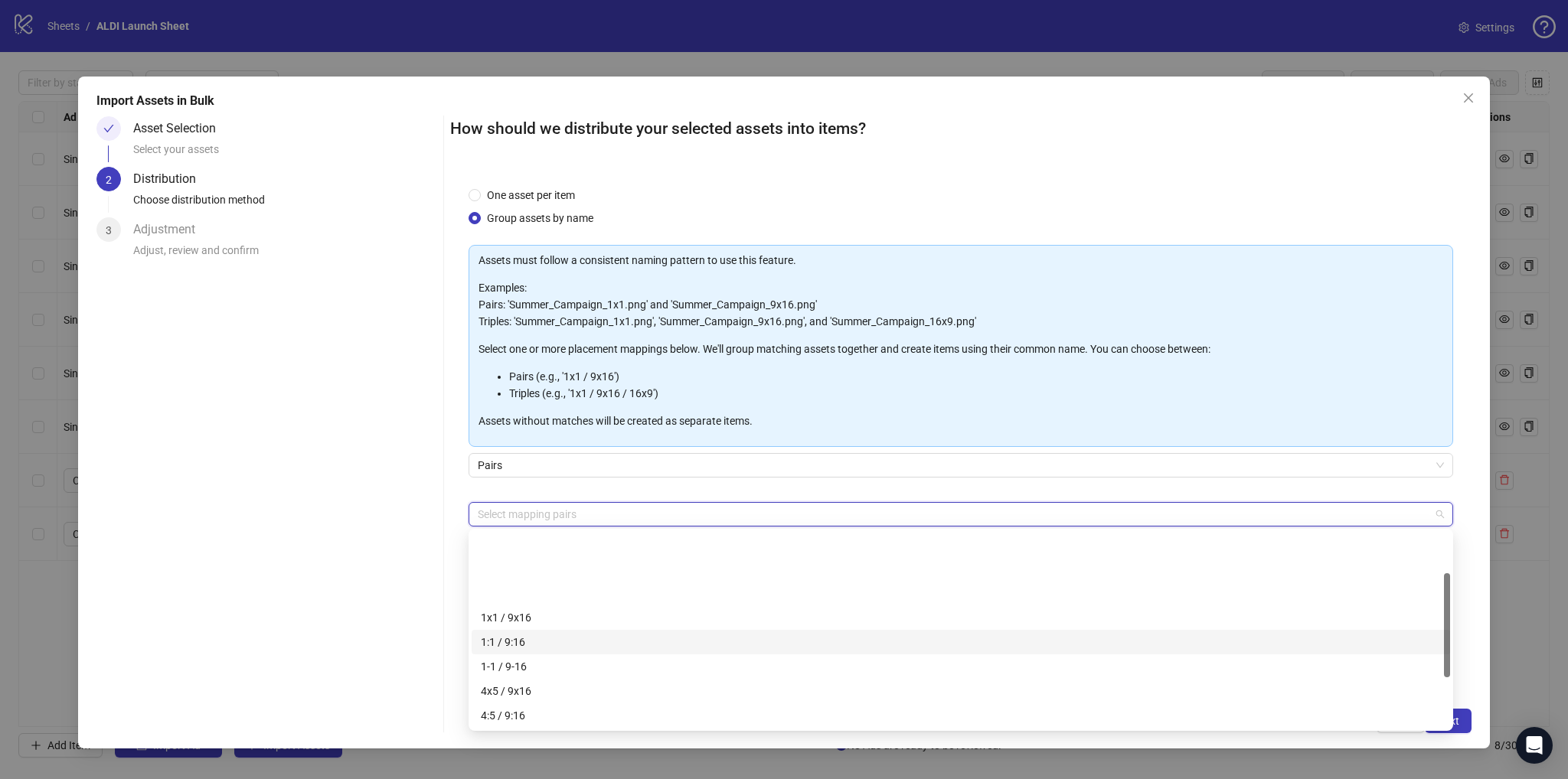
scroll to position [76, 0]
click at [519, 641] on div "4:5 / 9:16" at bounding box center [960, 639] width 960 height 17
click at [562, 493] on div "Pairs" at bounding box center [960, 475] width 984 height 43
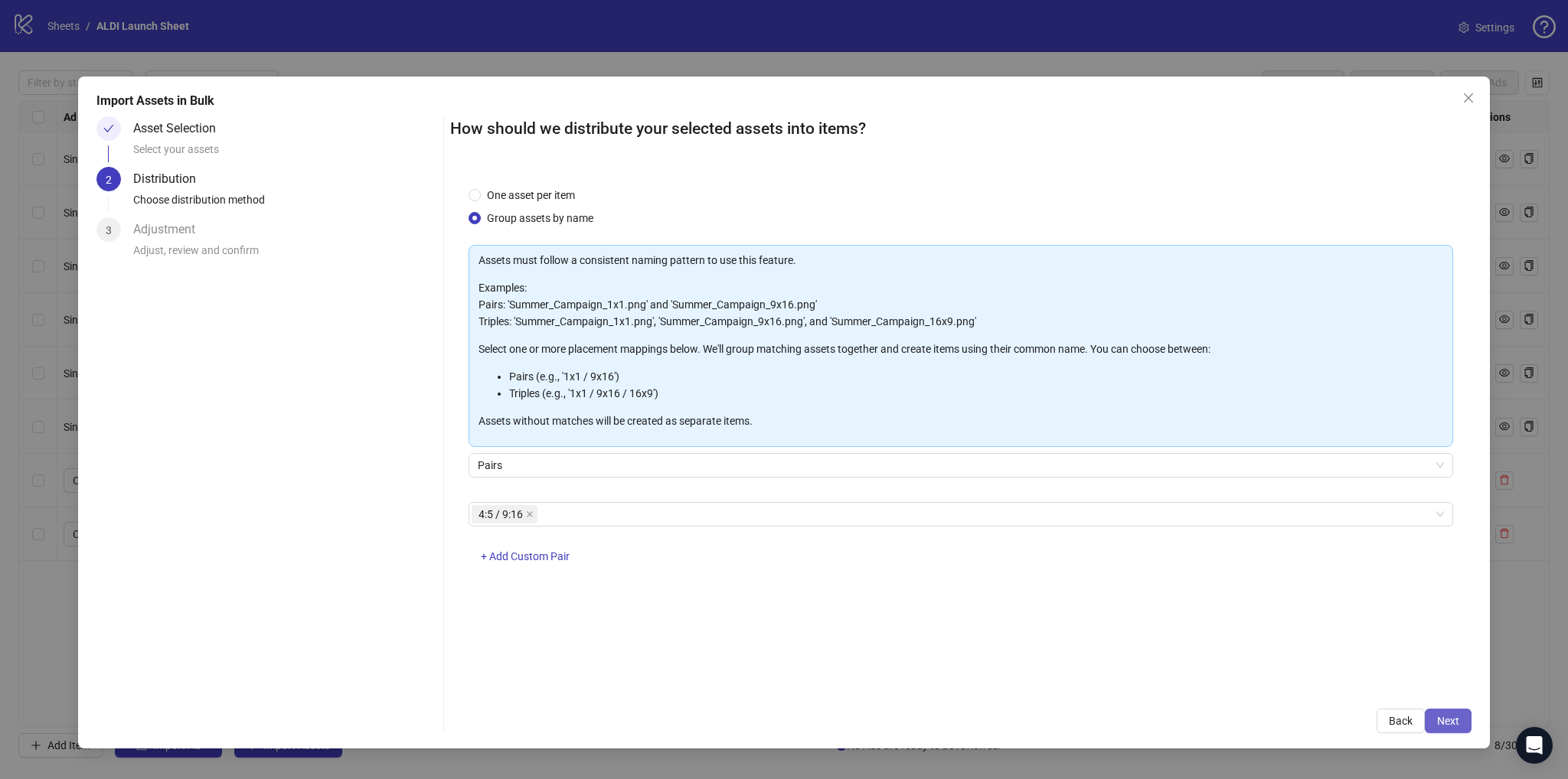
click at [1458, 724] on span "Next" at bounding box center [1447, 721] width 22 height 13
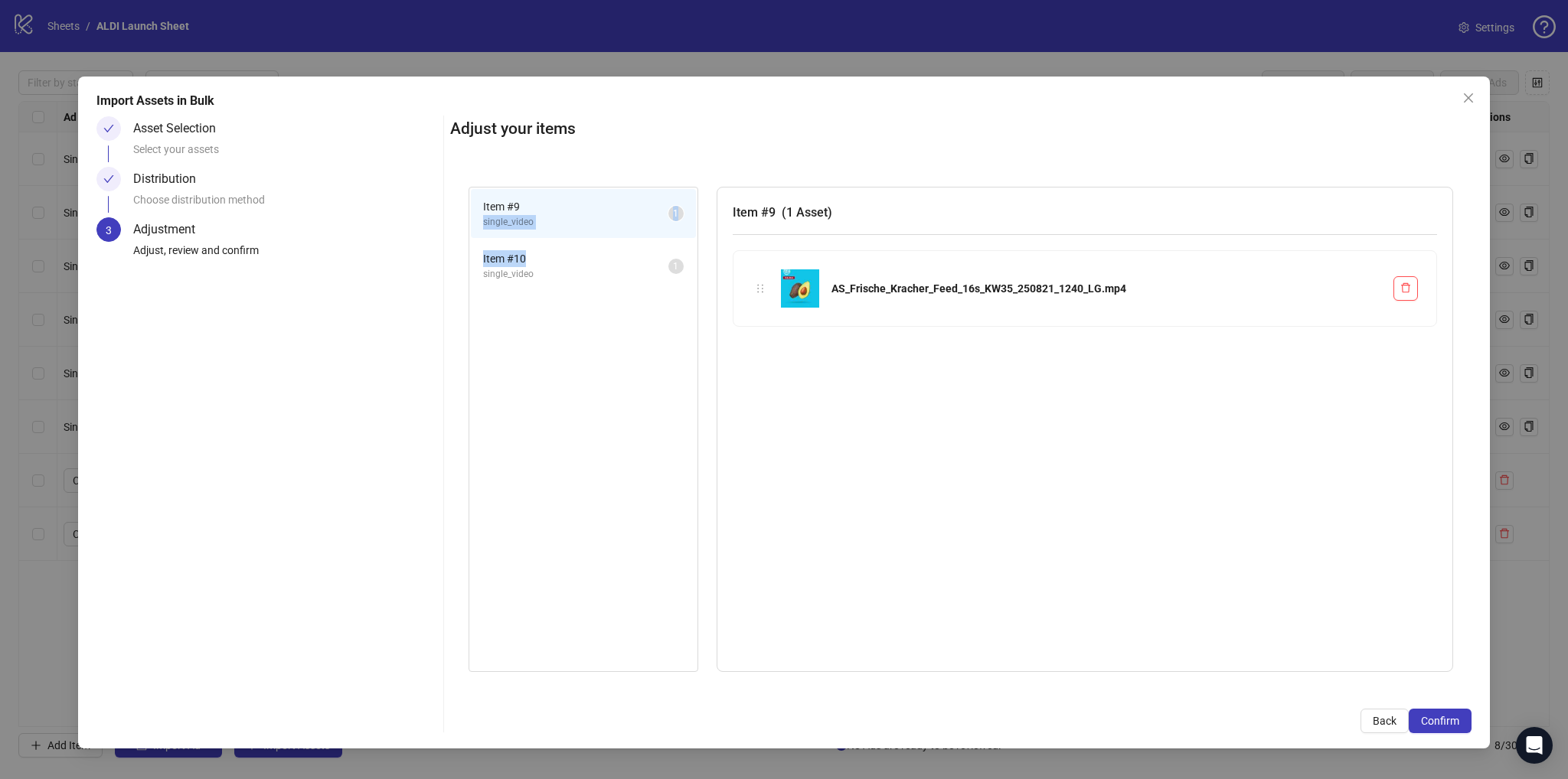
drag, startPoint x: 559, startPoint y: 261, endPoint x: 585, endPoint y: 203, distance: 63.6
click at [582, 197] on ul "Item # 9 single_video 1 Item # 10 single_video 1" at bounding box center [583, 240] width 228 height 105
click at [569, 261] on span "Item # 10" at bounding box center [575, 258] width 185 height 17
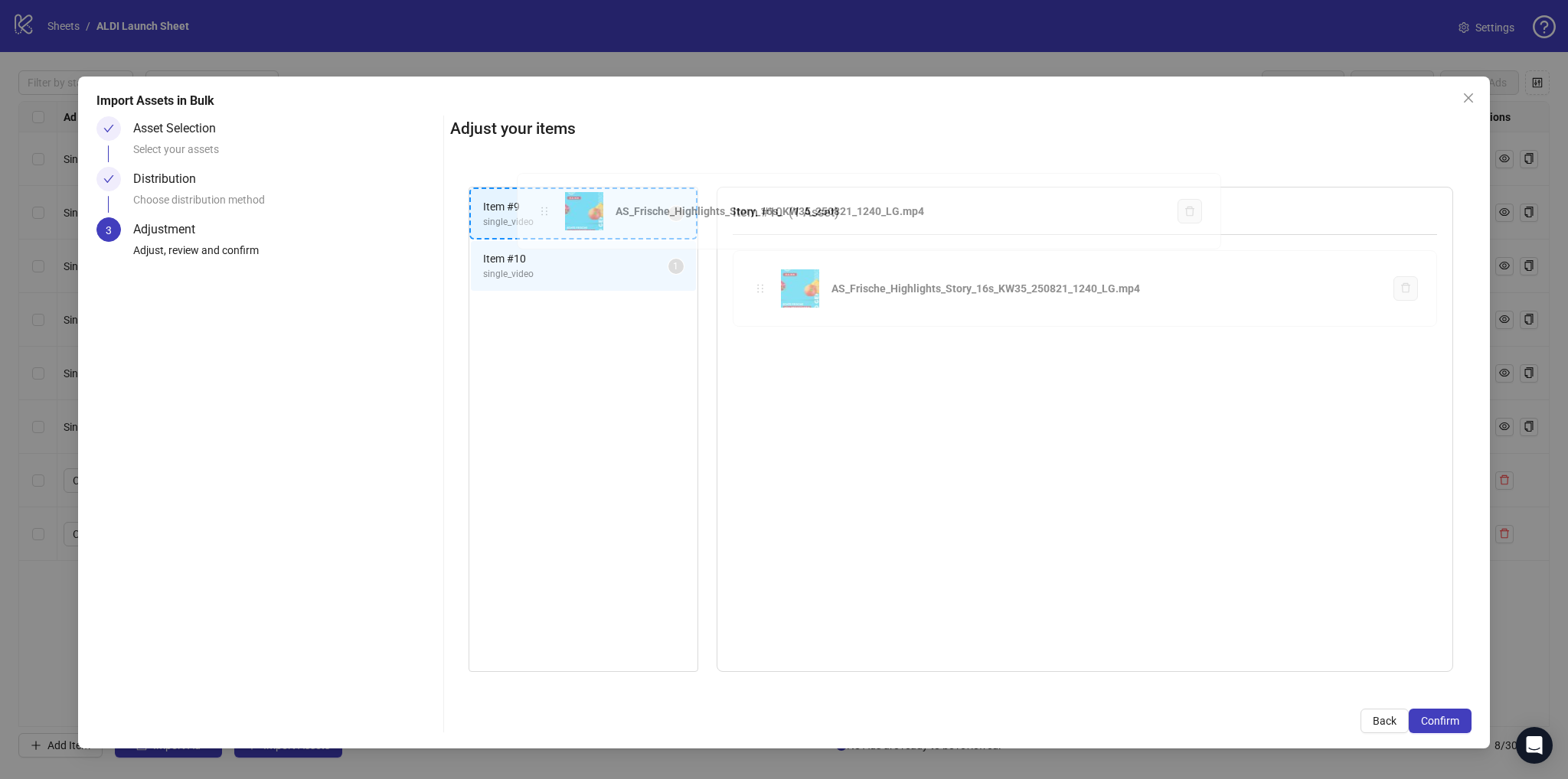
drag, startPoint x: 756, startPoint y: 290, endPoint x: 539, endPoint y: 213, distance: 230.3
click at [539, 213] on div "Item # 9 single_video 1 Item # 10 single_video 1 Item # 10 ( 1 Asset ) AS_Frisc…" at bounding box center [960, 430] width 1021 height 523
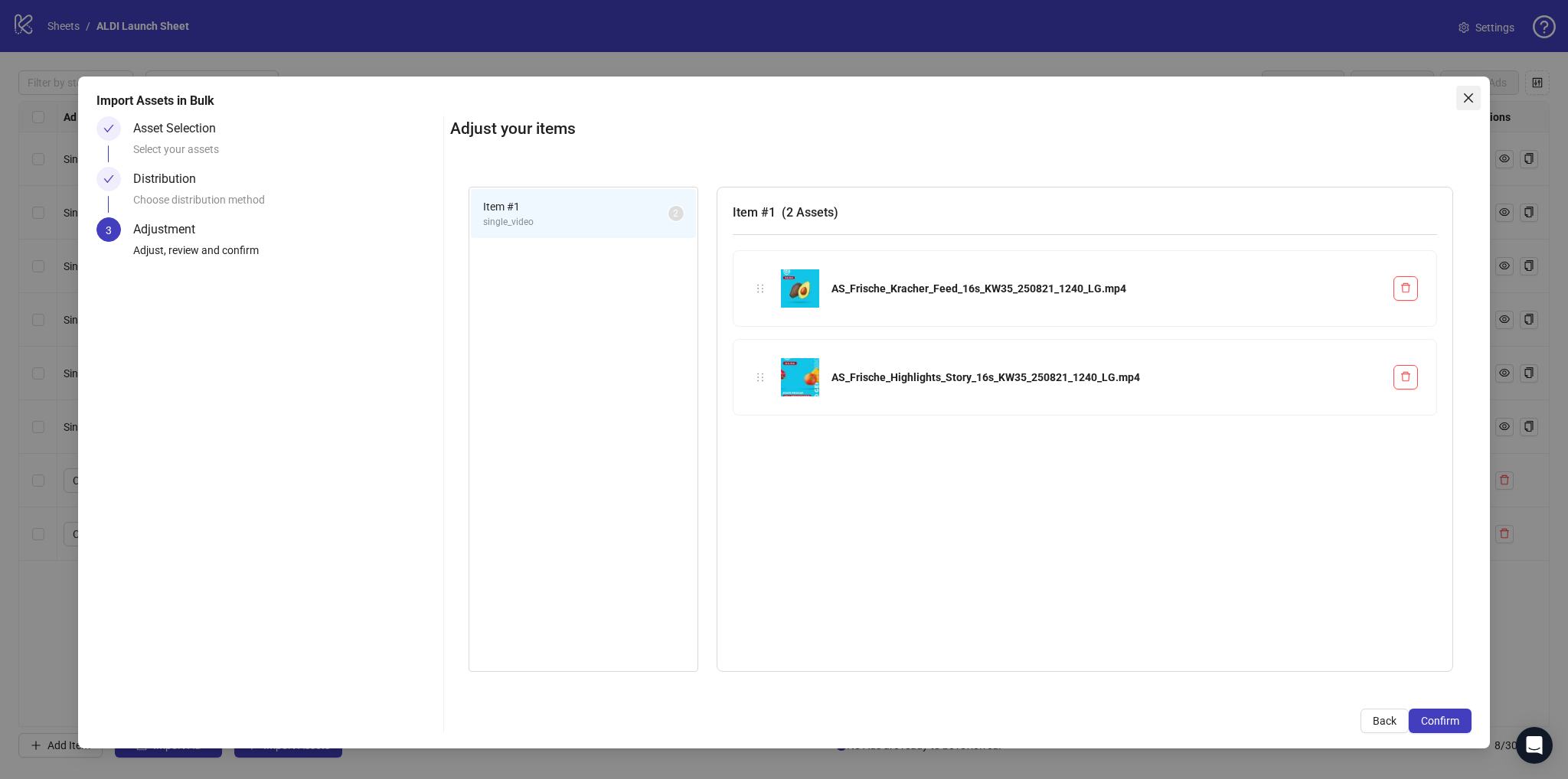
click at [1475, 99] on span "Close" at bounding box center [1468, 97] width 24 height 13
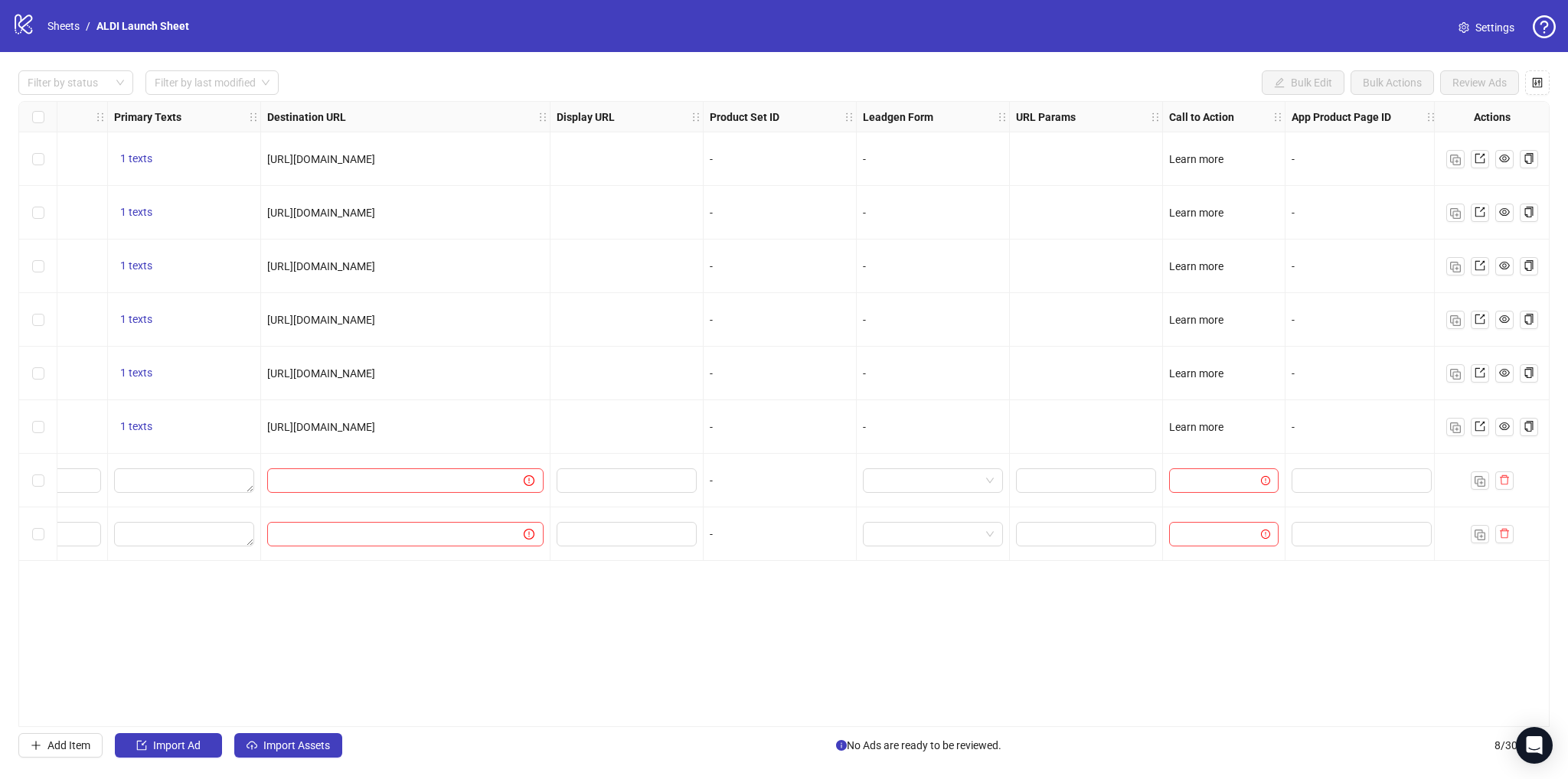
scroll to position [0, 1262]
